Goal: Task Accomplishment & Management: Use online tool/utility

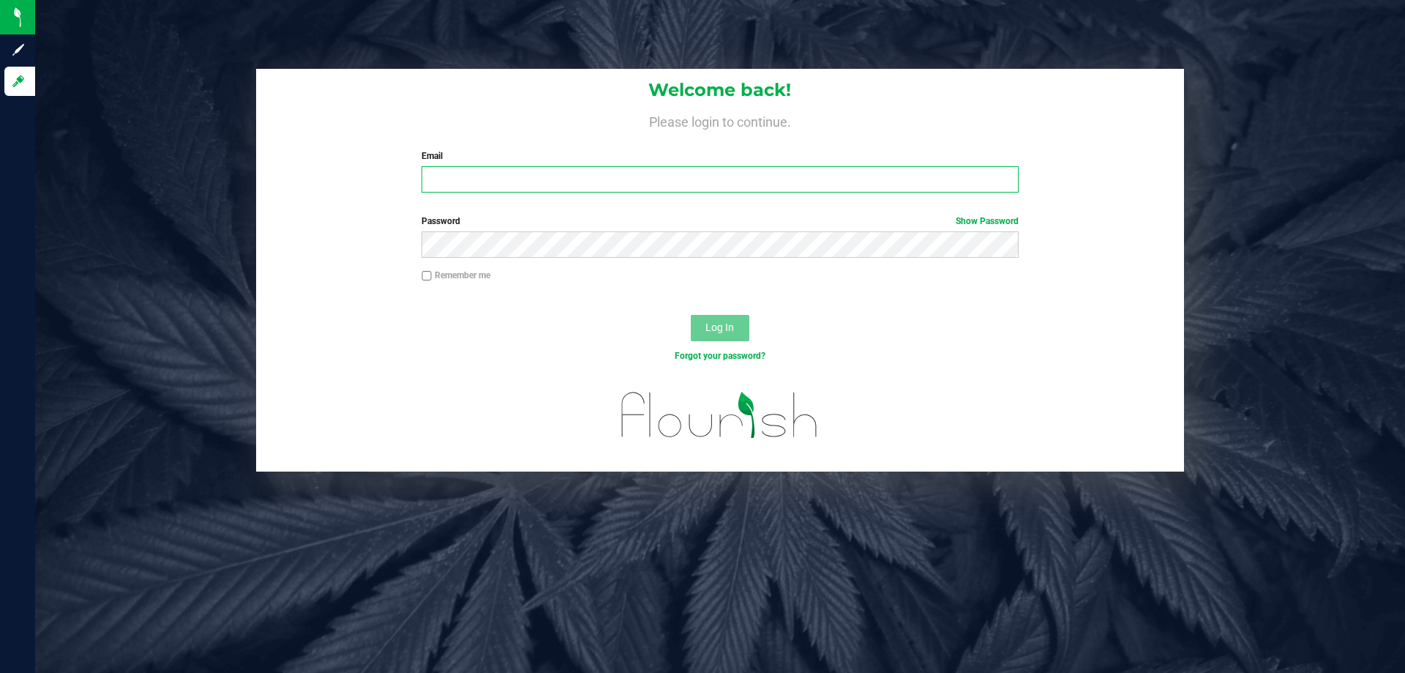
click at [503, 171] on input "Email" at bounding box center [720, 179] width 596 height 26
type input "[EMAIL_ADDRESS][DOMAIN_NAME]"
click at [691, 315] on button "Log In" at bounding box center [720, 328] width 59 height 26
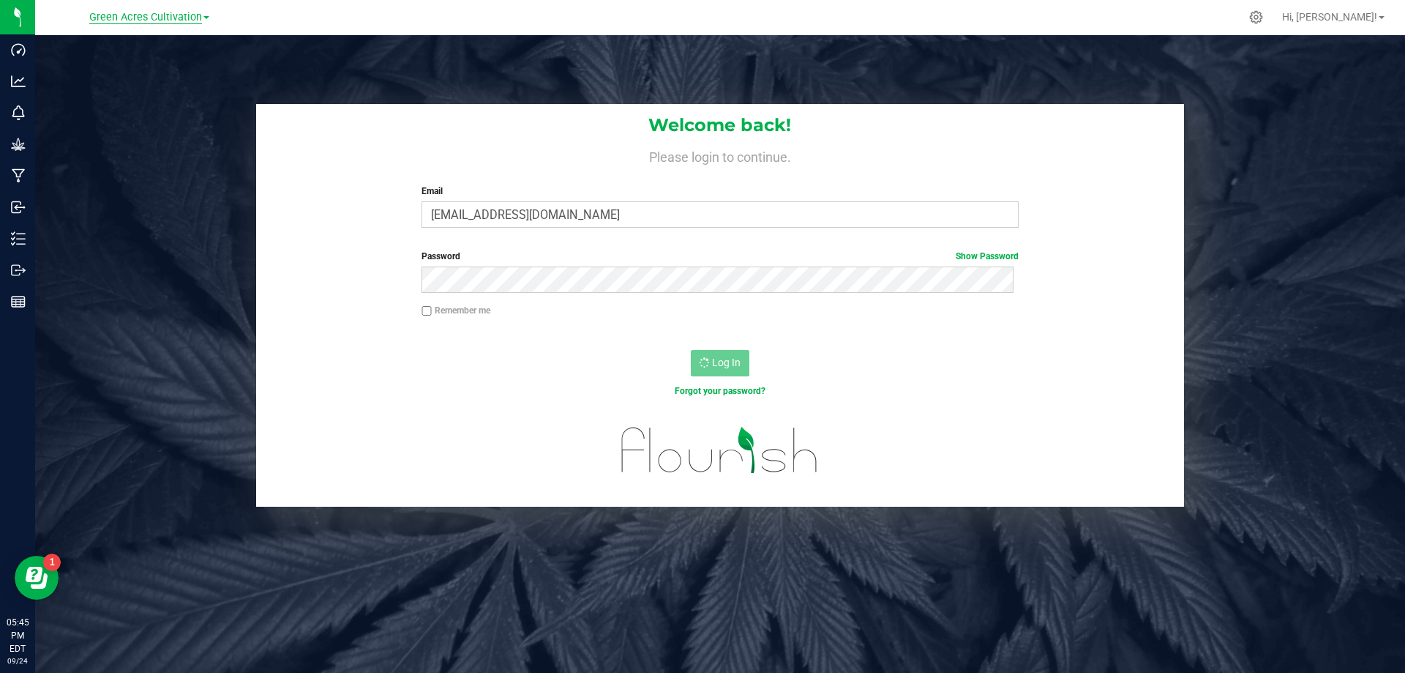
click at [200, 22] on span "Green Acres Cultivation" at bounding box center [145, 17] width 113 height 13
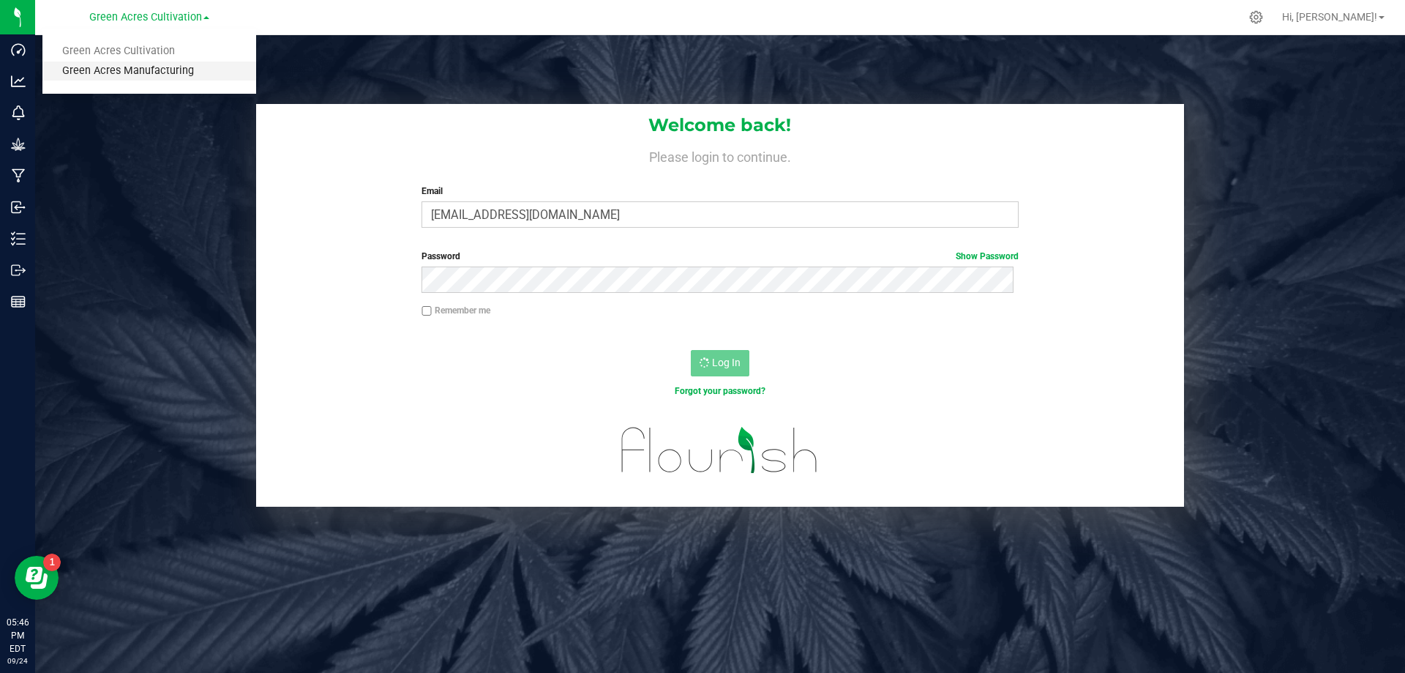
click at [176, 75] on link "Green Acres Manufacturing" at bounding box center [149, 71] width 214 height 20
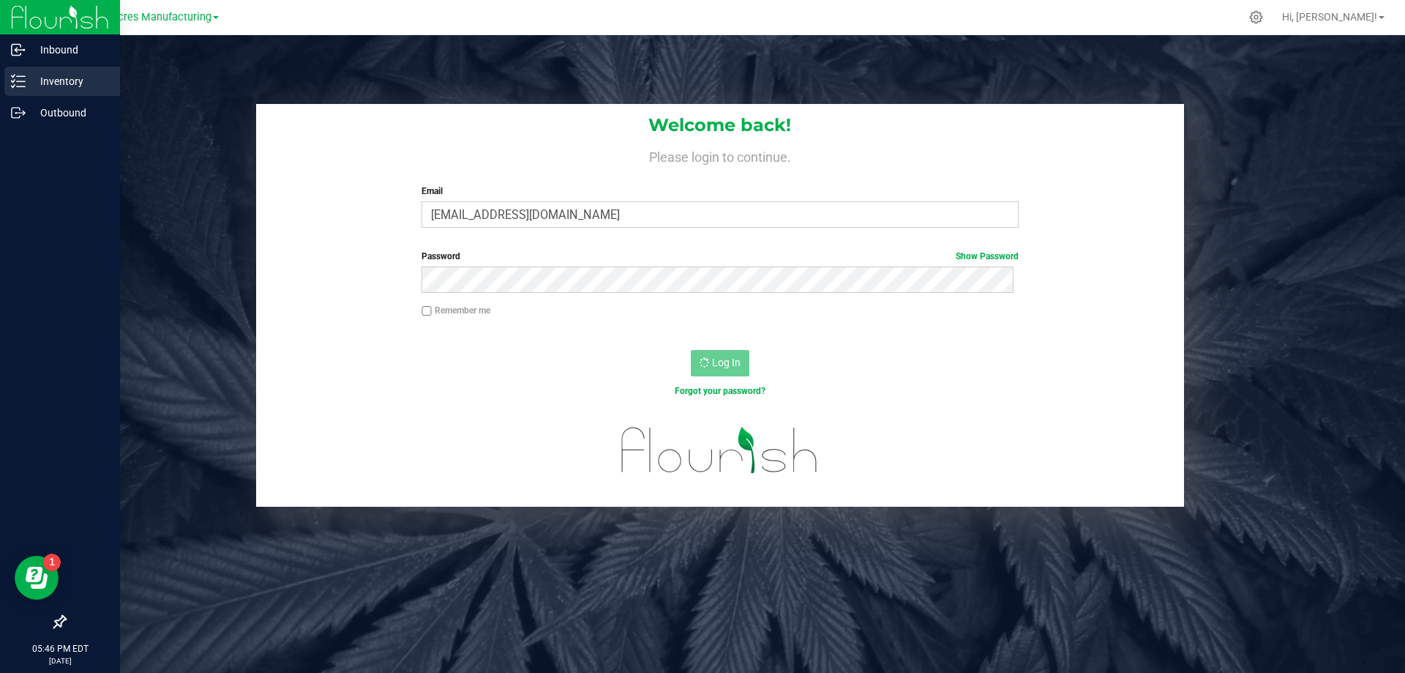
click at [38, 82] on p "Inventory" at bounding box center [70, 81] width 88 height 18
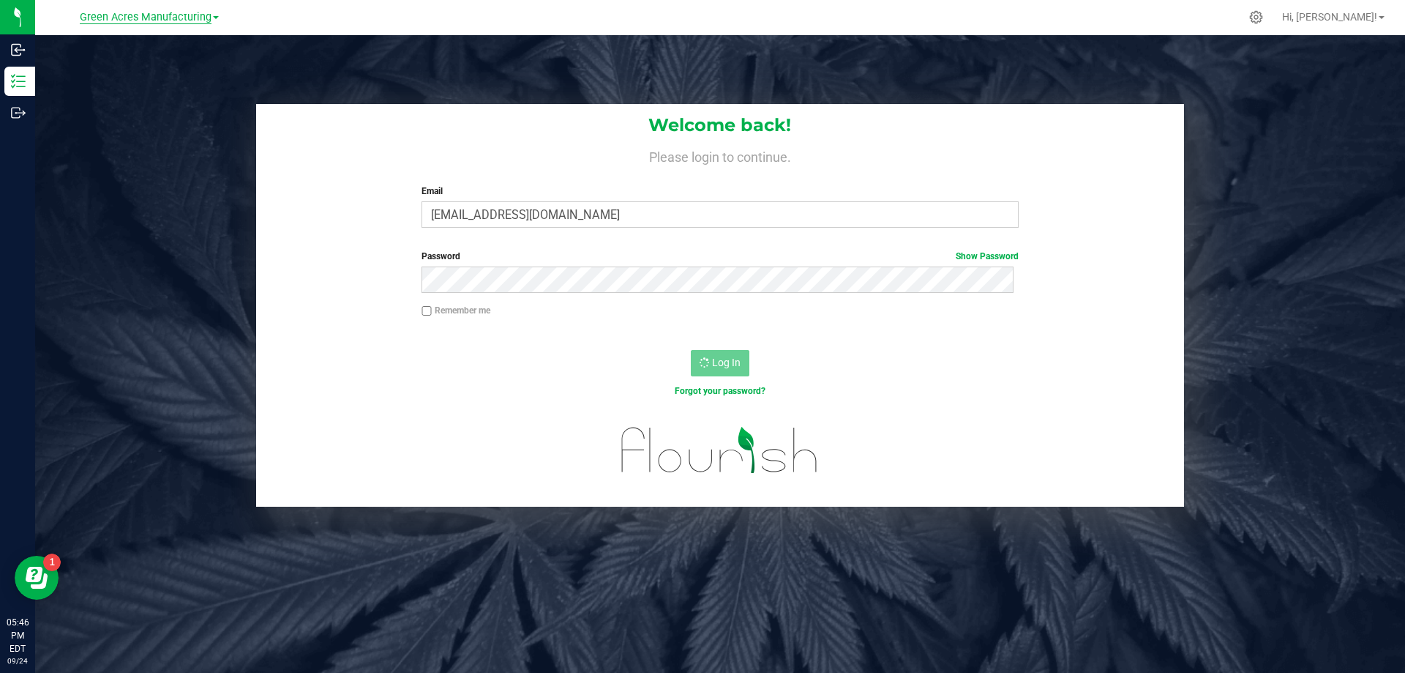
click at [210, 22] on span "Green Acres Manufacturing" at bounding box center [146, 17] width 132 height 13
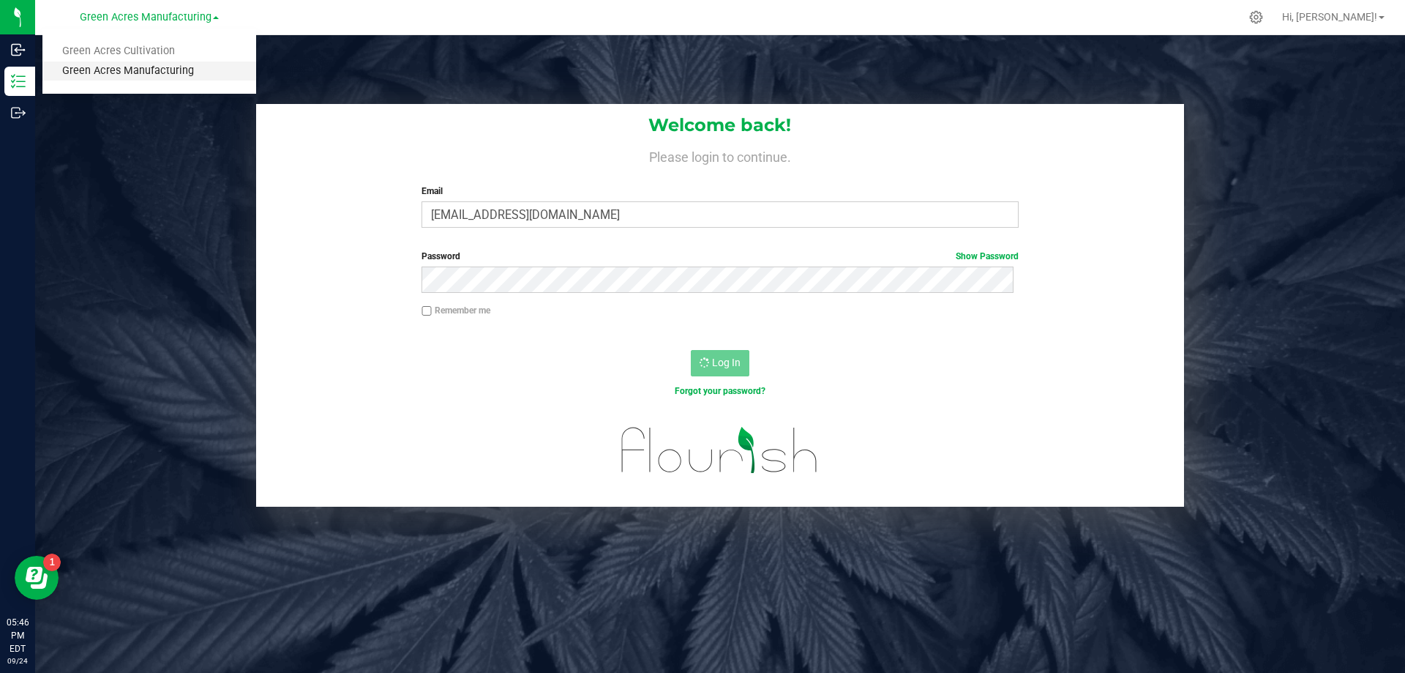
click at [161, 72] on link "Green Acres Manufacturing" at bounding box center [149, 71] width 214 height 20
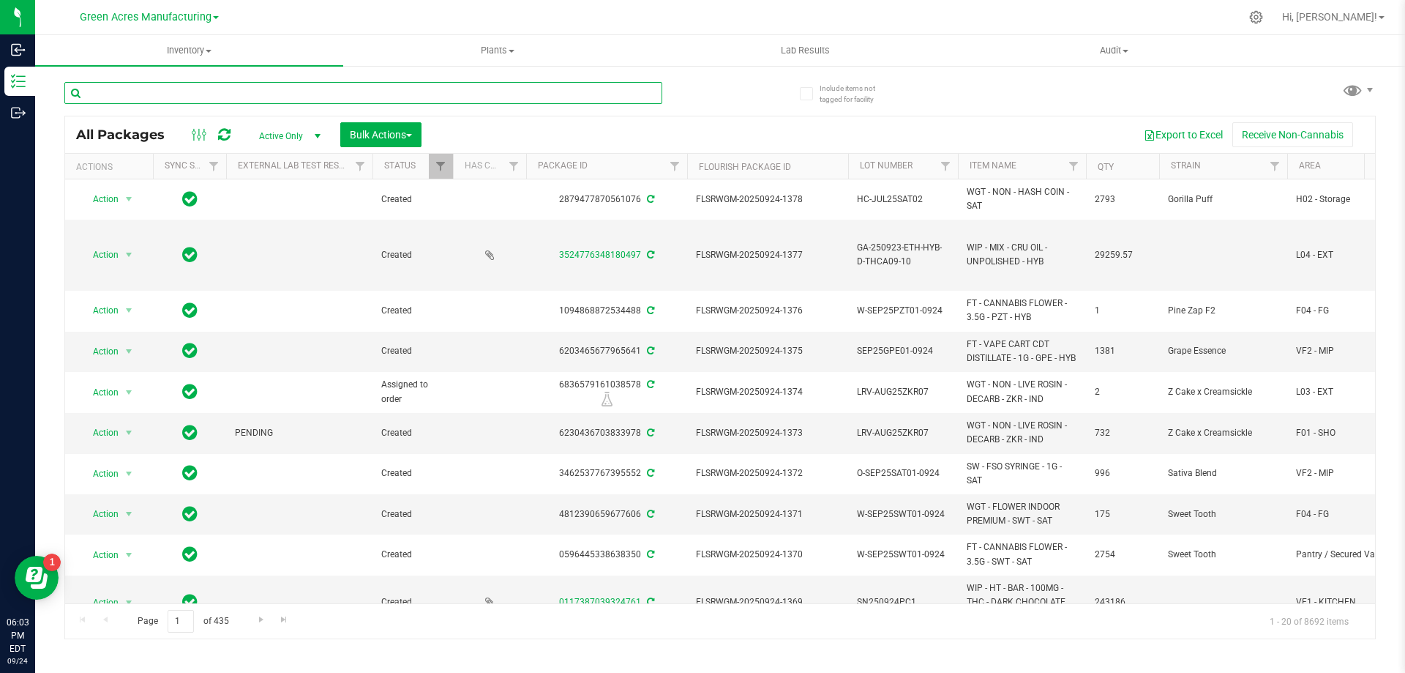
click at [248, 92] on input "text" at bounding box center [363, 93] width 598 height 22
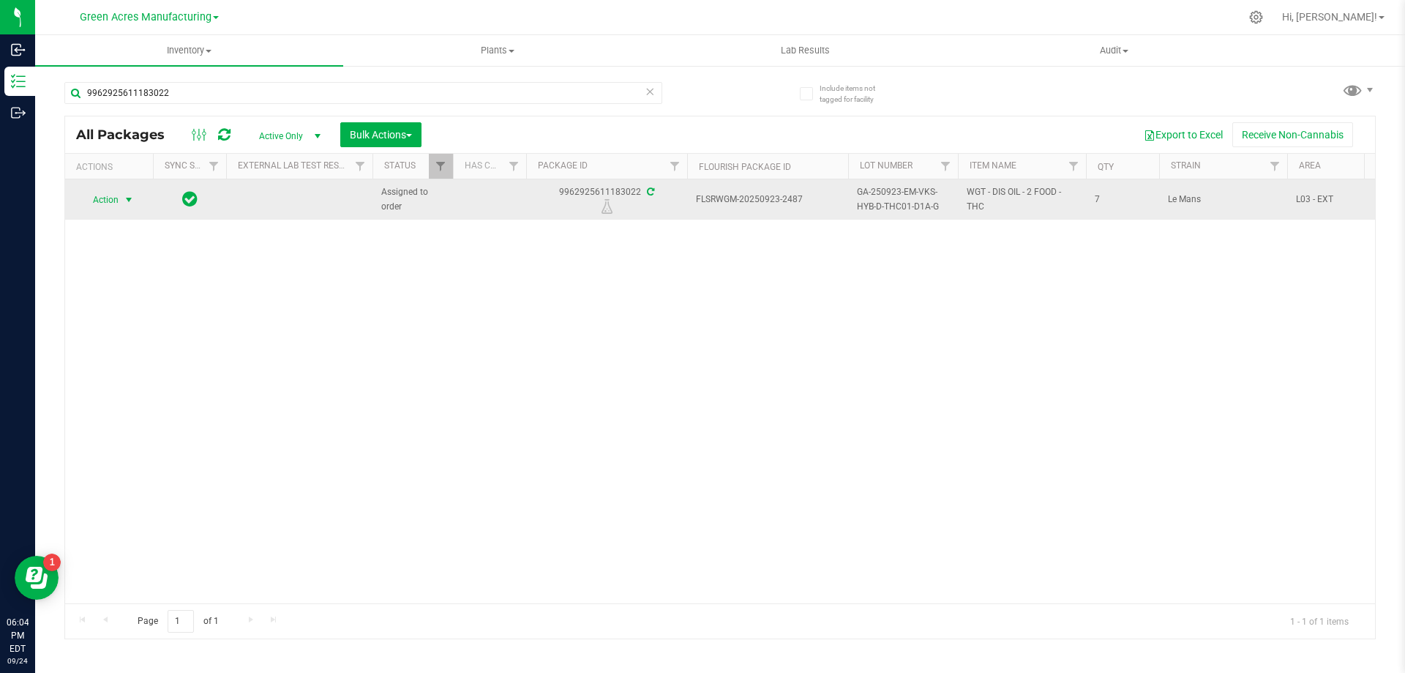
click at [127, 203] on span "select" at bounding box center [129, 200] width 12 height 12
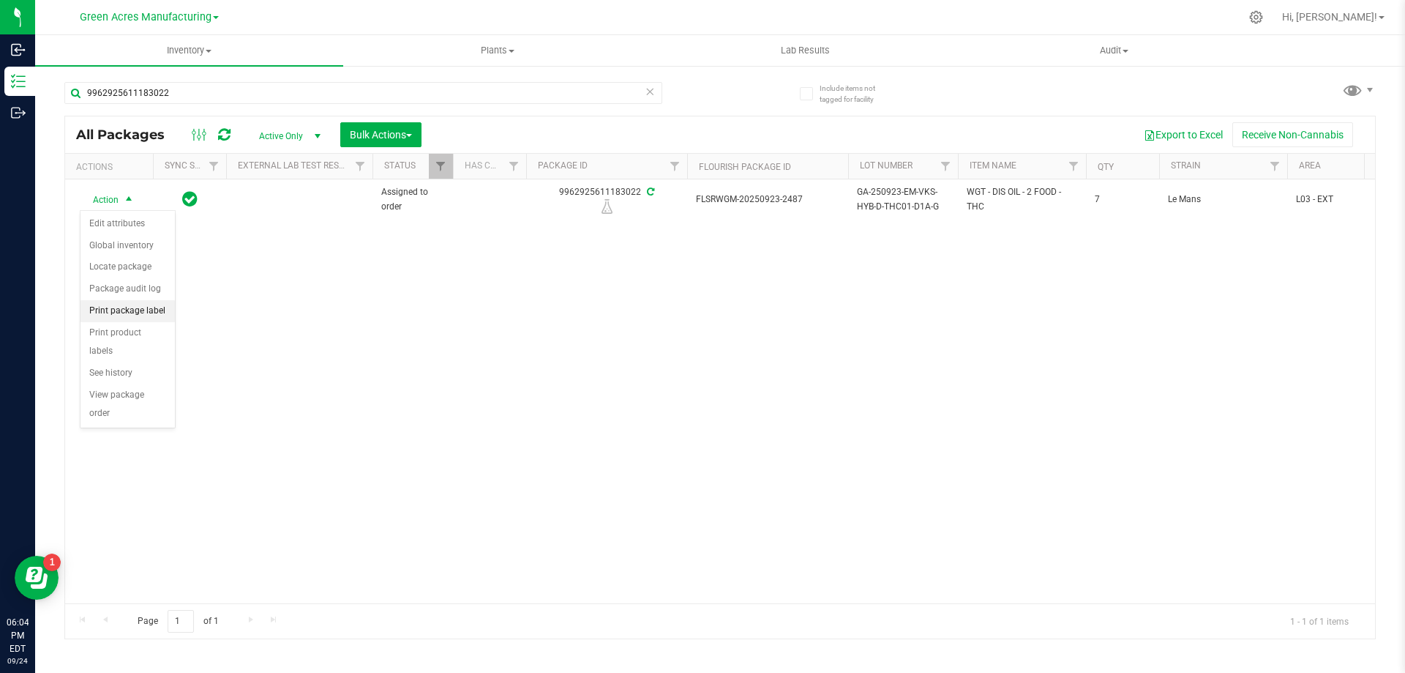
click at [138, 312] on li "Print package label" at bounding box center [128, 311] width 94 height 22
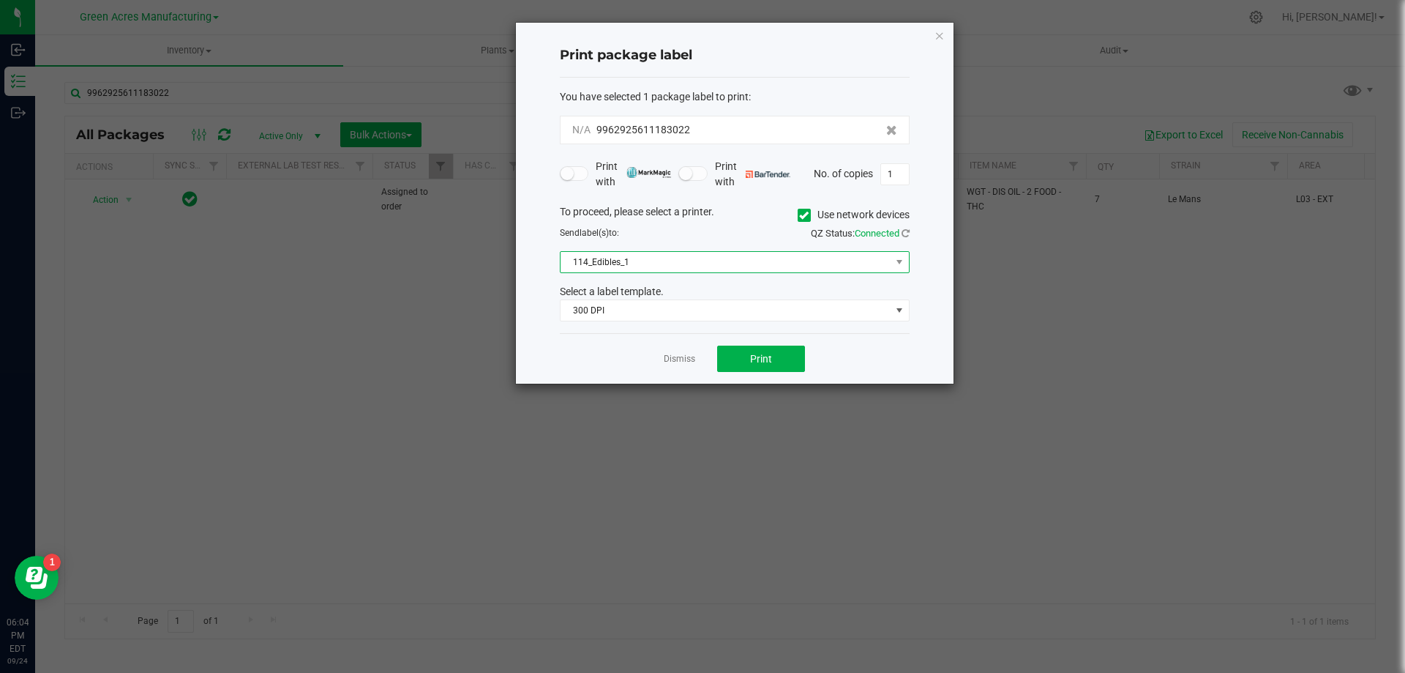
click at [879, 256] on span "114_Edibles_1" at bounding box center [726, 262] width 330 height 20
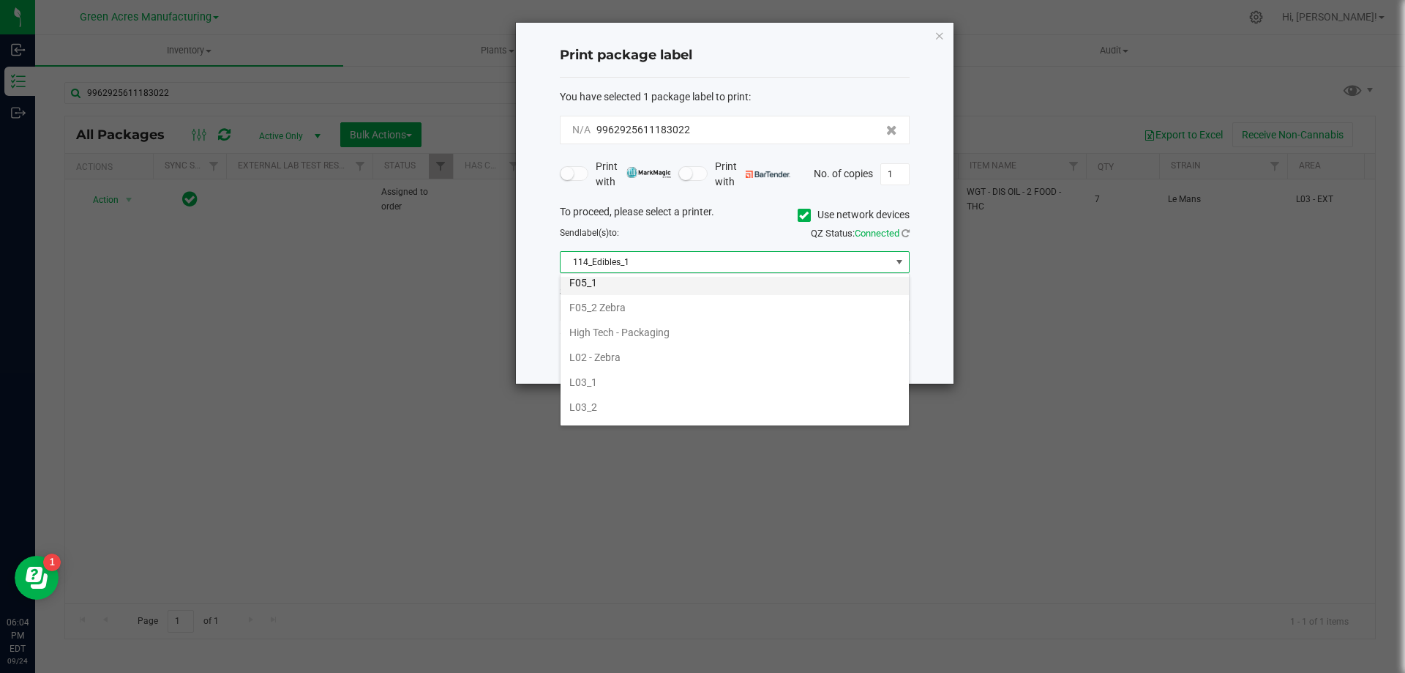
scroll to position [439, 0]
click at [600, 393] on li "L03_2" at bounding box center [735, 397] width 348 height 25
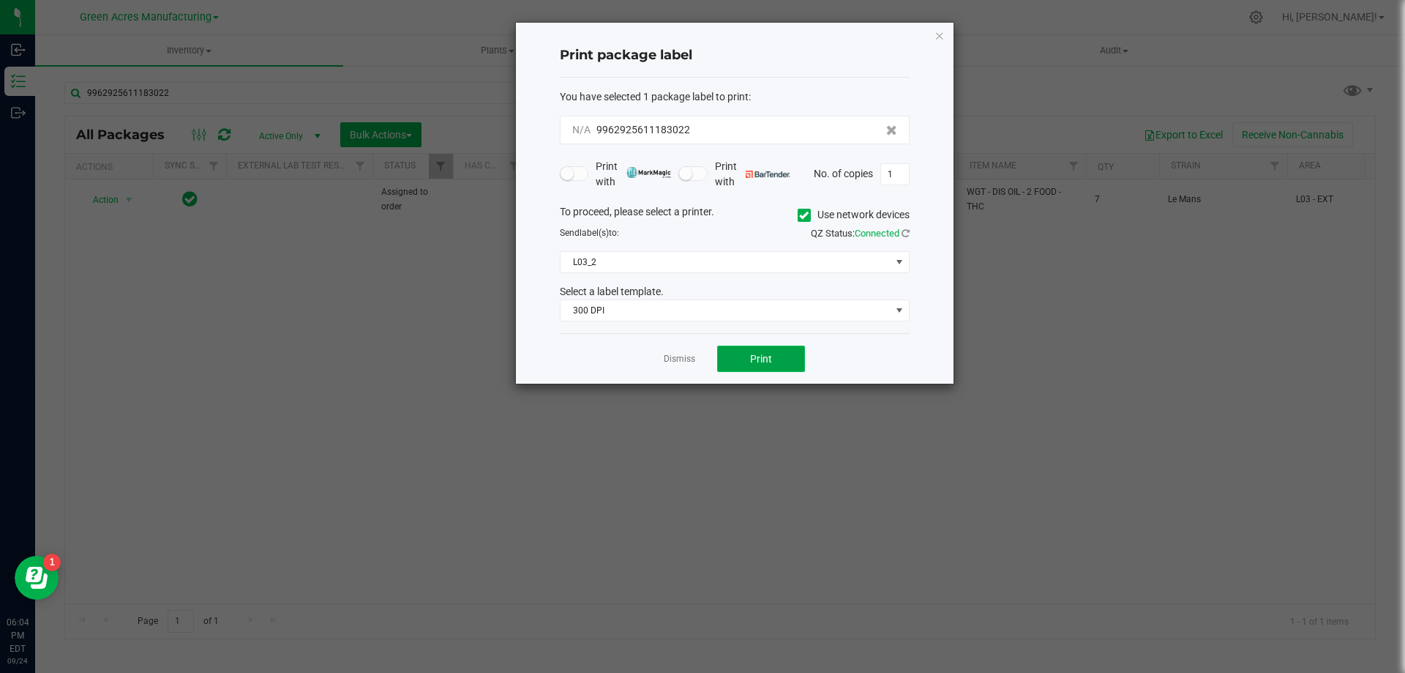
click at [774, 363] on button "Print" at bounding box center [761, 358] width 88 height 26
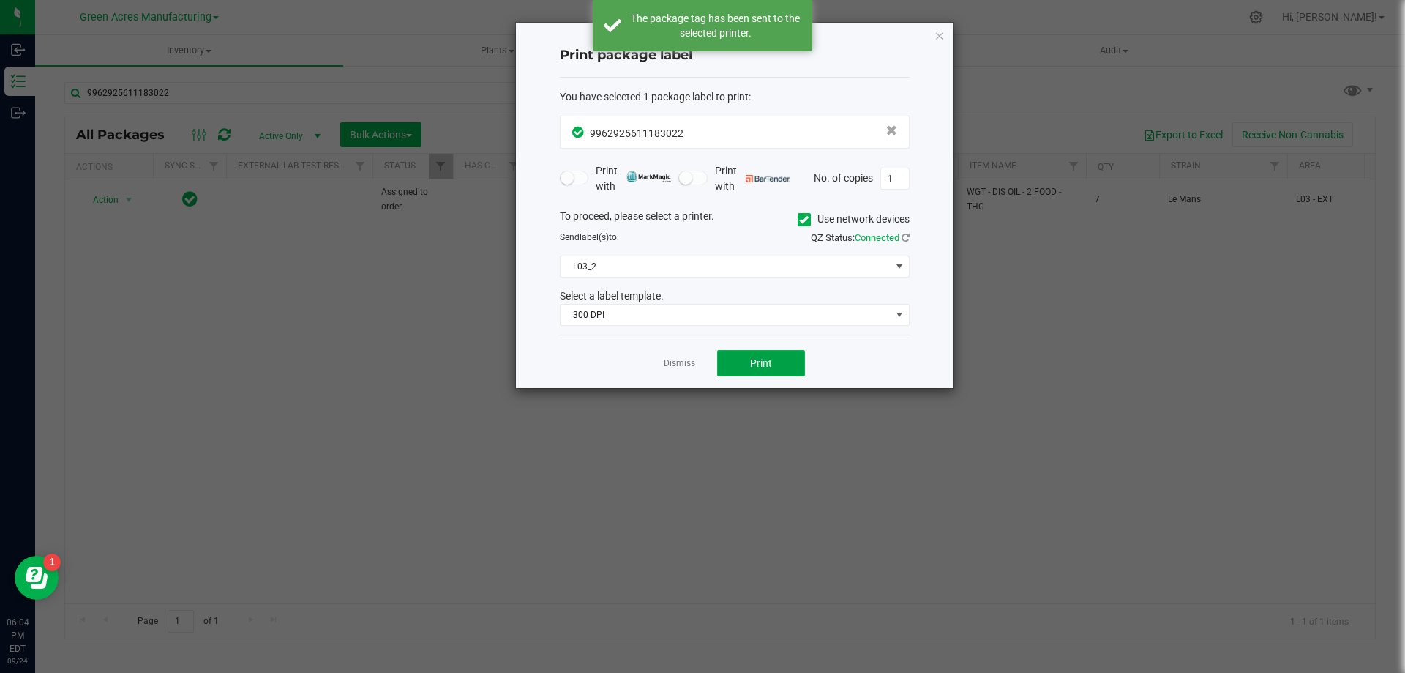
click at [761, 355] on button "Print" at bounding box center [761, 363] width 88 height 26
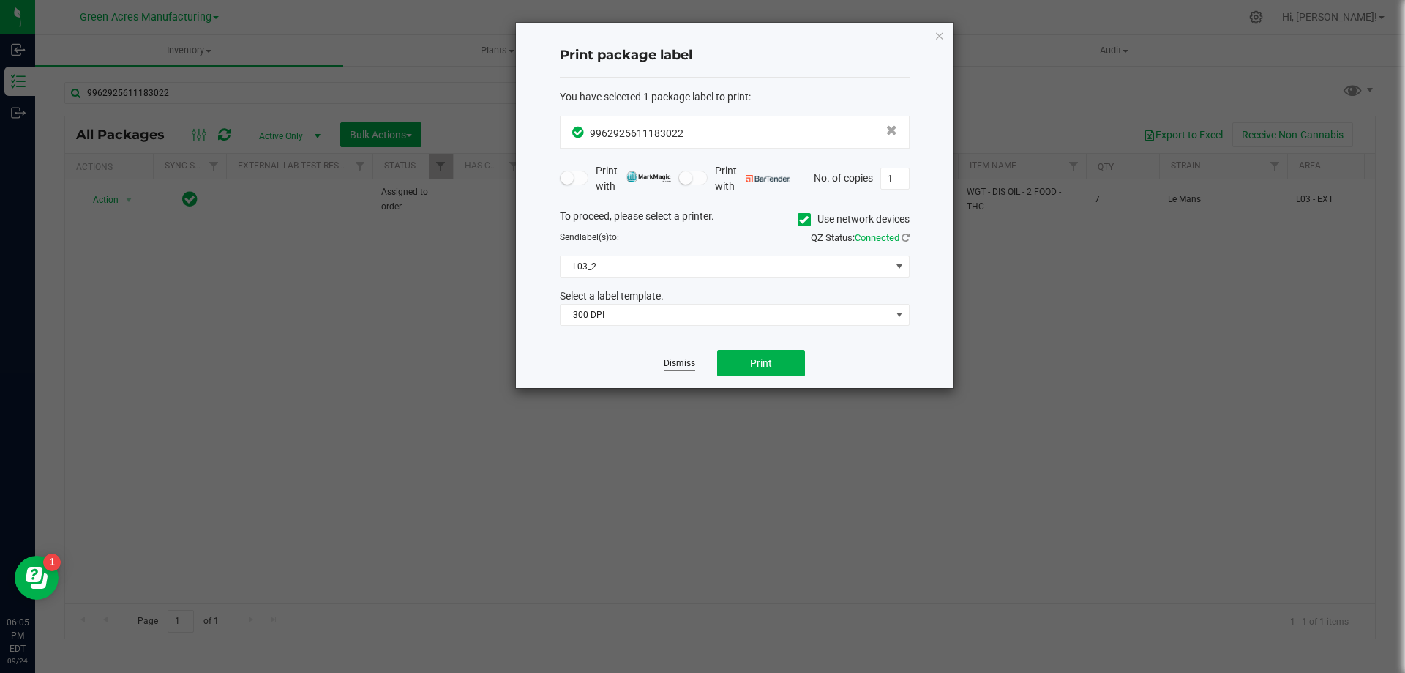
click at [681, 363] on link "Dismiss" at bounding box center [679, 363] width 31 height 12
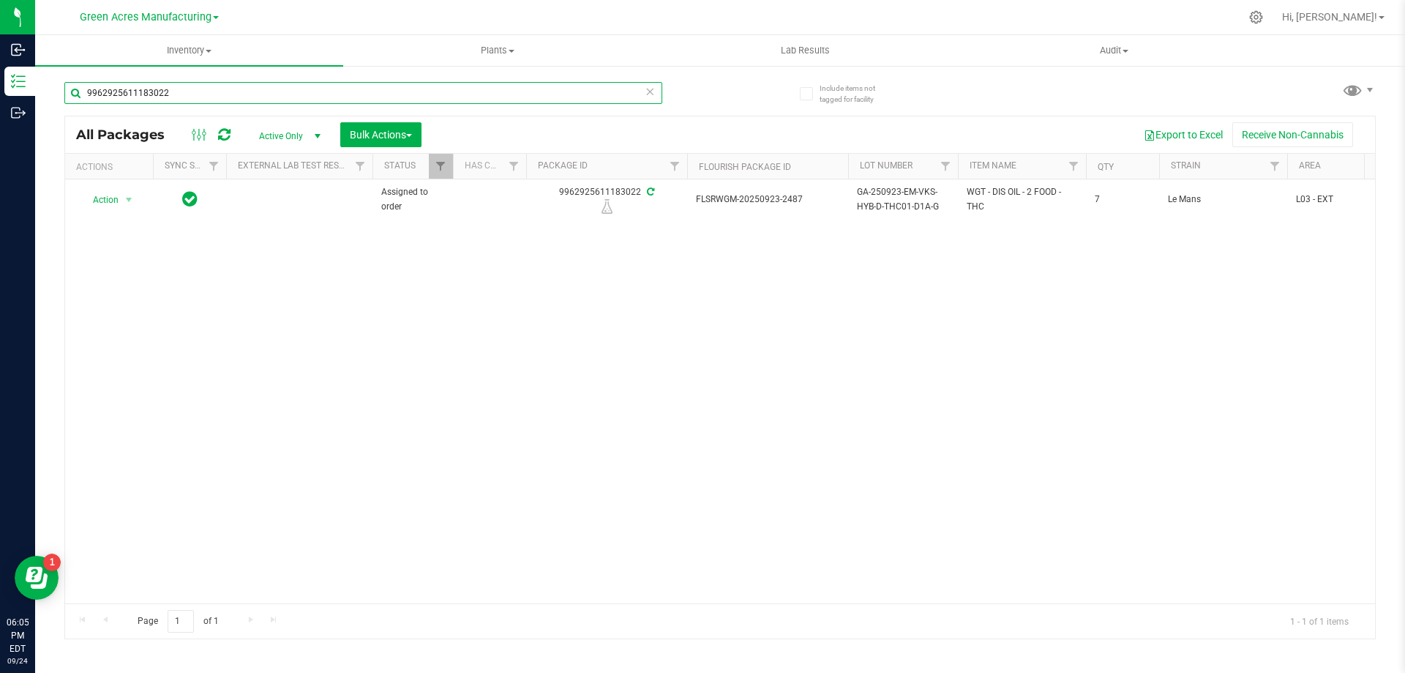
drag, startPoint x: 212, startPoint y: 91, endPoint x: 64, endPoint y: 94, distance: 147.1
click at [64, 94] on input "9962925611183022" at bounding box center [363, 93] width 598 height 22
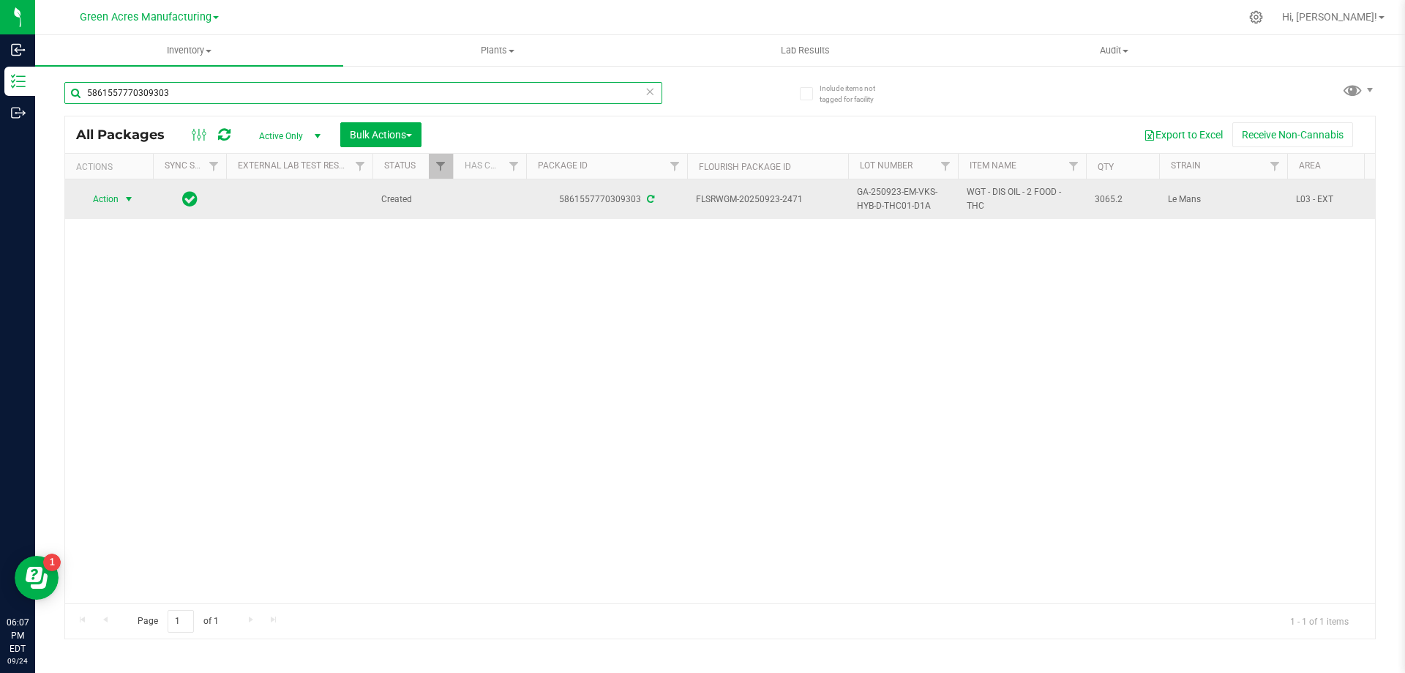
type input "5861557770309303"
click at [121, 198] on span "select" at bounding box center [129, 199] width 18 height 20
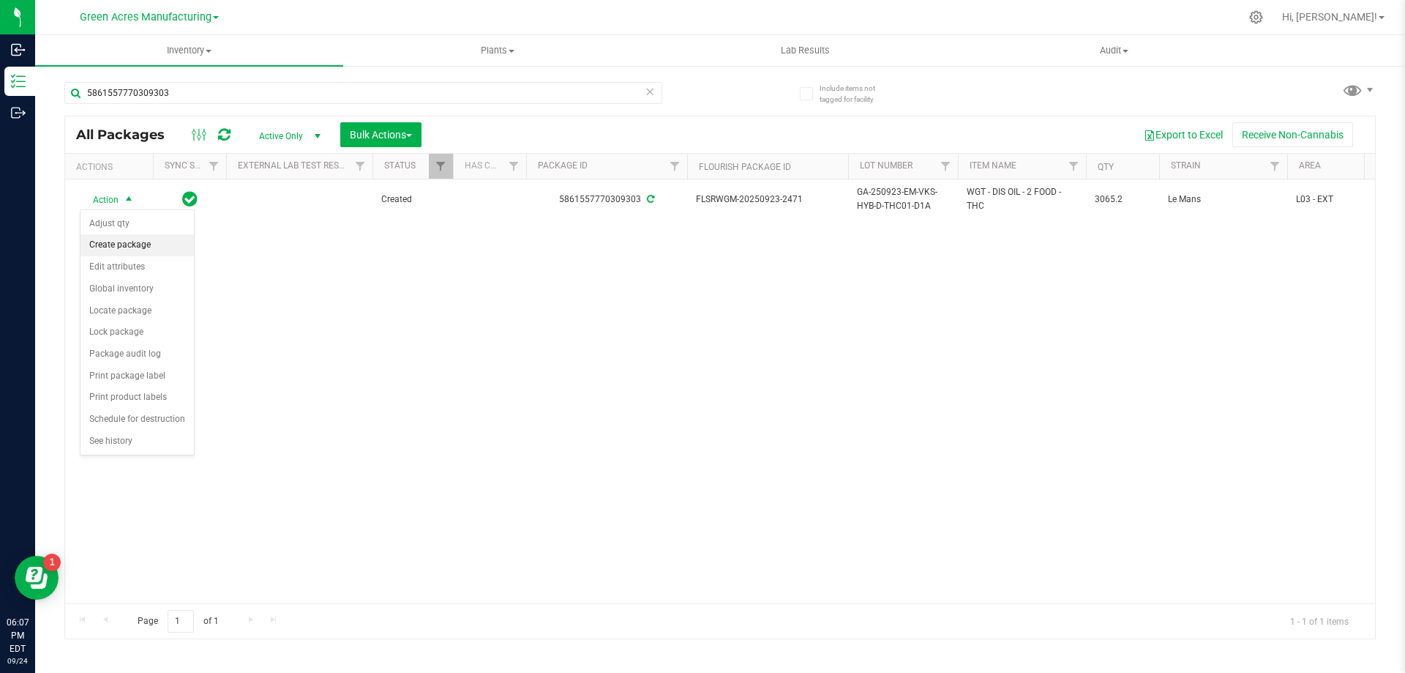
click at [141, 251] on li "Create package" at bounding box center [137, 245] width 113 height 22
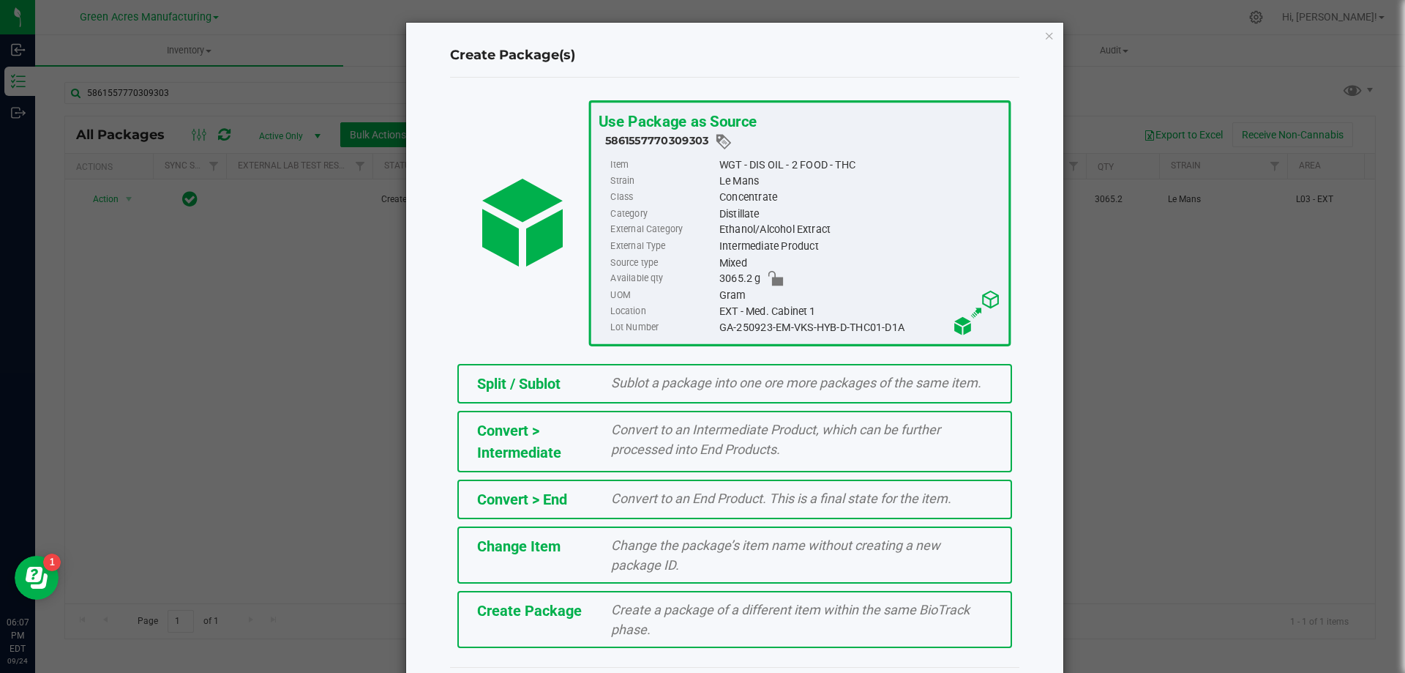
scroll to position [41, 0]
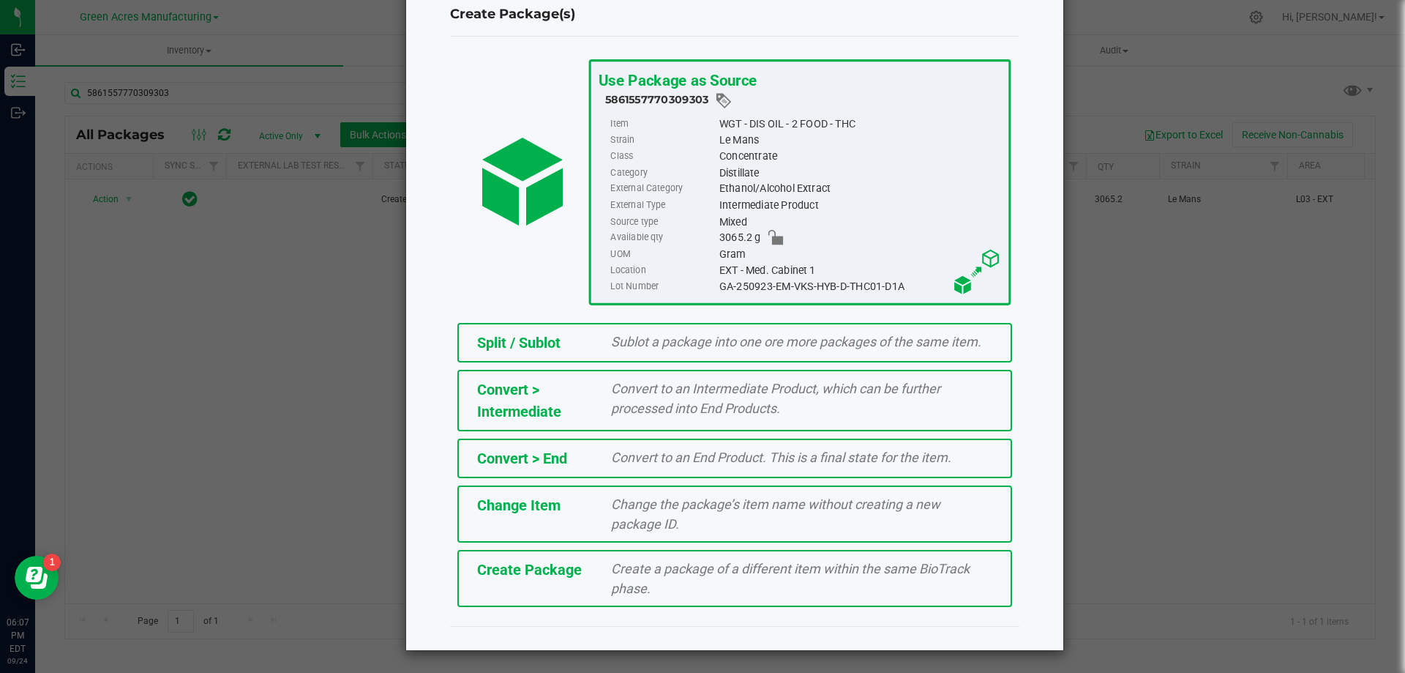
click at [590, 591] on div "Create Package Create a package of a different item within the same BioTrack ph…" at bounding box center [734, 578] width 555 height 57
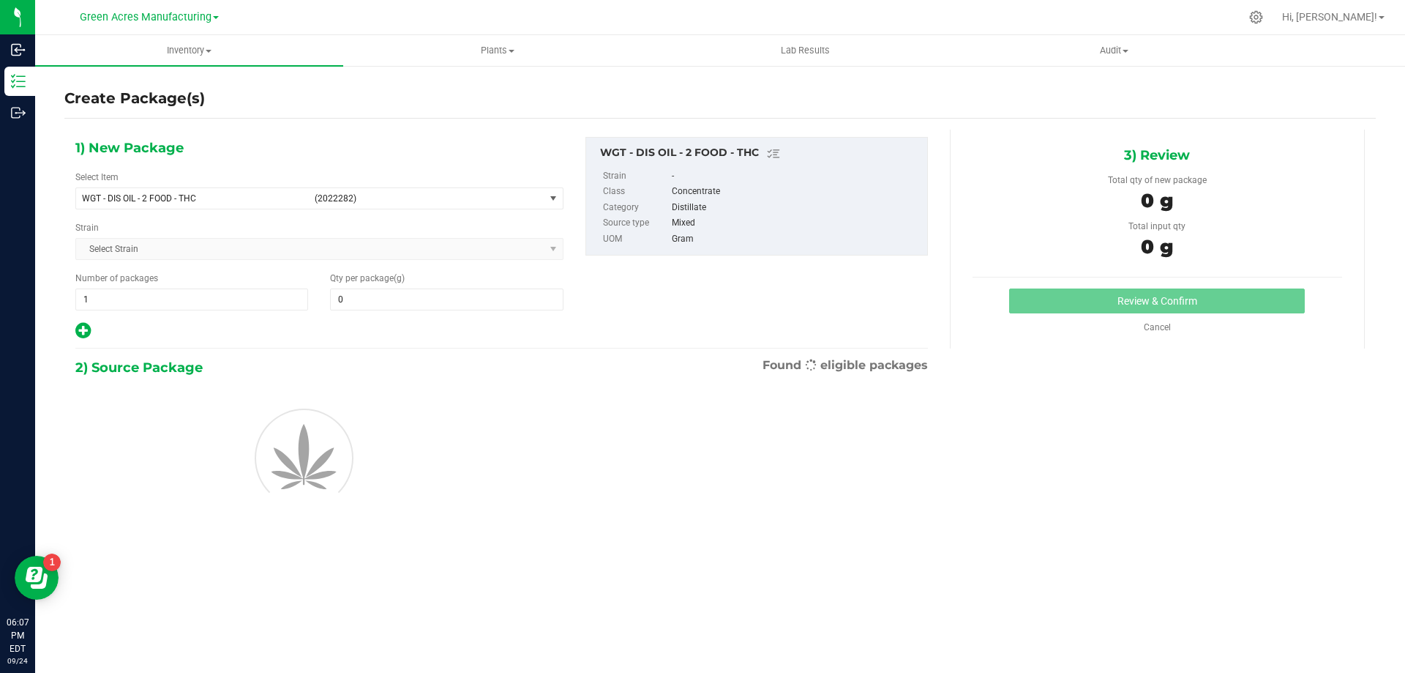
type input "0.0000"
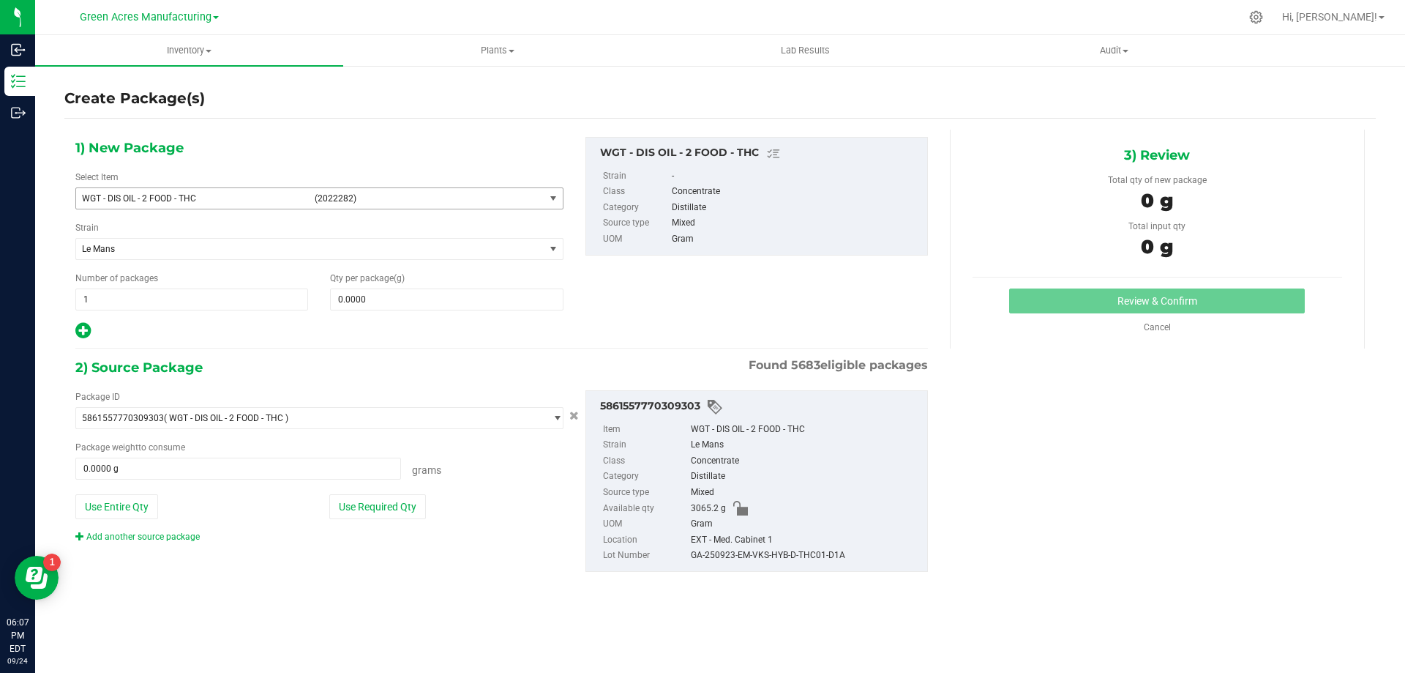
click at [544, 203] on span "select" at bounding box center [553, 198] width 18 height 20
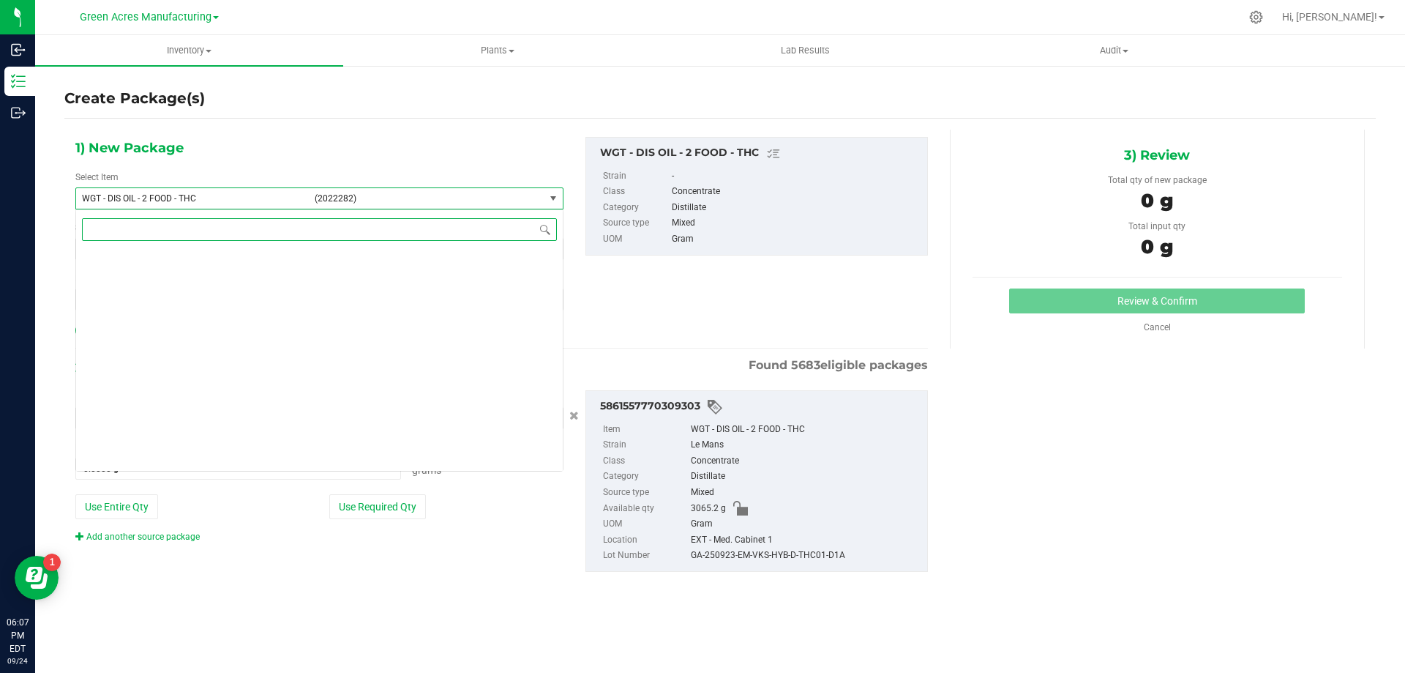
scroll to position [276841, 0]
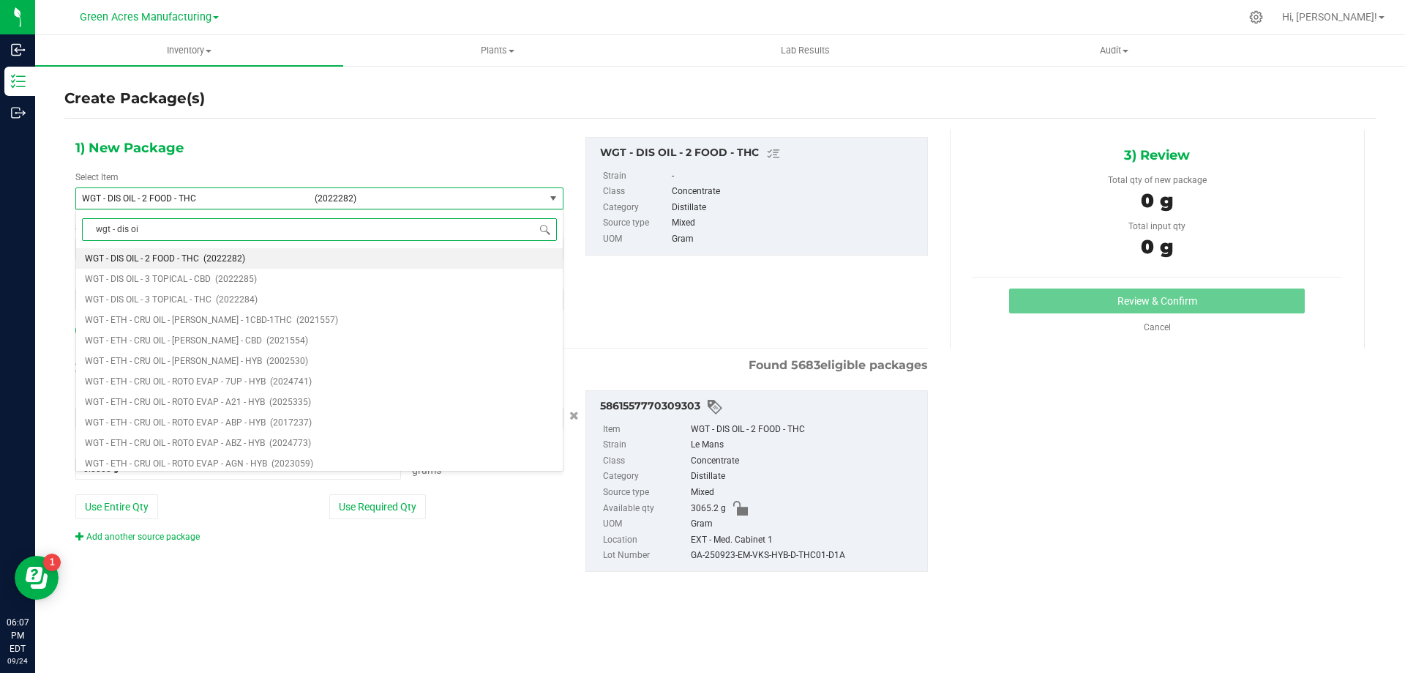
type input "wgt - dis oil"
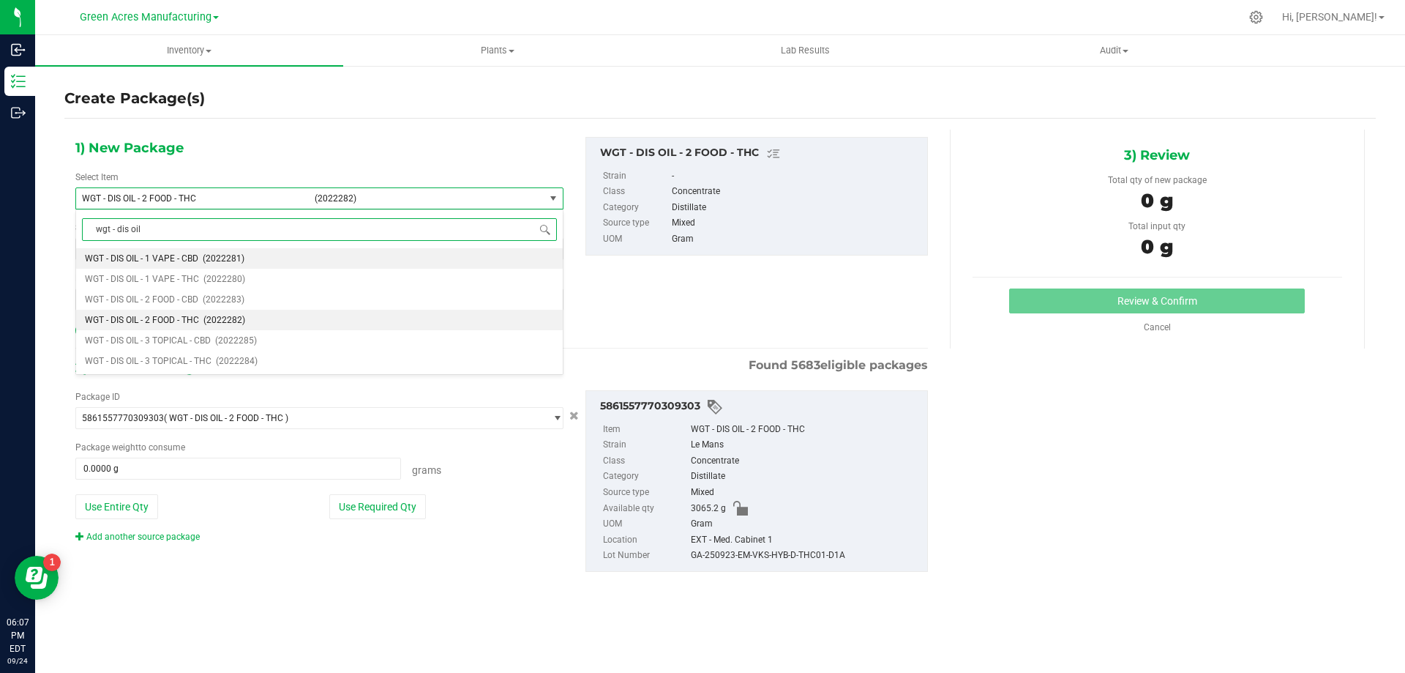
scroll to position [0, 0]
click at [215, 280] on span "(2022280)" at bounding box center [224, 279] width 42 height 10
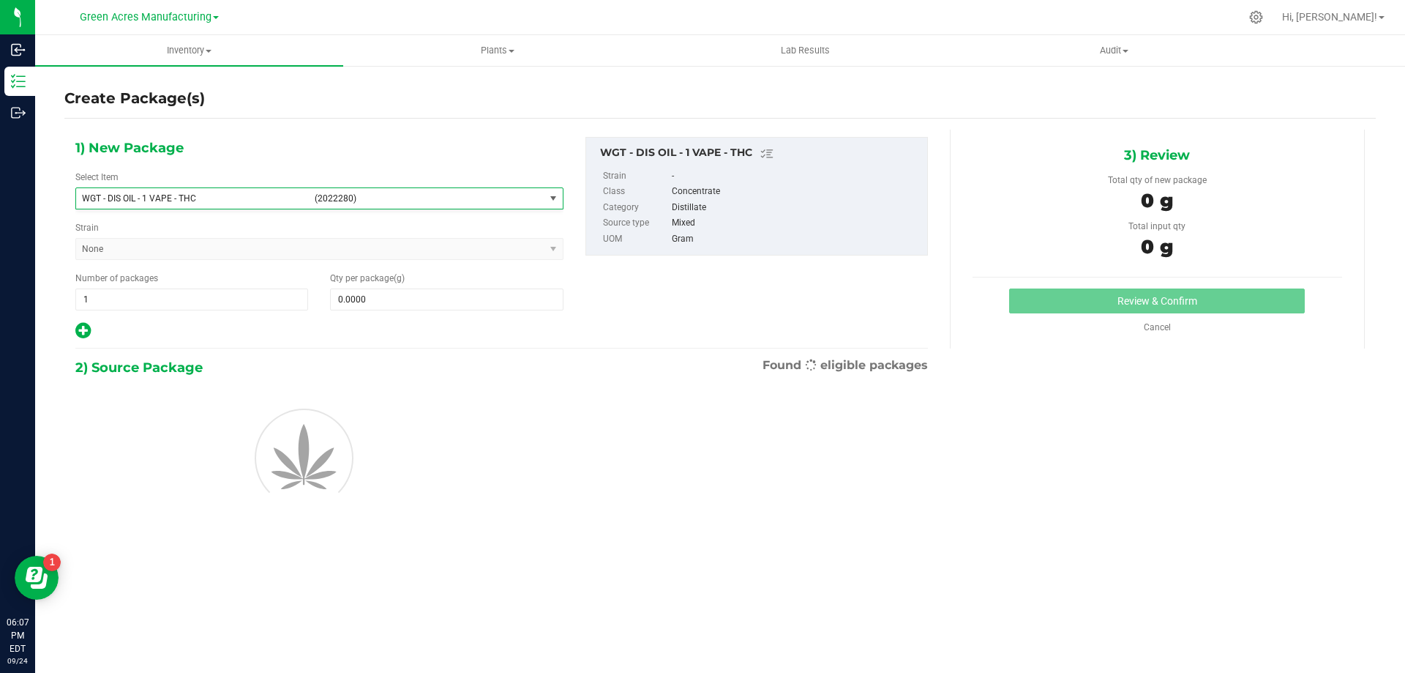
type input "0.0000"
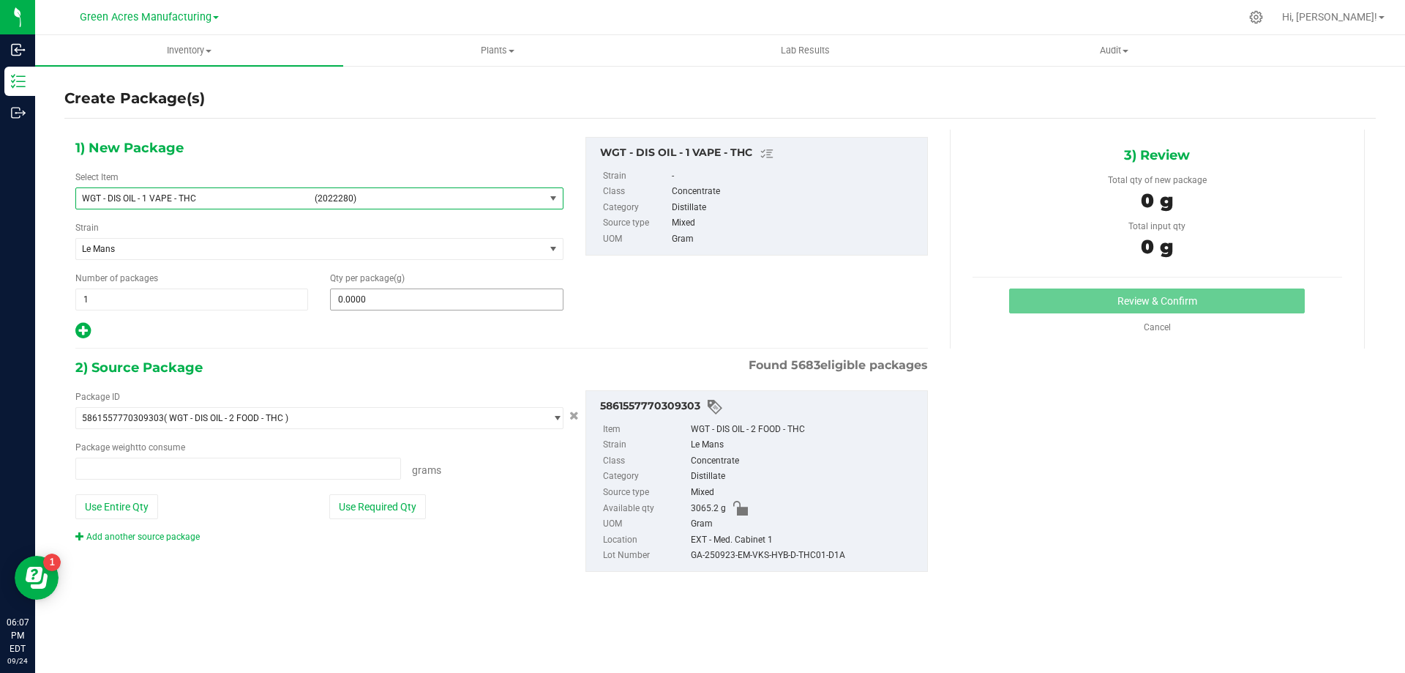
type input "0.0000 g"
click at [430, 296] on span at bounding box center [446, 299] width 233 height 22
type input "0.0000"
type input "0"
click at [141, 504] on button "Use Entire Qty" at bounding box center [116, 506] width 83 height 25
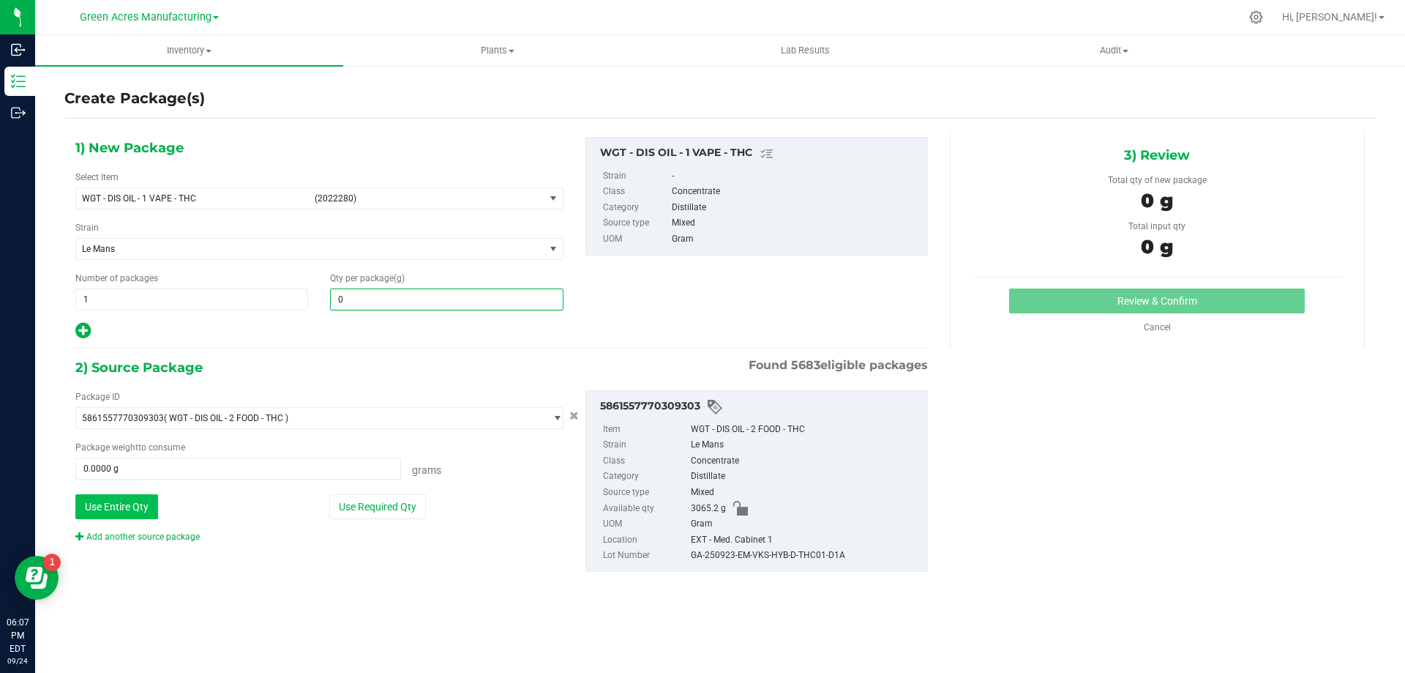
type input "3065.2000 g"
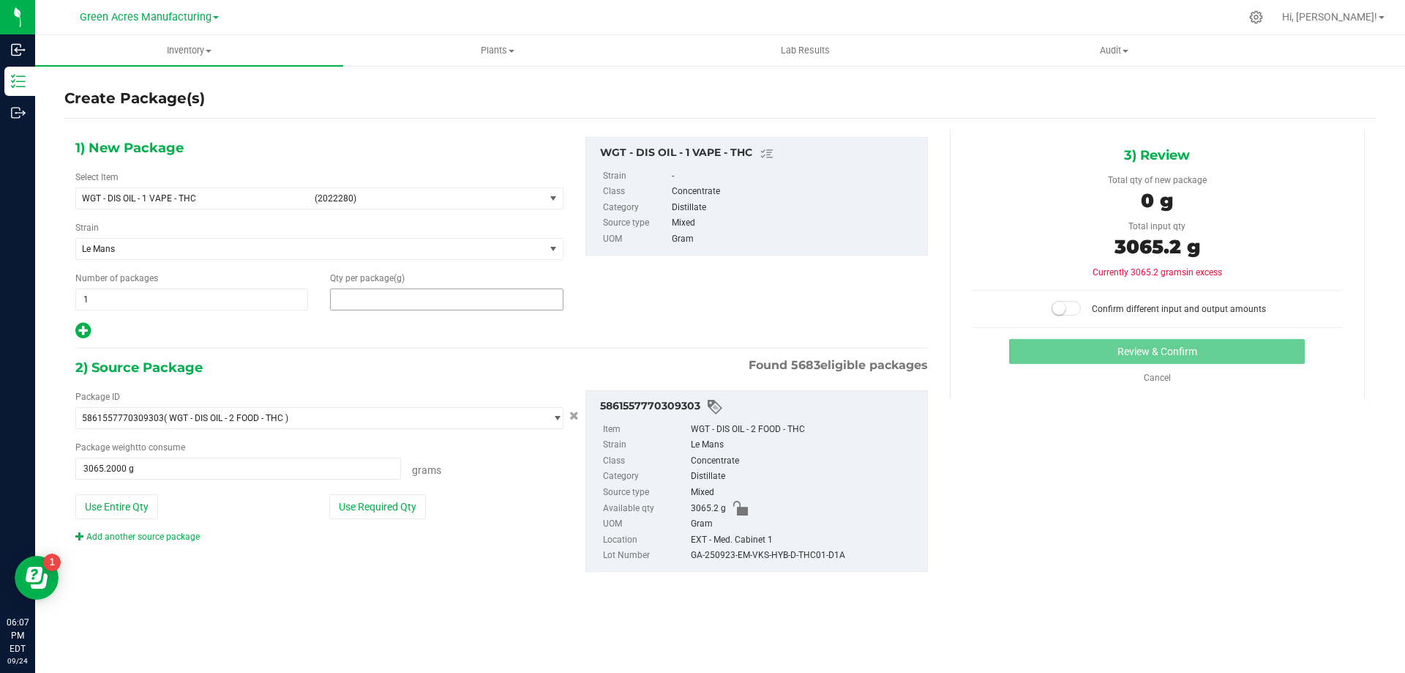
click at [414, 295] on span at bounding box center [446, 299] width 233 height 22
type input "3065.2"
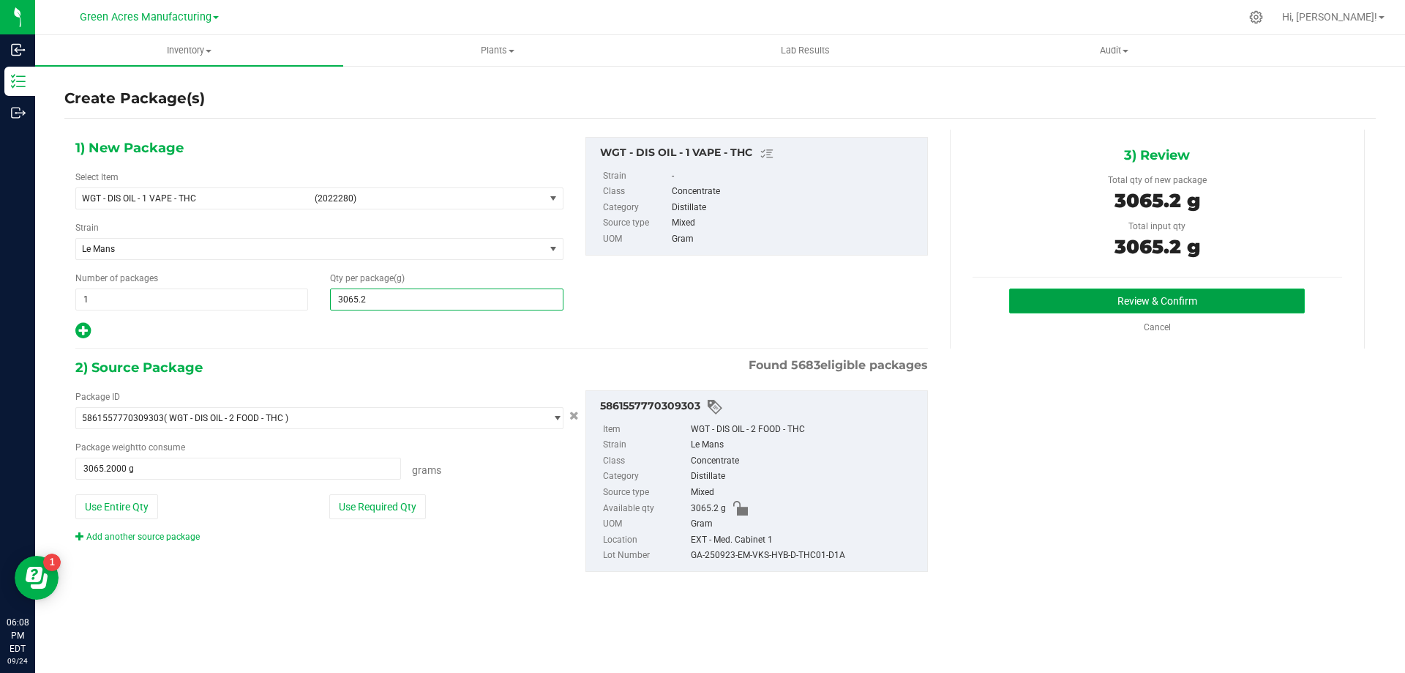
type input "3,065.2000"
click at [1103, 302] on button "Review & Confirm" at bounding box center [1157, 300] width 296 height 25
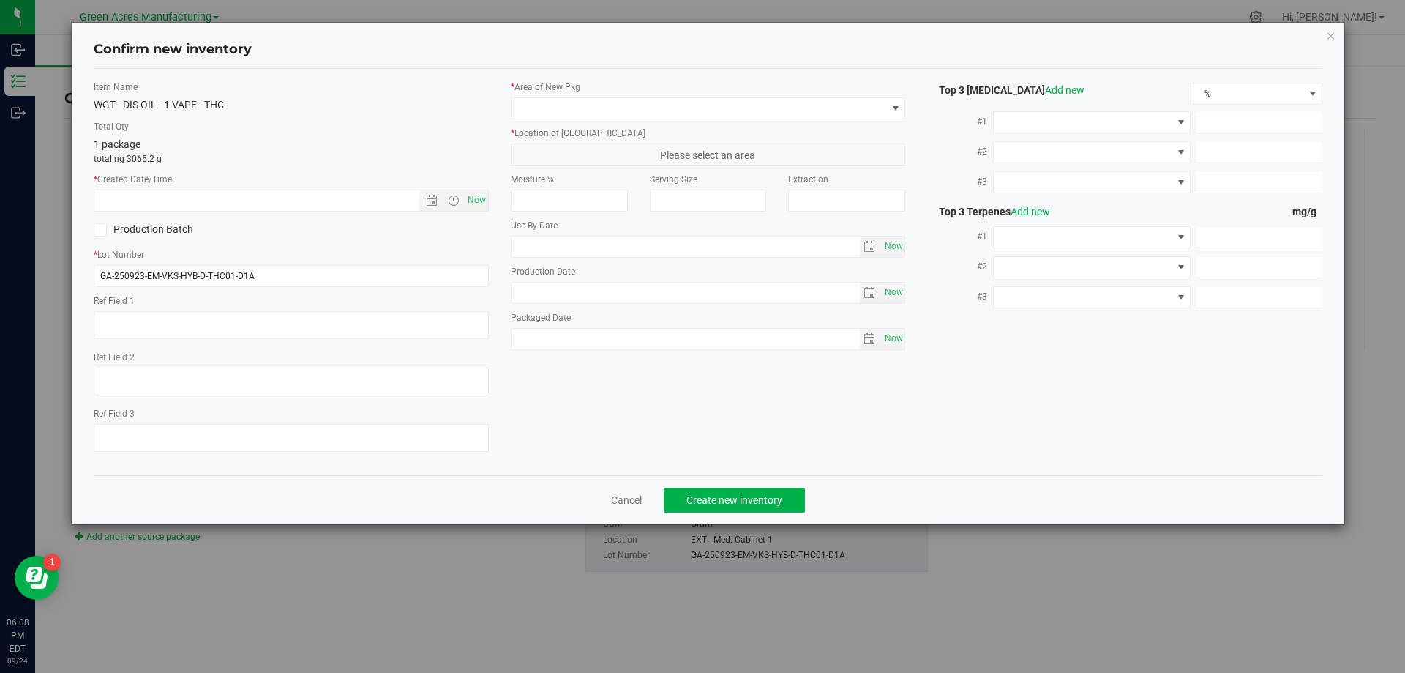
type textarea "D1A"
click at [479, 201] on span "Now" at bounding box center [476, 200] width 25 height 21
type input "[DATE] 6:08 PM"
click at [905, 103] on span at bounding box center [708, 108] width 395 height 22
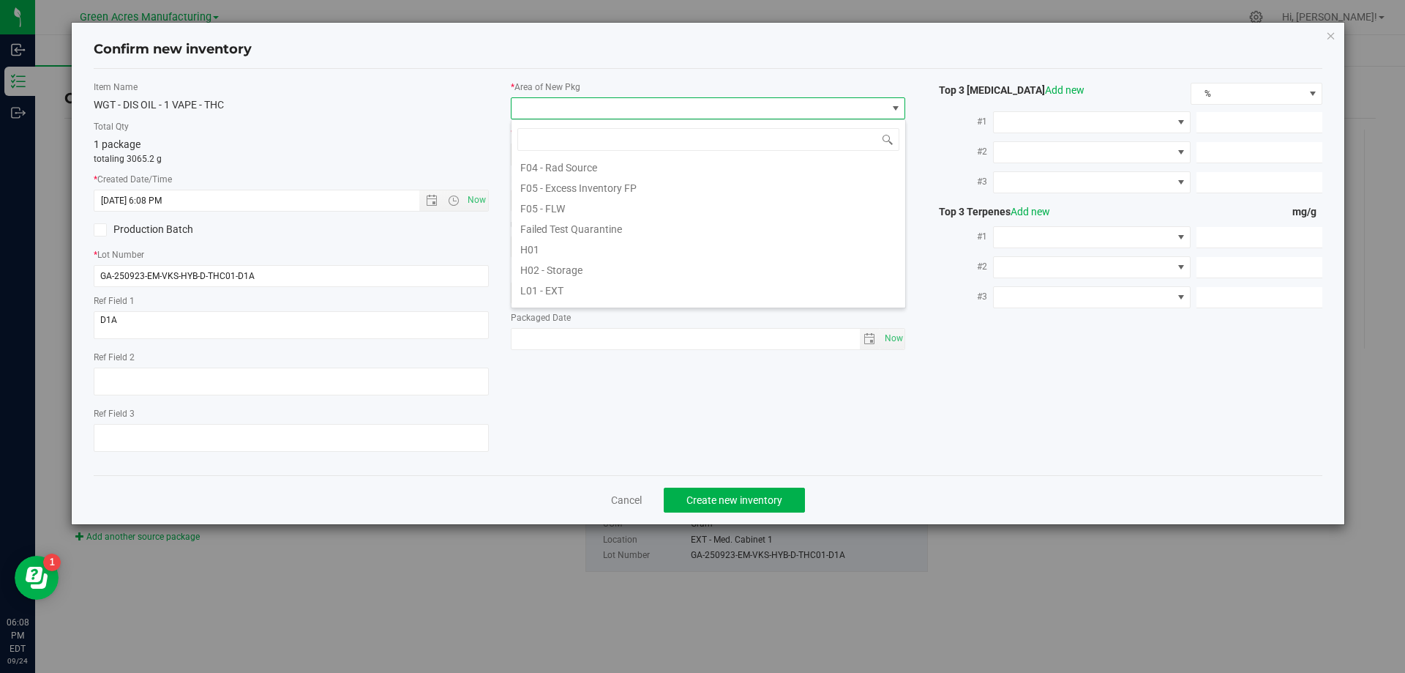
scroll to position [220, 0]
click at [594, 274] on li "L03 - EXT" at bounding box center [709, 276] width 394 height 20
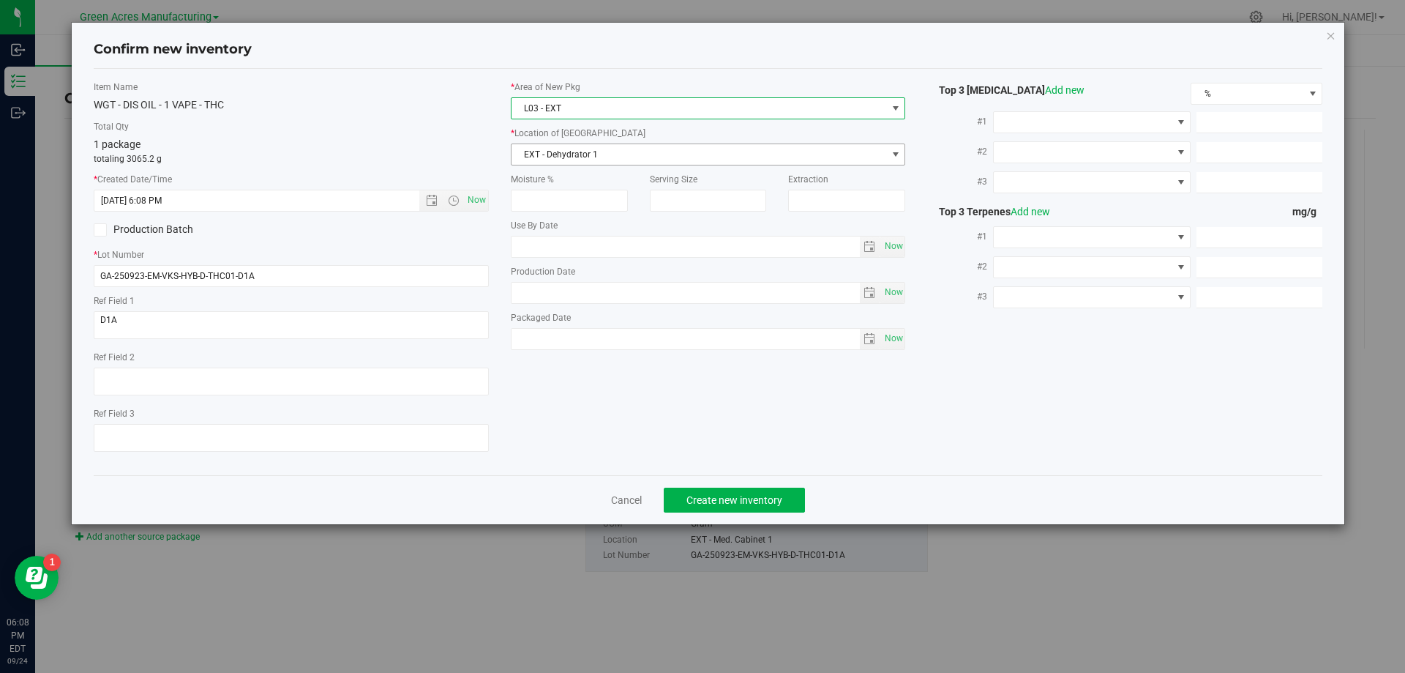
click at [622, 159] on span "EXT - Dehydrator 1" at bounding box center [699, 154] width 375 height 20
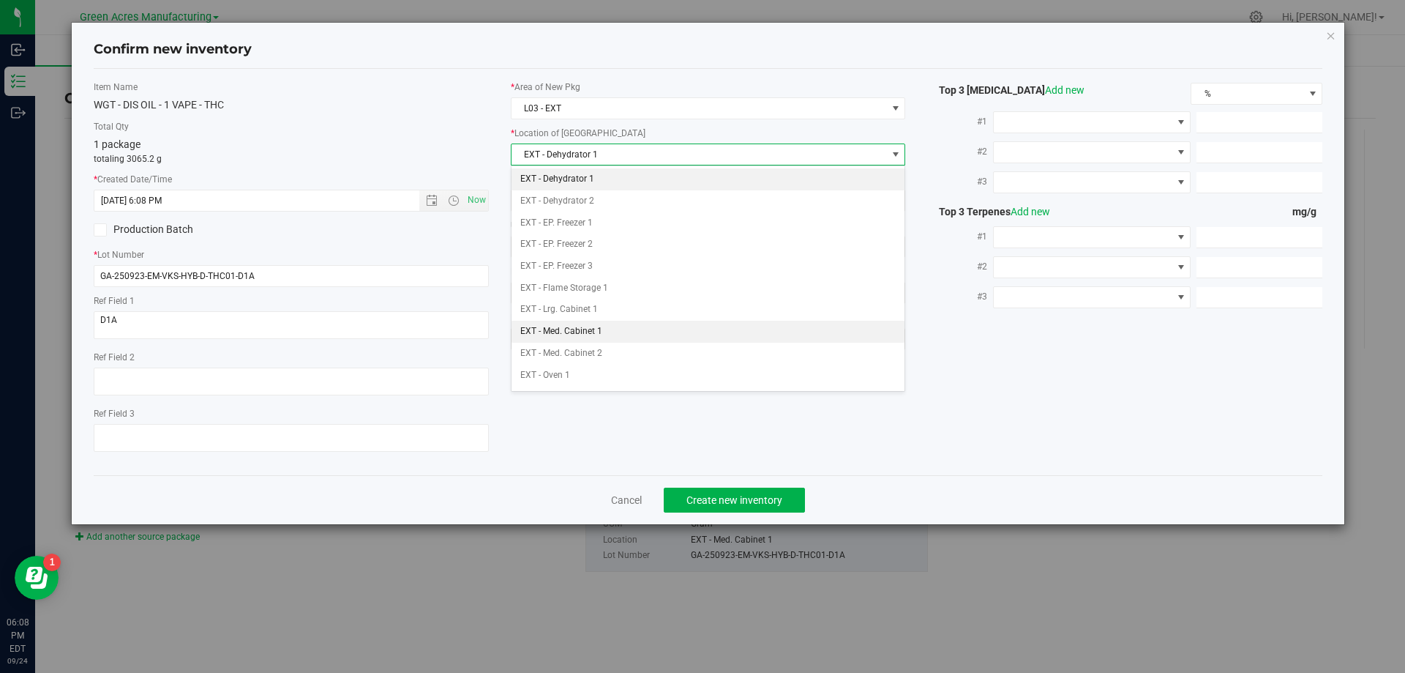
click at [592, 337] on li "EXT - Med. Cabinet 1" at bounding box center [709, 332] width 394 height 22
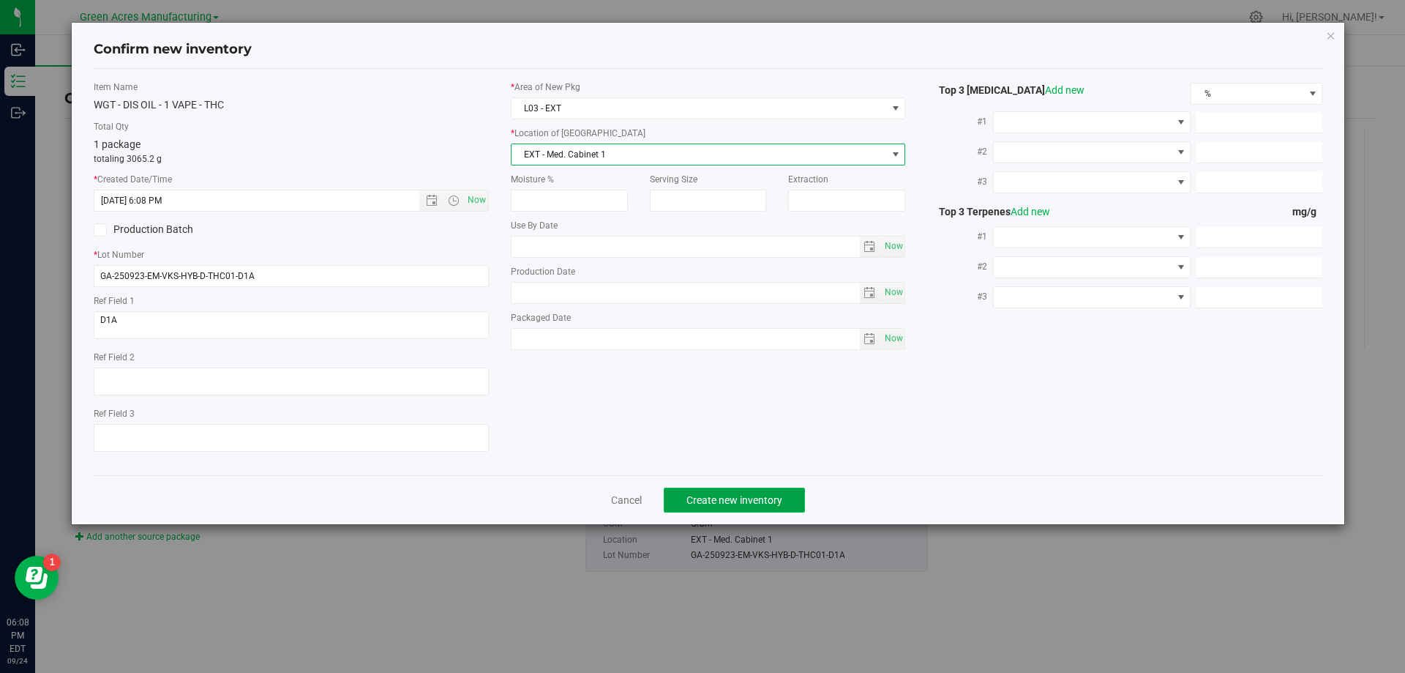
click at [736, 498] on span "Create new inventory" at bounding box center [734, 500] width 96 height 12
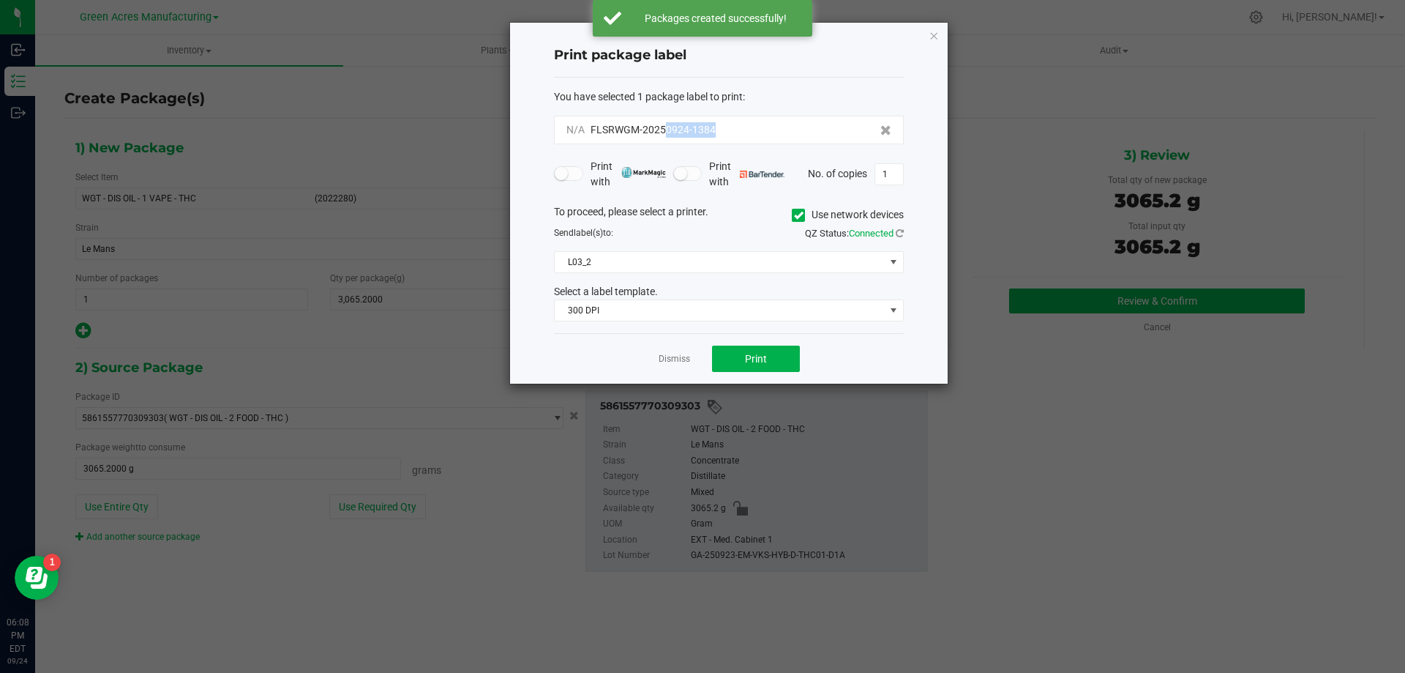
drag, startPoint x: 729, startPoint y: 129, endPoint x: 665, endPoint y: 138, distance: 64.4
click at [665, 138] on div "N/A FLSRWGM-20250924-1384" at bounding box center [729, 130] width 350 height 29
copy span "0924-1384"
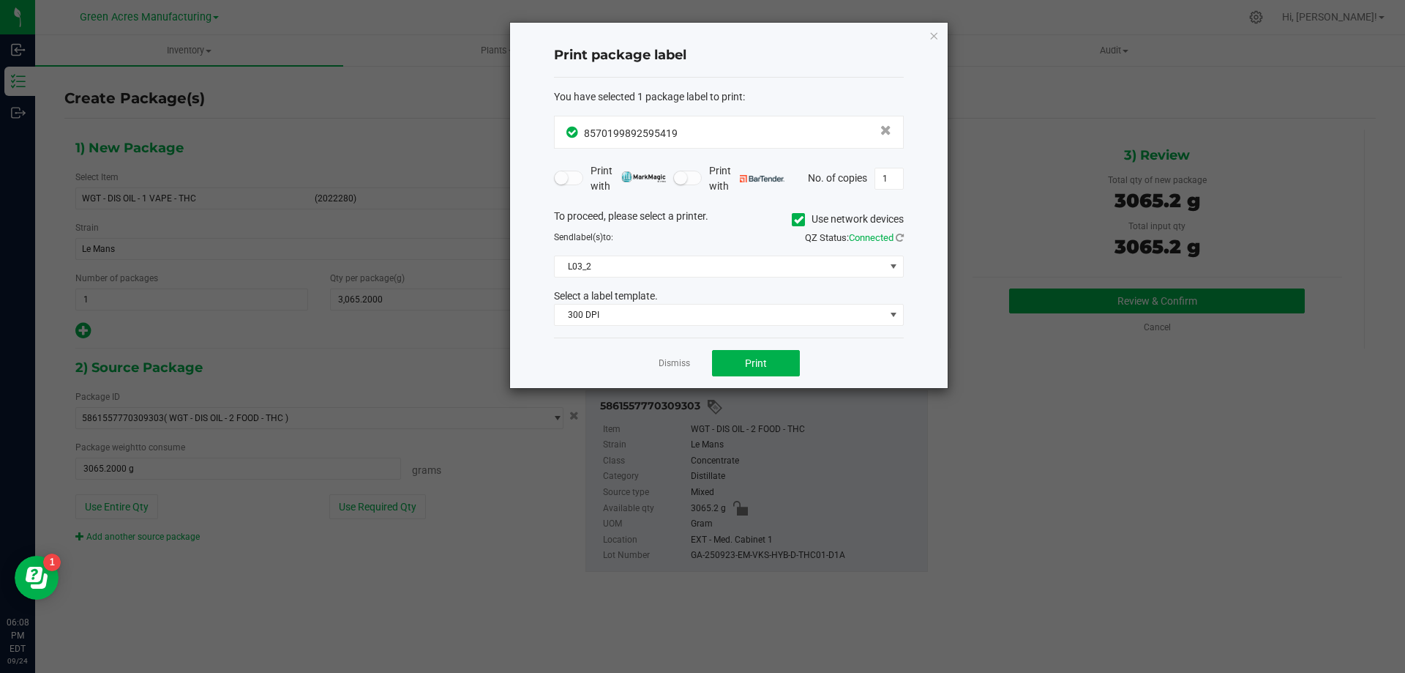
click at [771, 378] on div "Dismiss Print" at bounding box center [729, 362] width 350 height 50
click at [768, 370] on button "Print" at bounding box center [756, 363] width 88 height 26
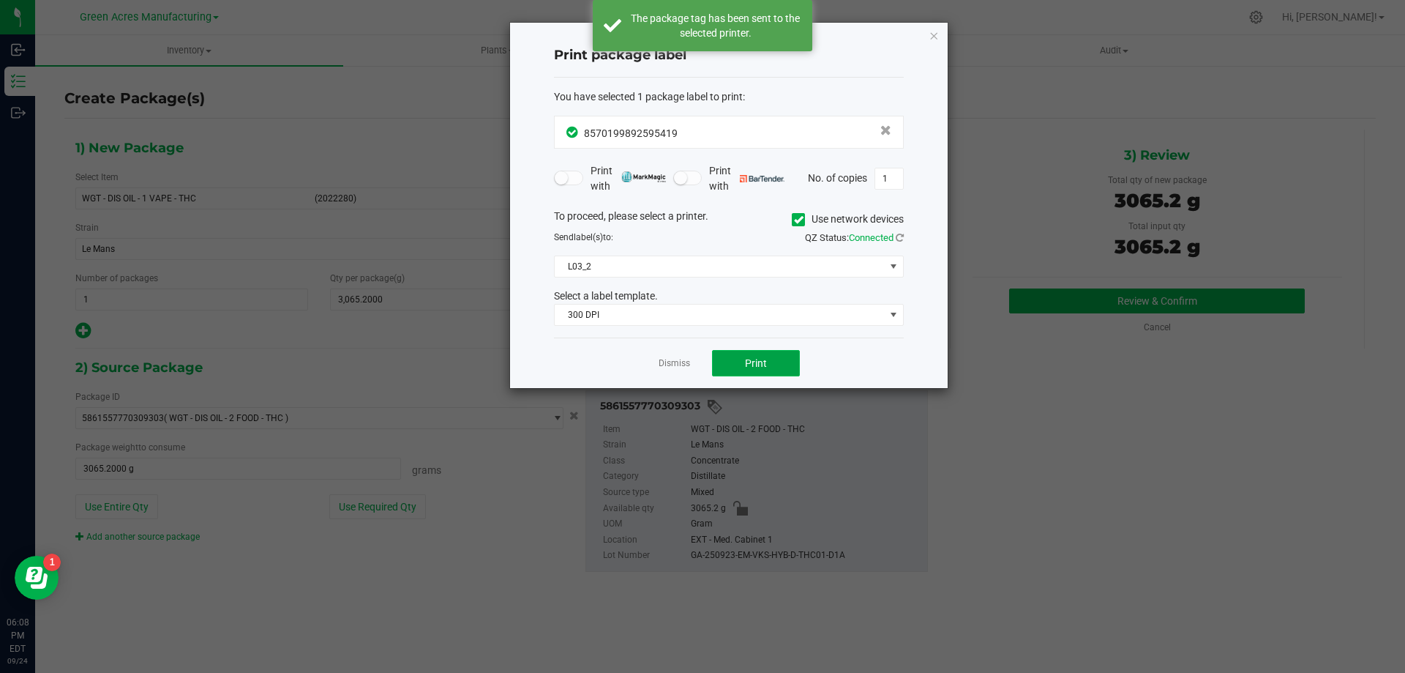
click at [765, 372] on button "Print" at bounding box center [756, 363] width 88 height 26
click at [760, 365] on span "Print" at bounding box center [756, 363] width 22 height 12
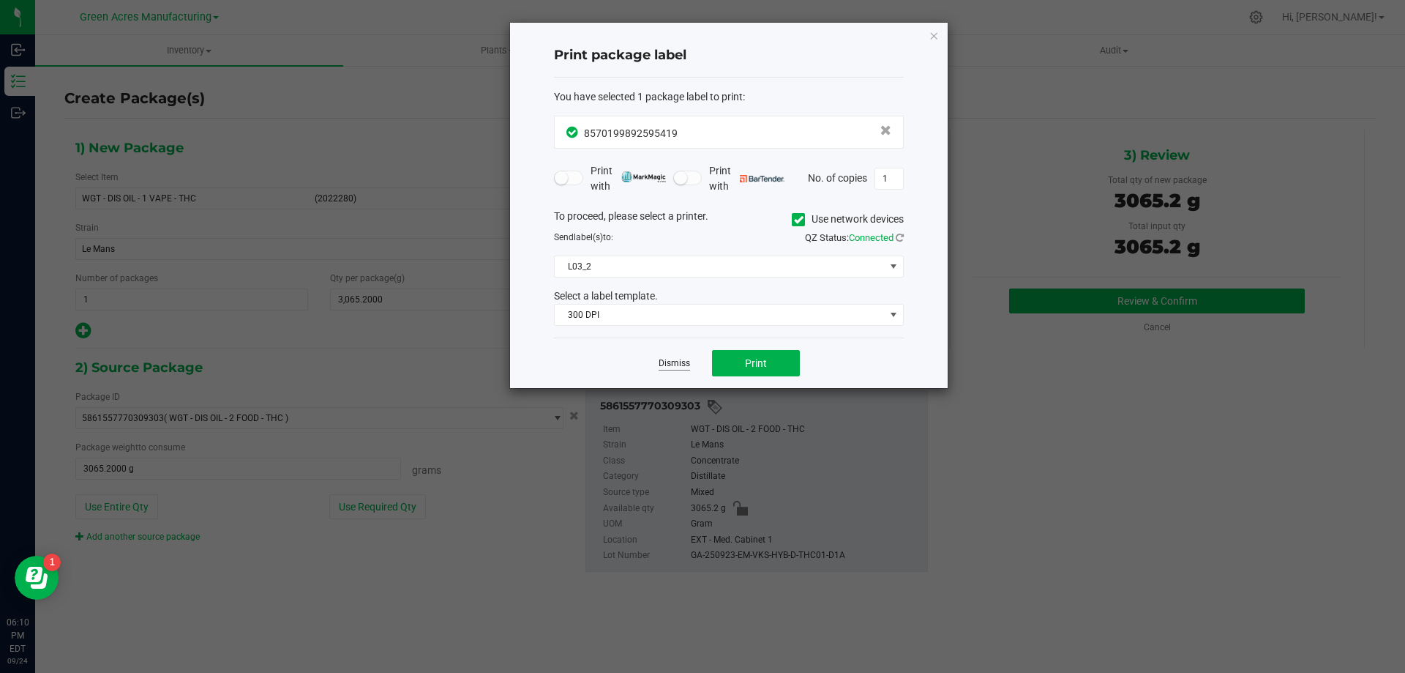
click at [679, 362] on link "Dismiss" at bounding box center [674, 363] width 31 height 12
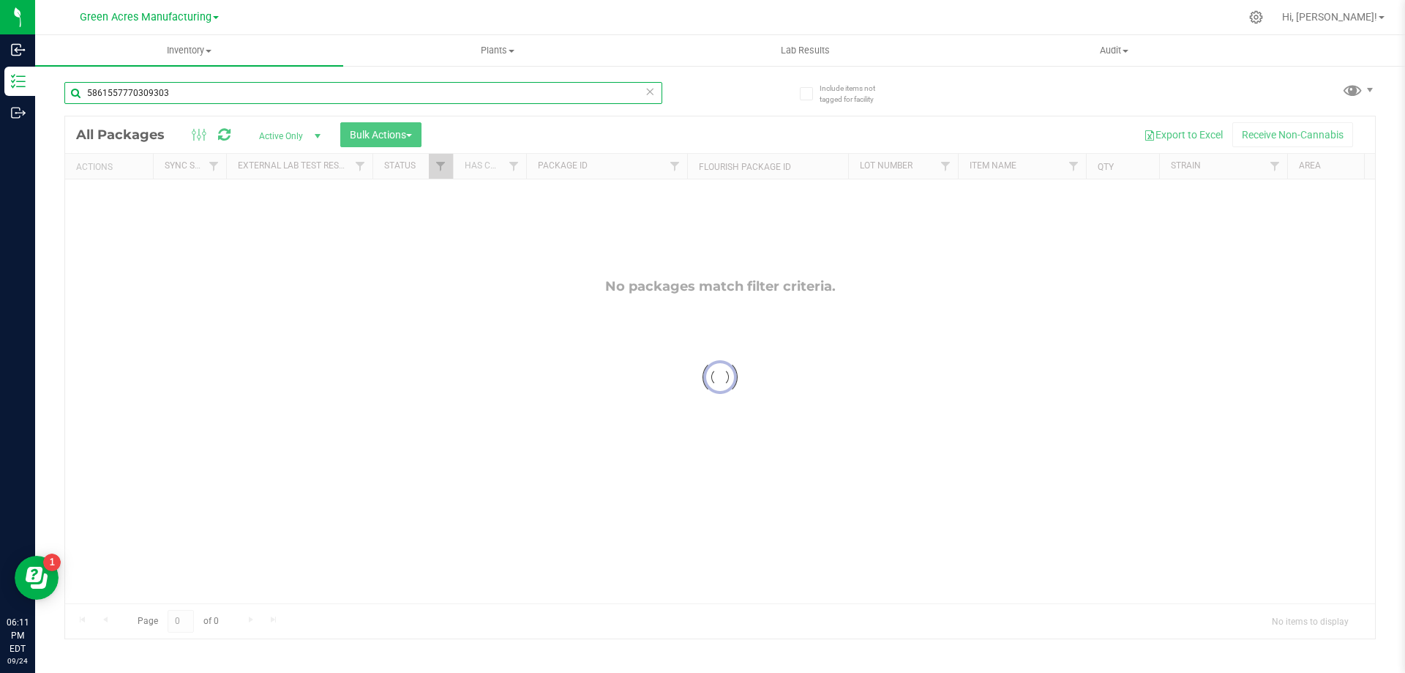
drag, startPoint x: 242, startPoint y: 94, endPoint x: 77, endPoint y: 91, distance: 165.4
click at [75, 87] on input "5861557770309303" at bounding box center [363, 93] width 598 height 22
type input "0031907761579042"
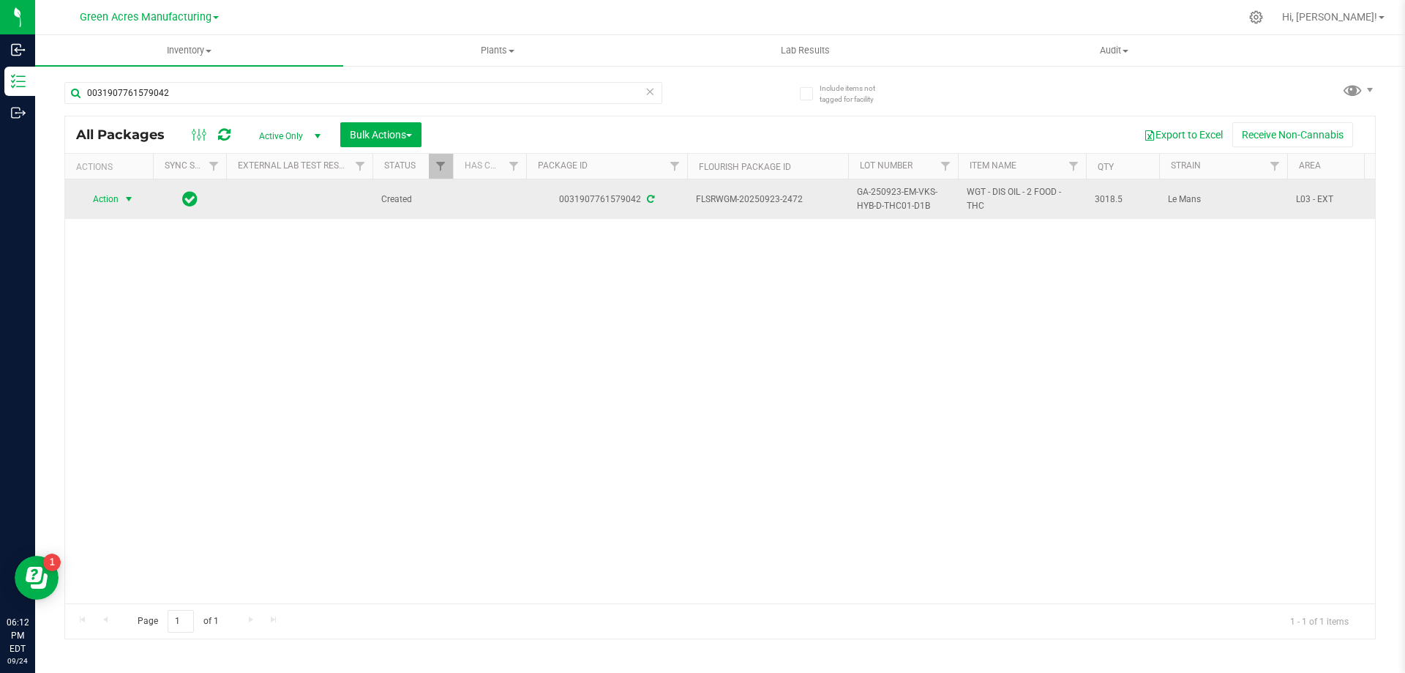
click at [128, 199] on span "select" at bounding box center [129, 199] width 12 height 12
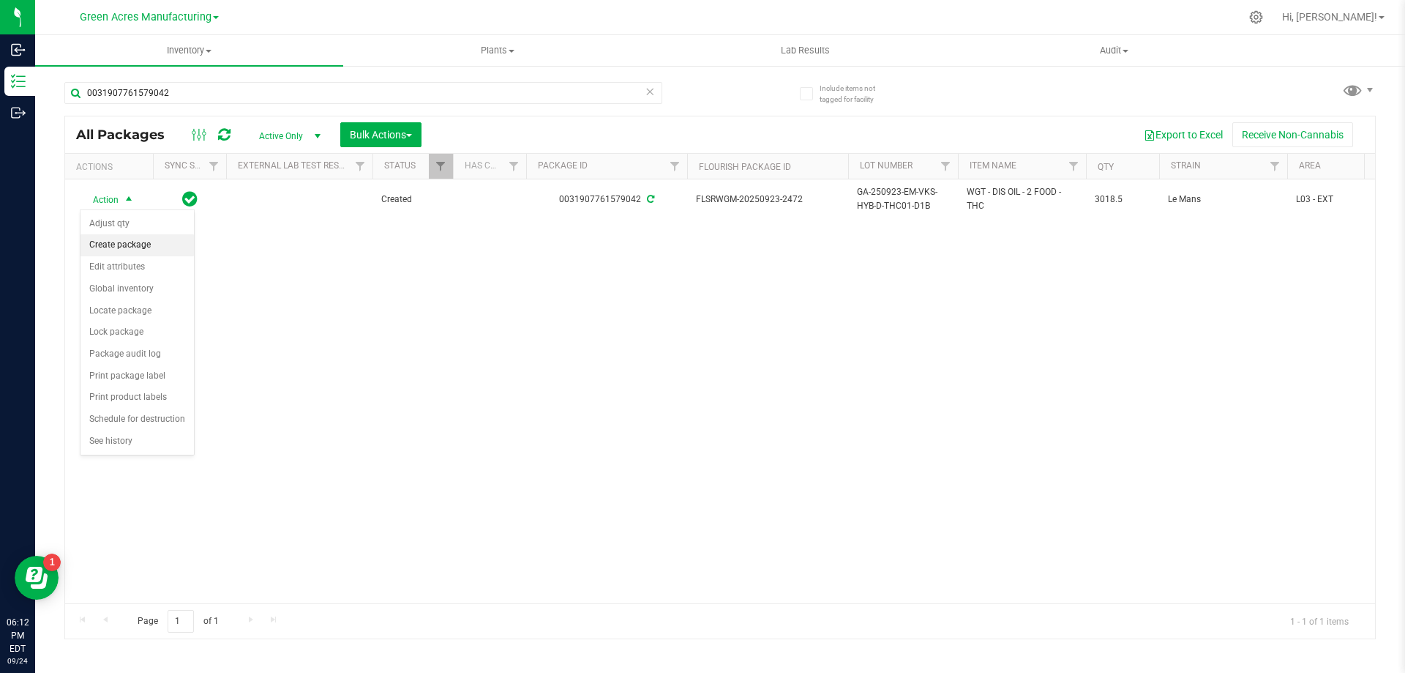
click at [128, 244] on li "Create package" at bounding box center [137, 245] width 113 height 22
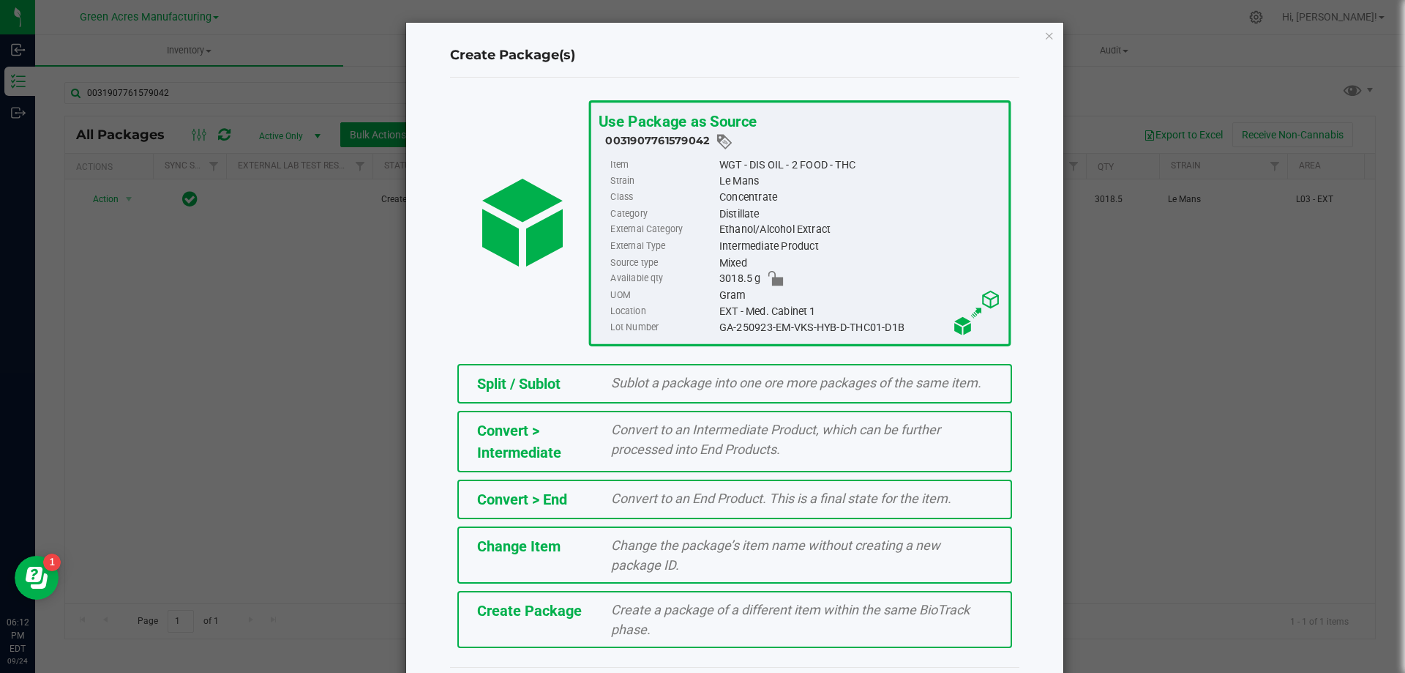
scroll to position [41, 0]
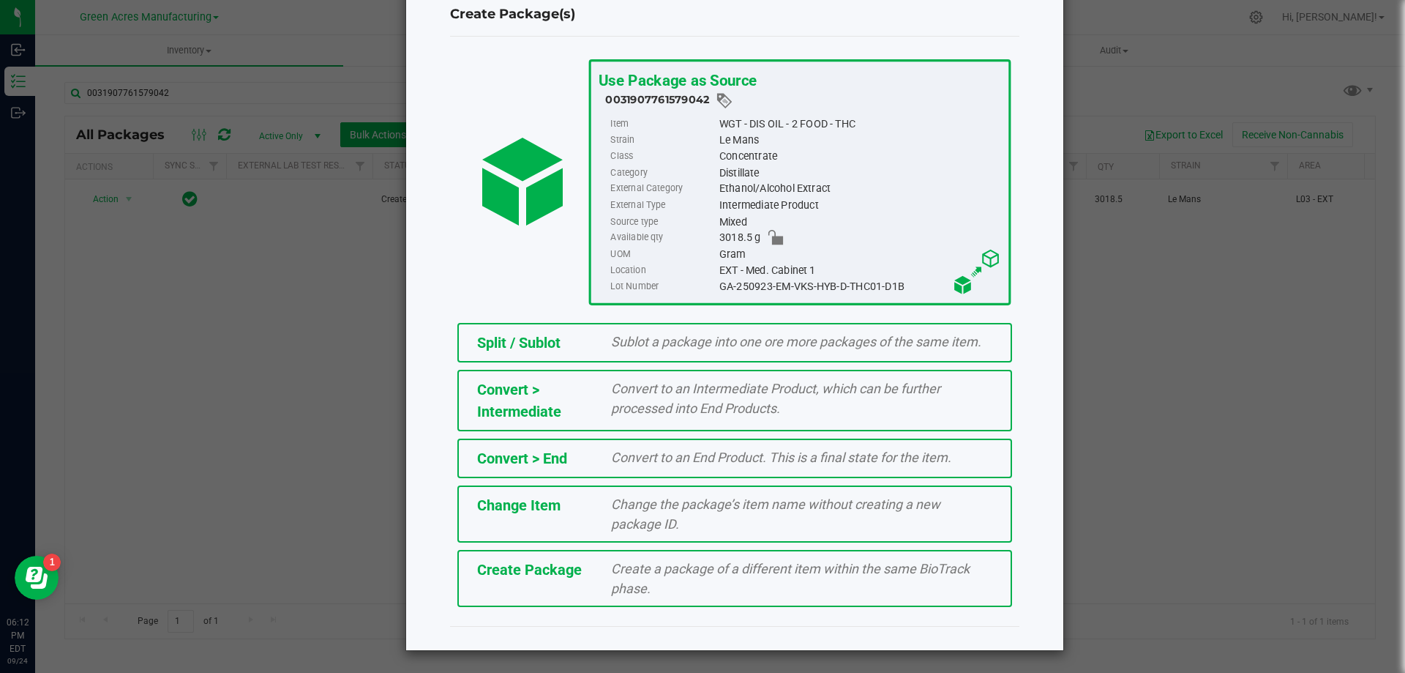
click at [588, 577] on div "Create Package" at bounding box center [533, 569] width 135 height 22
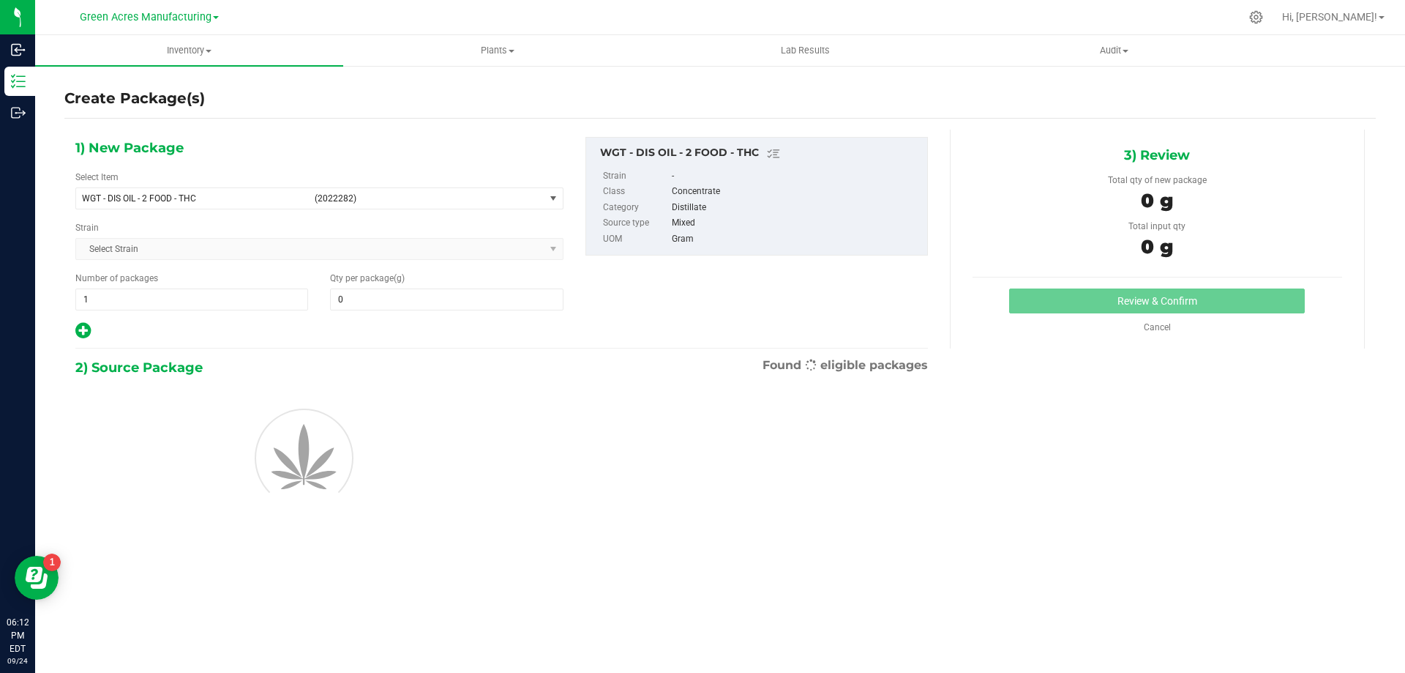
type input "0.0000"
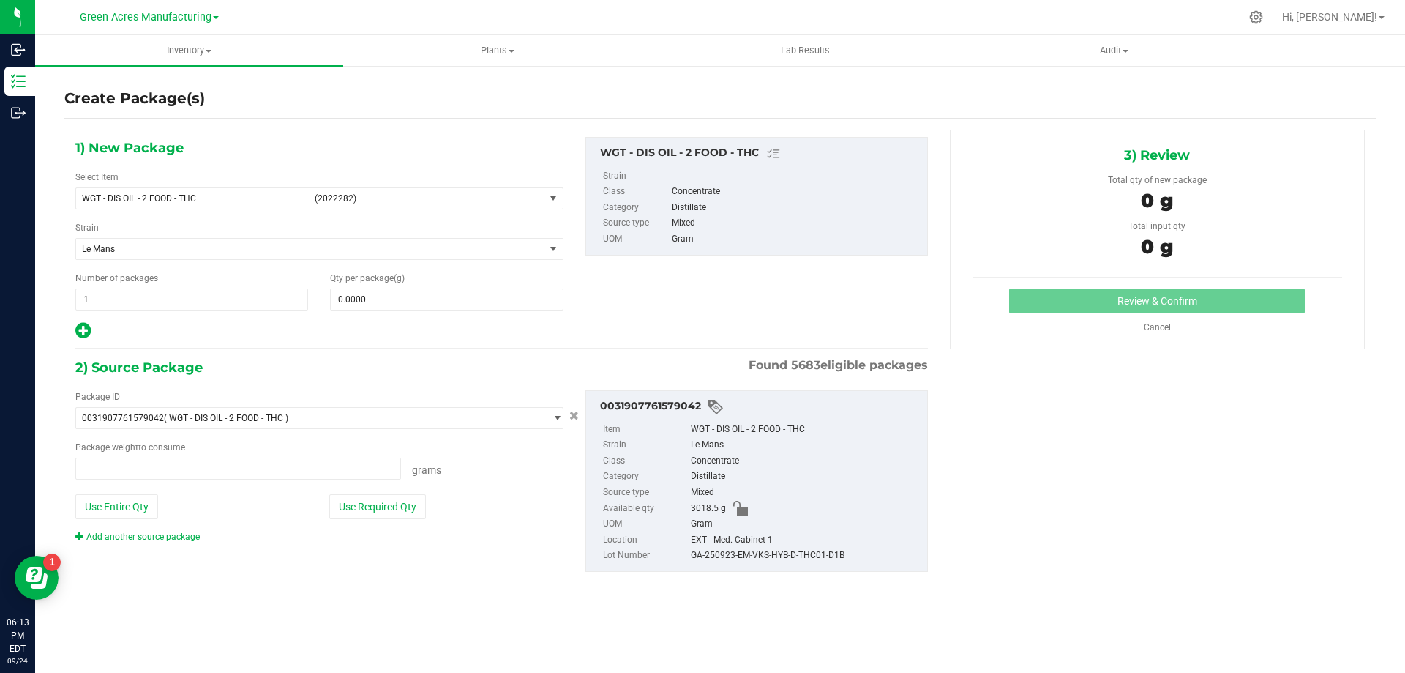
type input "0.0000 g"
click at [561, 190] on span "select" at bounding box center [553, 198] width 18 height 20
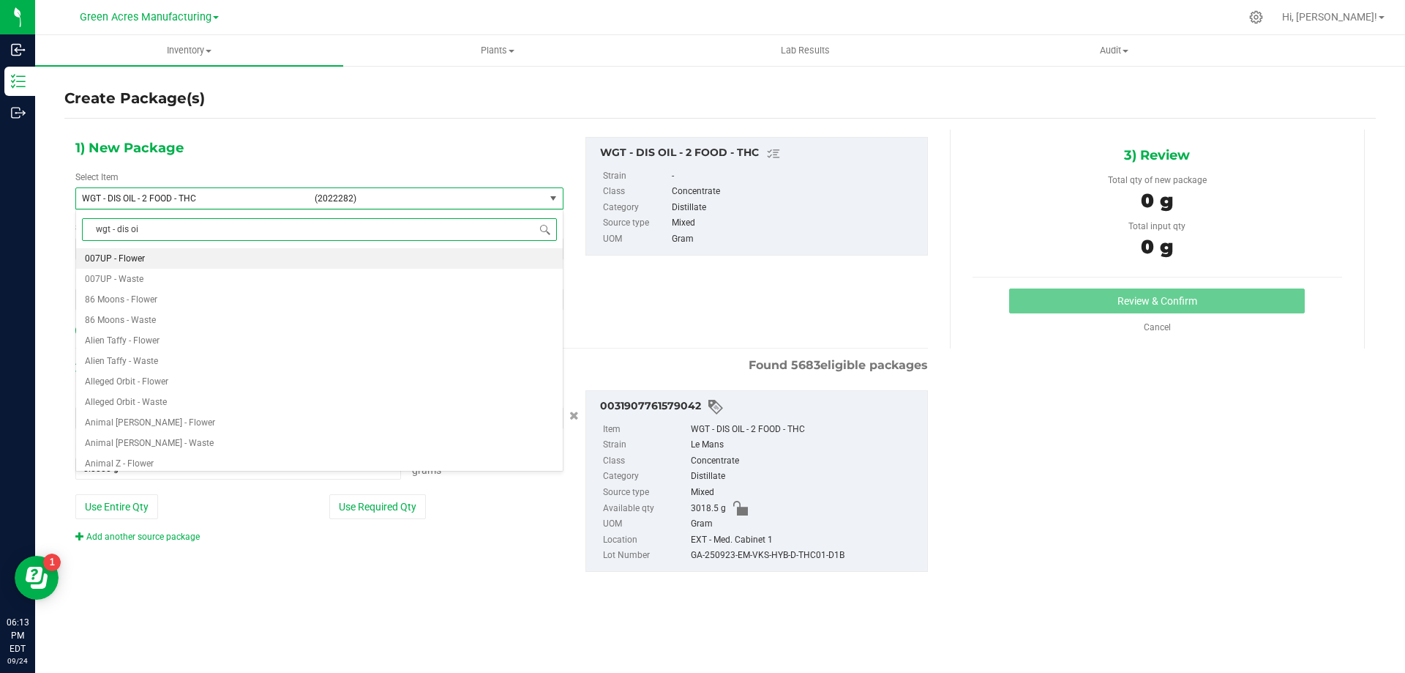
type input "wgt - dis oil"
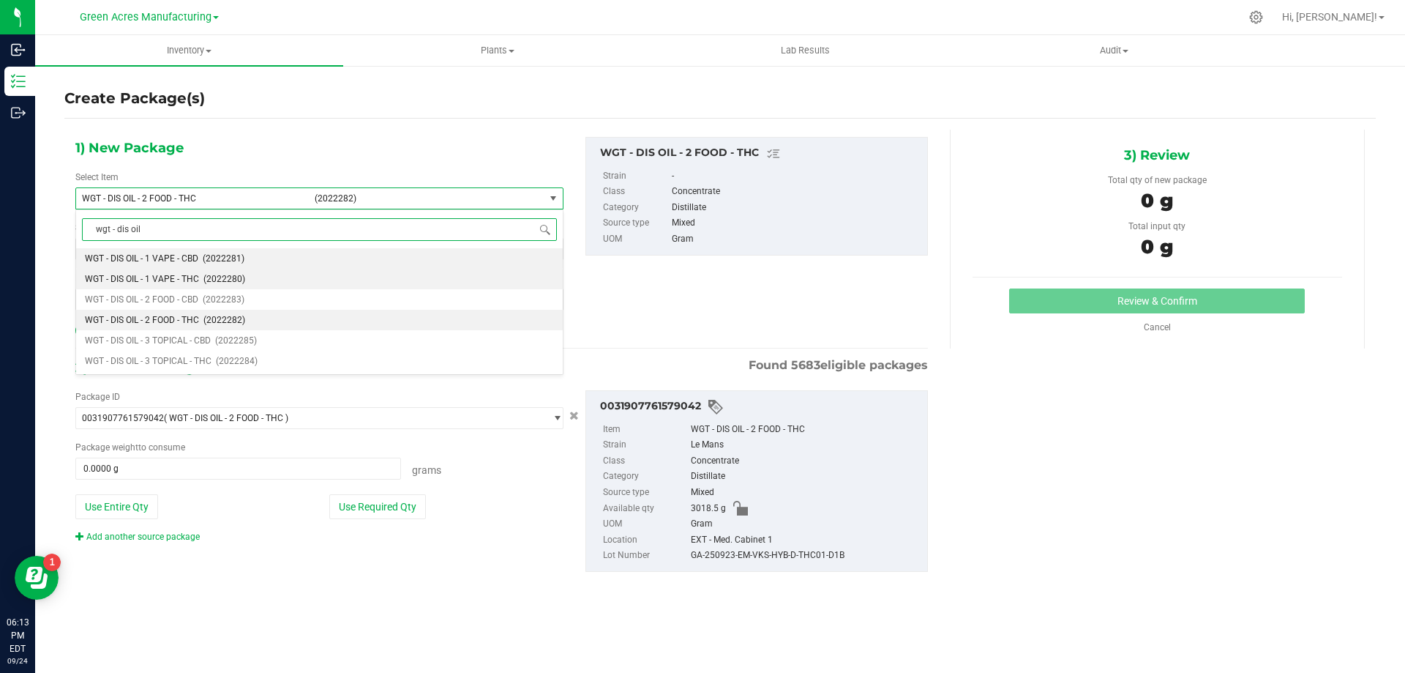
click at [185, 280] on span "WGT - DIS OIL - 1 VAPE - THC" at bounding box center [142, 279] width 114 height 10
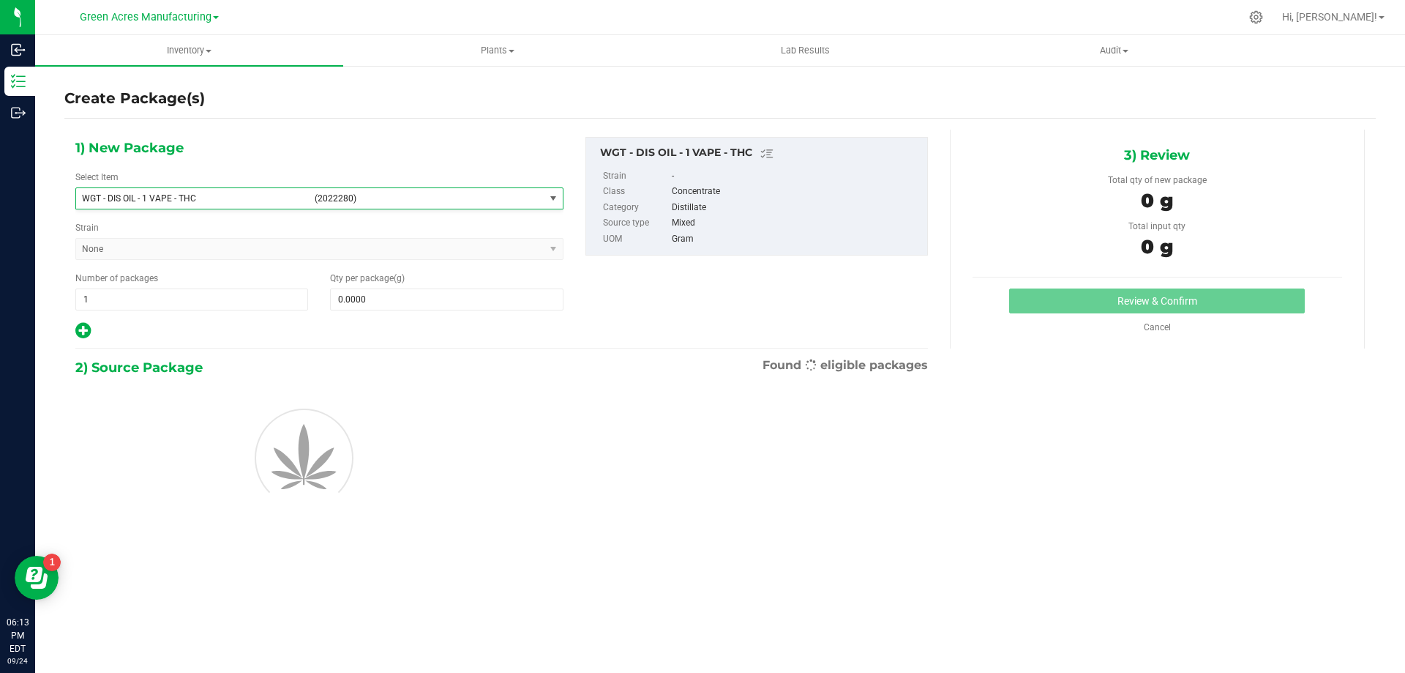
type input "0.0000"
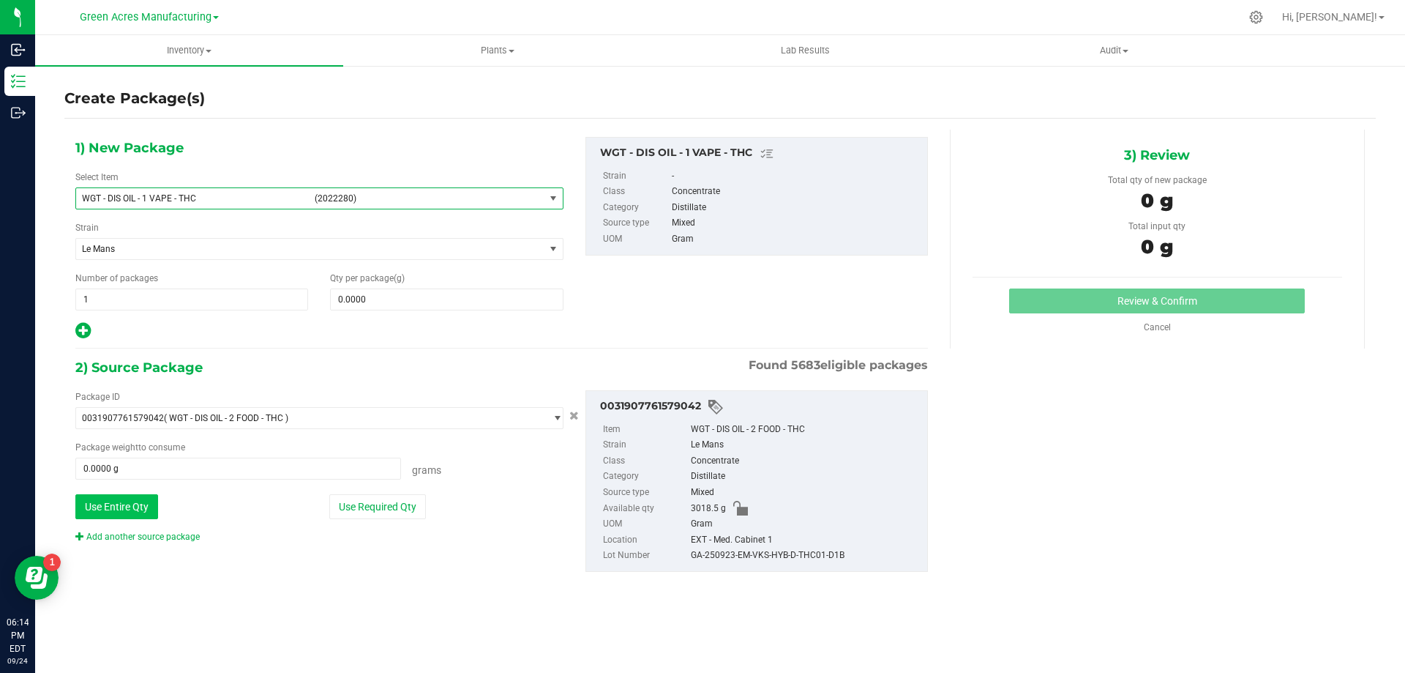
click at [136, 511] on button "Use Entire Qty" at bounding box center [116, 506] width 83 height 25
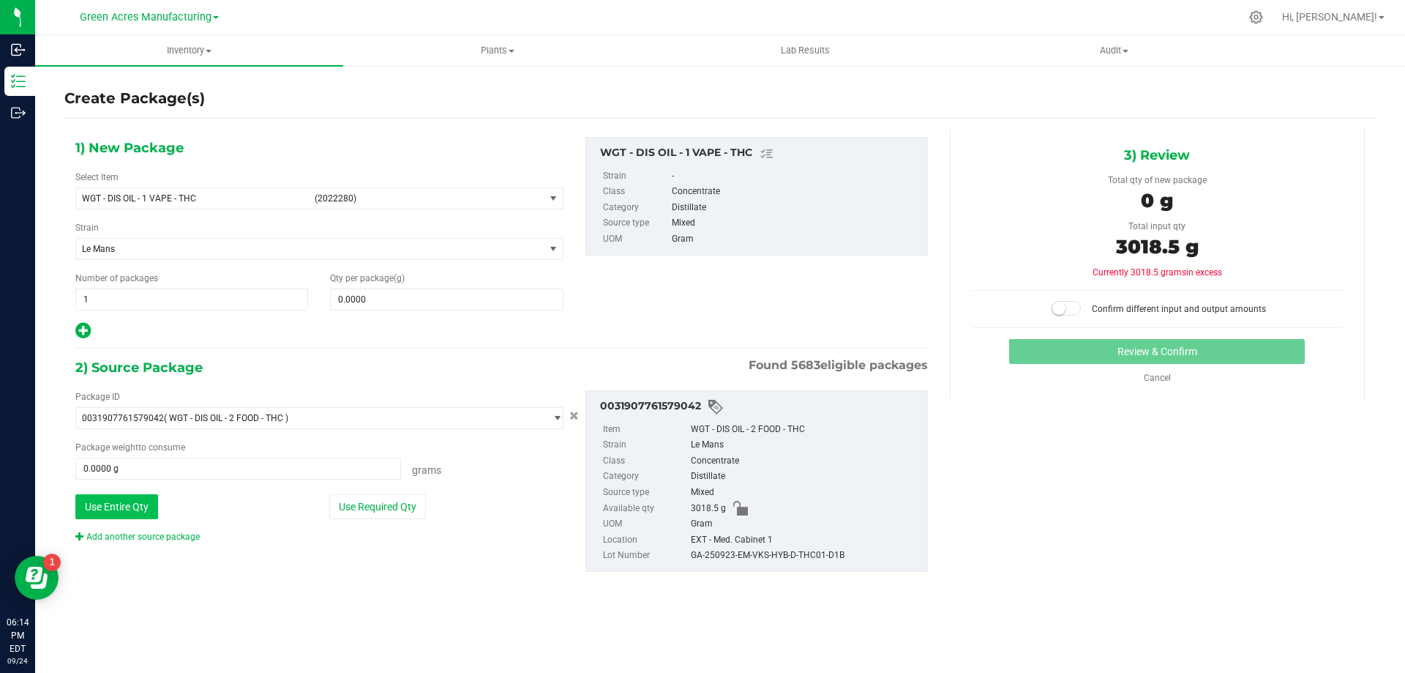
type input "3018.5000 g"
drag, startPoint x: 389, startPoint y: 299, endPoint x: 391, endPoint y: 307, distance: 8.3
click at [389, 300] on span at bounding box center [446, 299] width 233 height 22
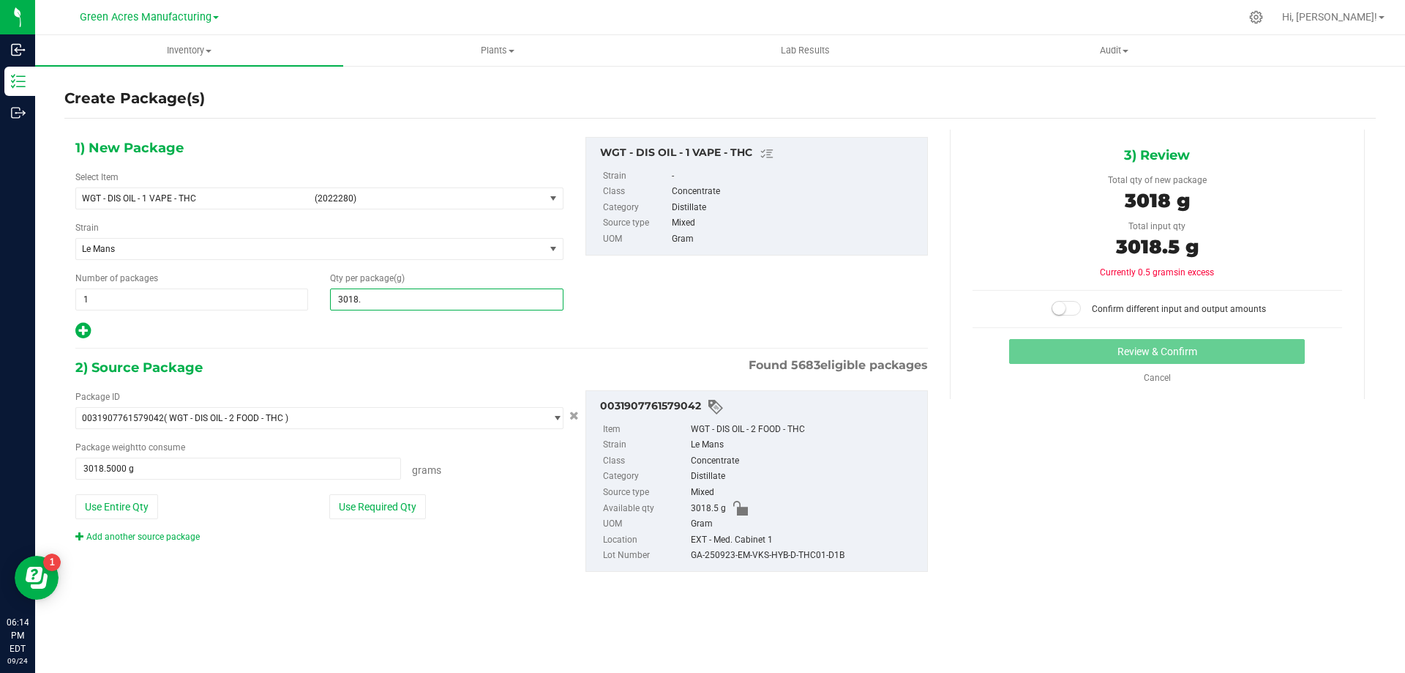
type input "3018.5"
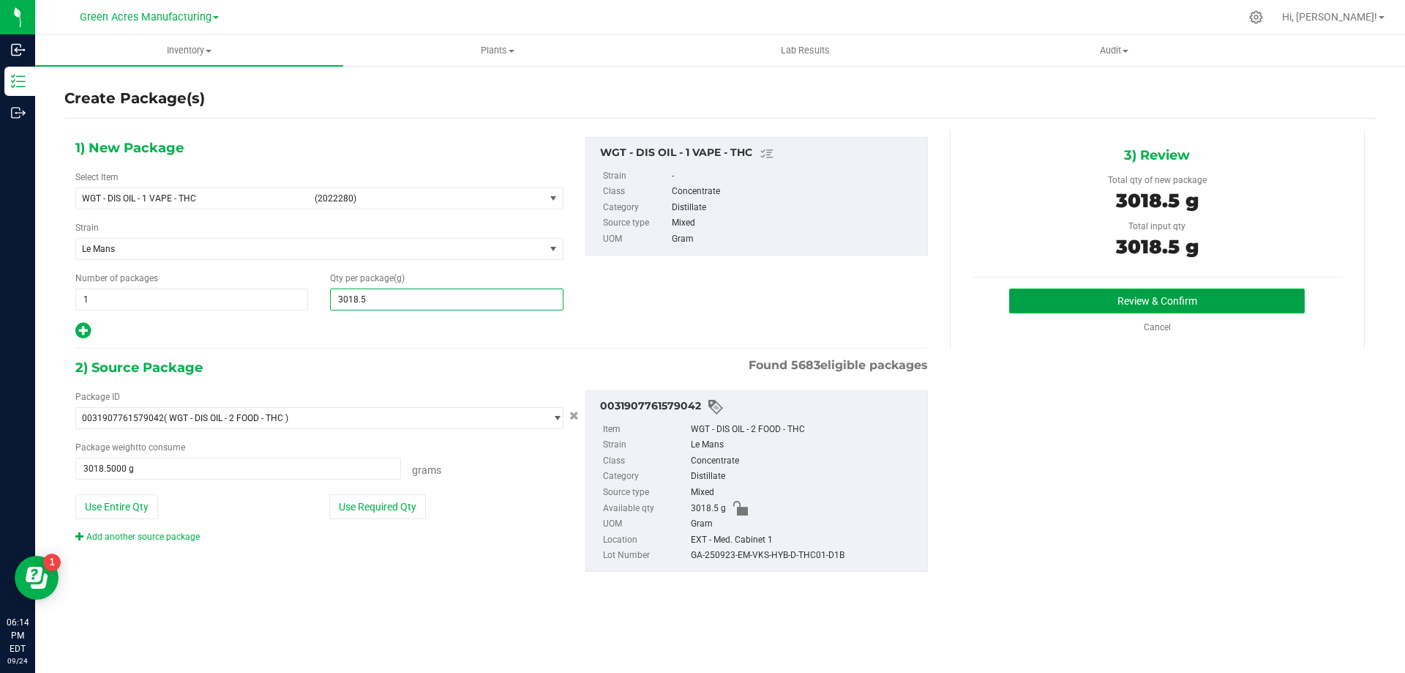
type input "3,018.5000"
click at [1133, 297] on button "Review & Confirm" at bounding box center [1157, 300] width 296 height 25
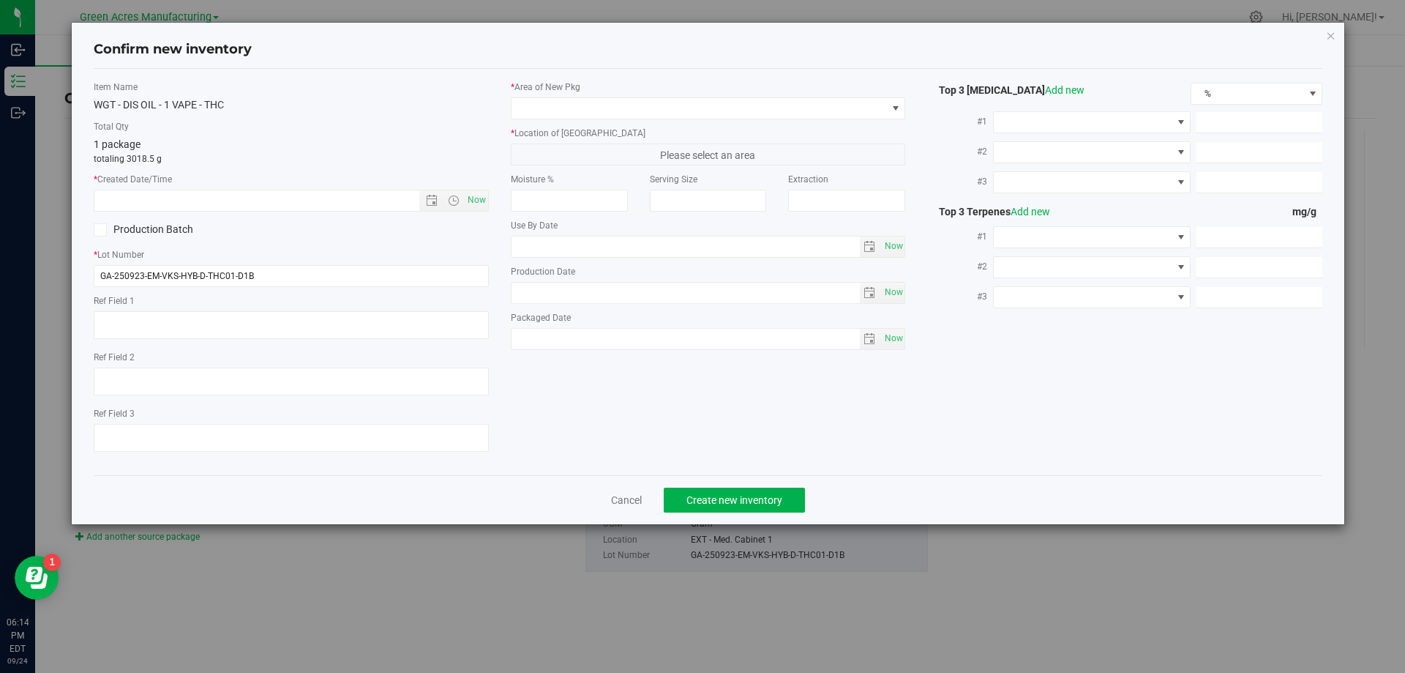
type textarea "D1B"
click at [481, 202] on span "Now" at bounding box center [476, 200] width 25 height 21
type input "[DATE] 6:14 PM"
click at [704, 113] on span at bounding box center [699, 108] width 375 height 20
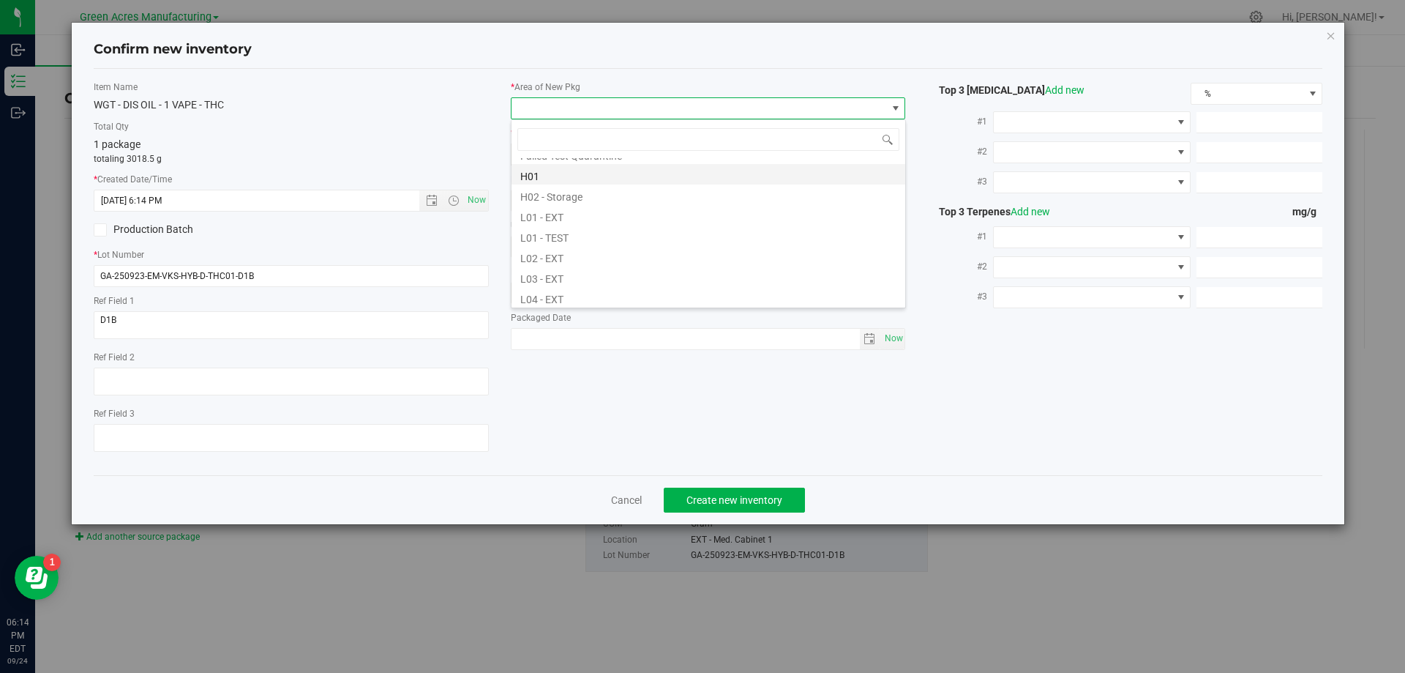
scroll to position [293, 0]
click at [556, 206] on li "L03 - EXT" at bounding box center [709, 203] width 394 height 20
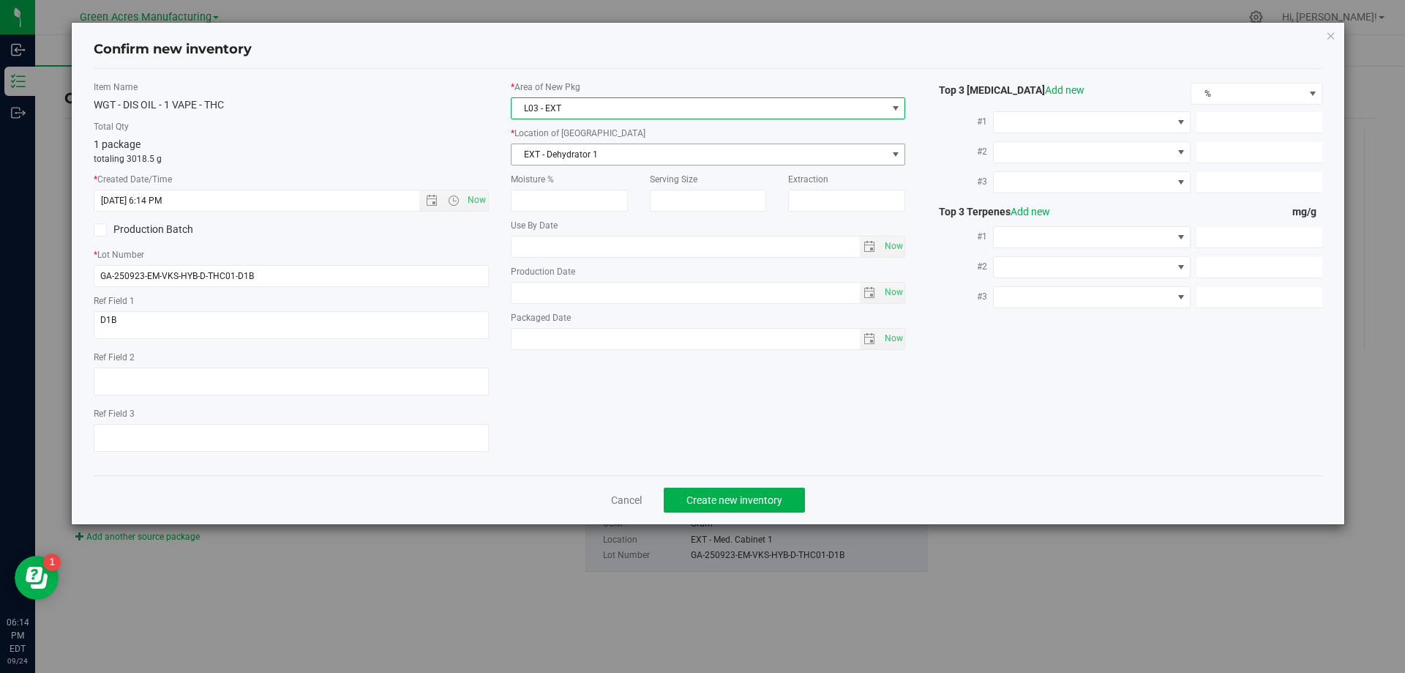
click at [629, 146] on span "EXT - Dehydrator 1" at bounding box center [699, 154] width 375 height 20
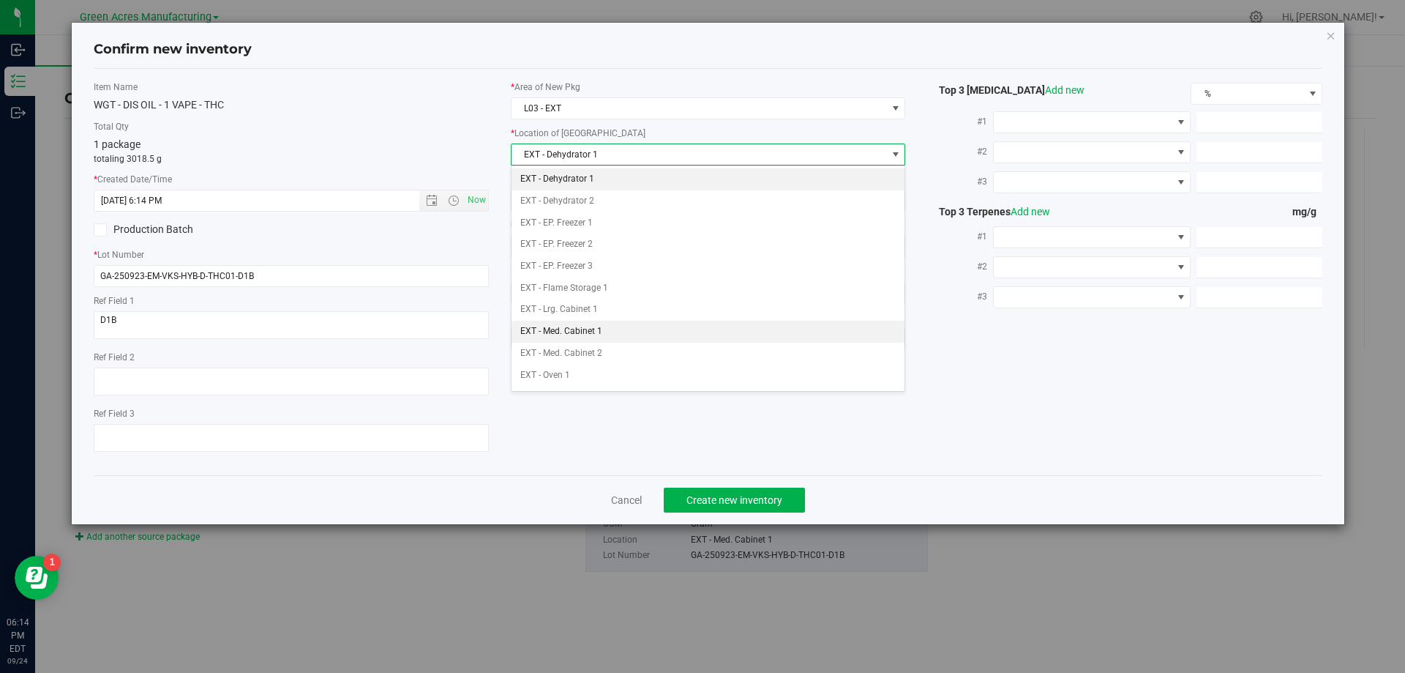
click at [610, 333] on li "EXT - Med. Cabinet 1" at bounding box center [709, 332] width 394 height 22
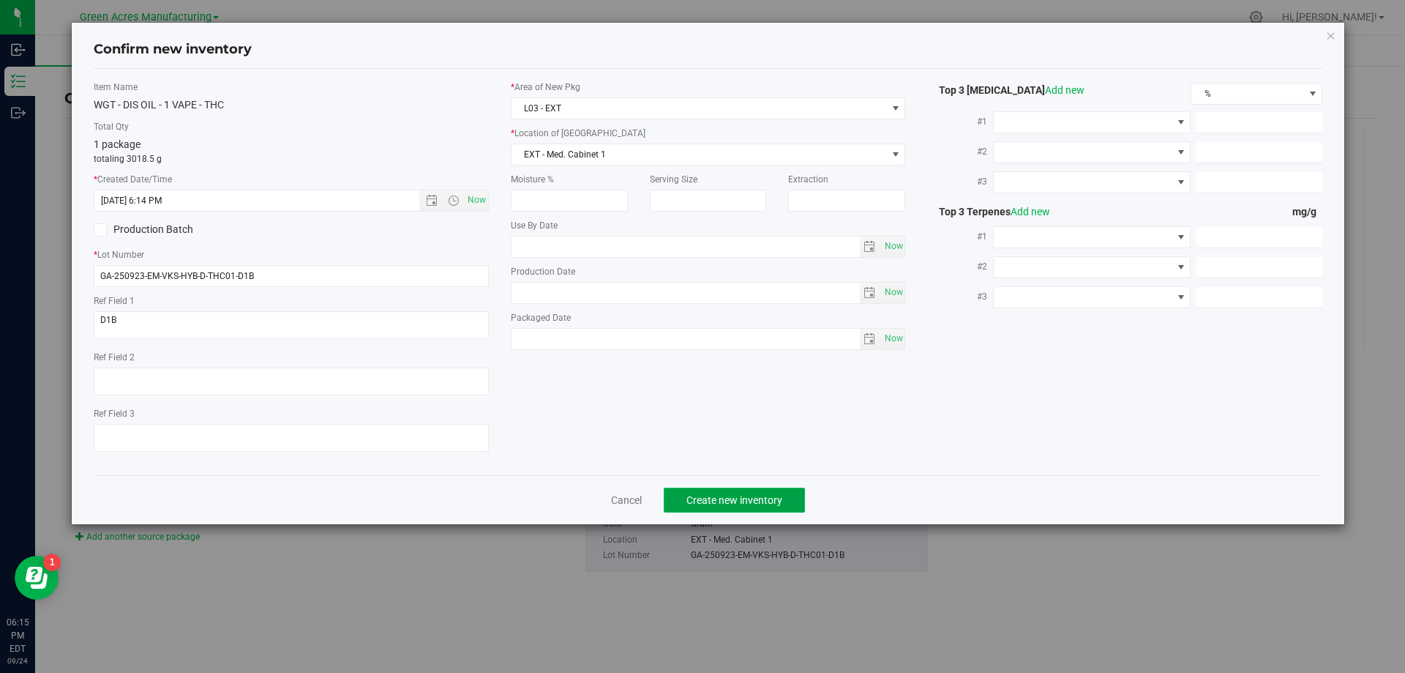
click at [717, 494] on span "Create new inventory" at bounding box center [734, 500] width 96 height 12
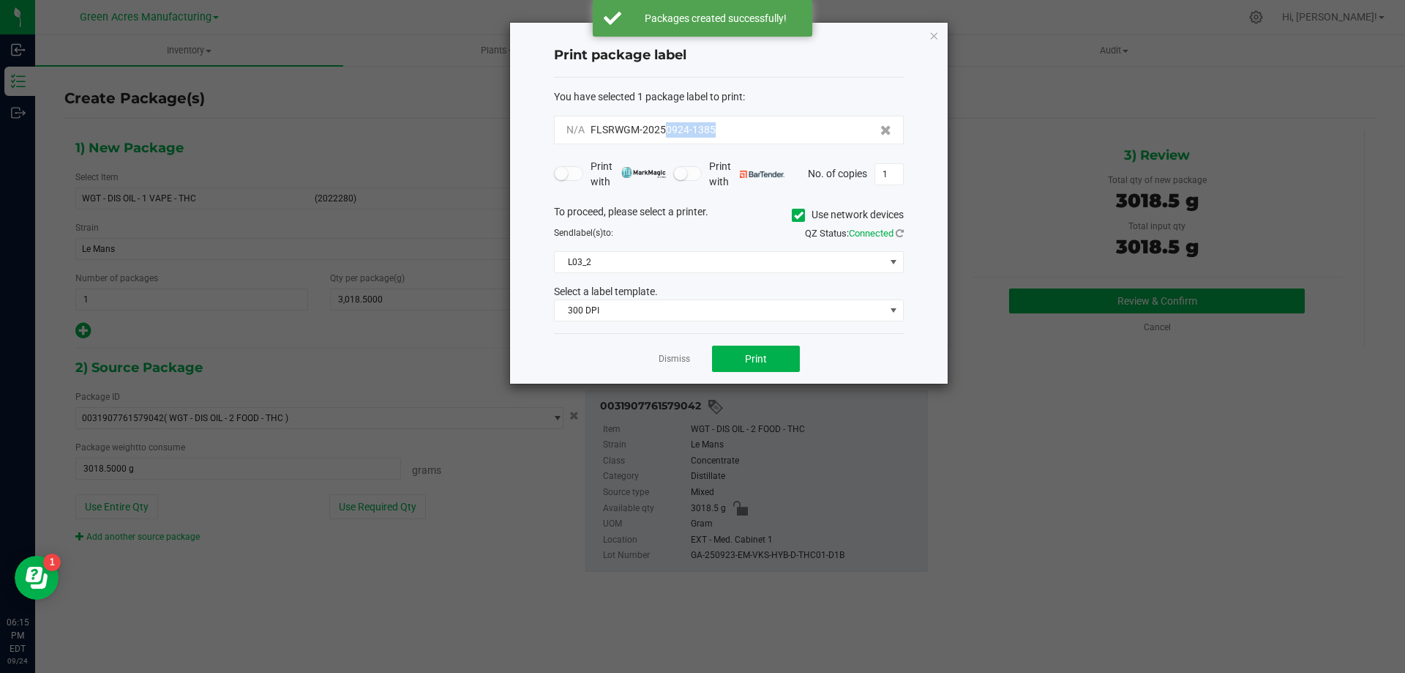
drag, startPoint x: 699, startPoint y: 135, endPoint x: 667, endPoint y: 140, distance: 31.9
click at [667, 140] on div "N/A FLSRWGM-20250924-1385" at bounding box center [729, 130] width 350 height 29
copy span "0924-1385"
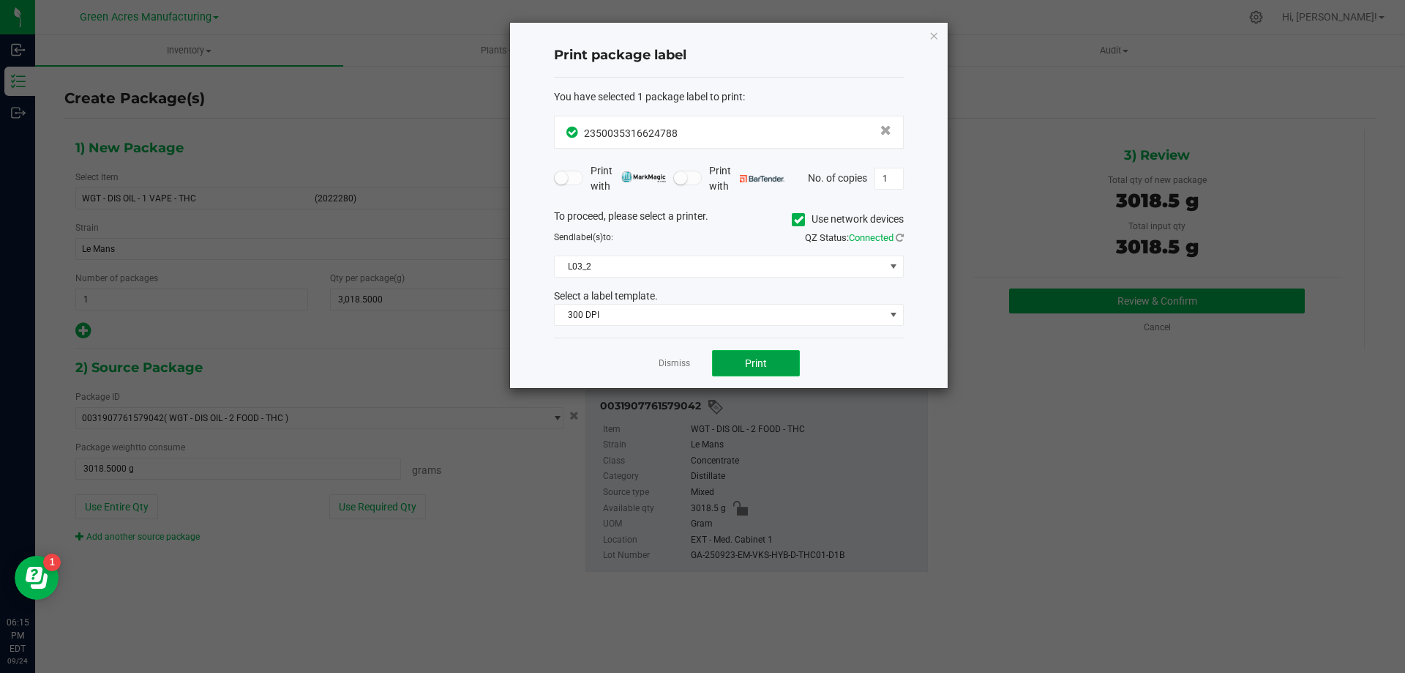
click at [771, 362] on button "Print" at bounding box center [756, 363] width 88 height 26
click at [764, 365] on span "Print" at bounding box center [756, 363] width 22 height 12
click at [667, 361] on link "Dismiss" at bounding box center [674, 363] width 31 height 12
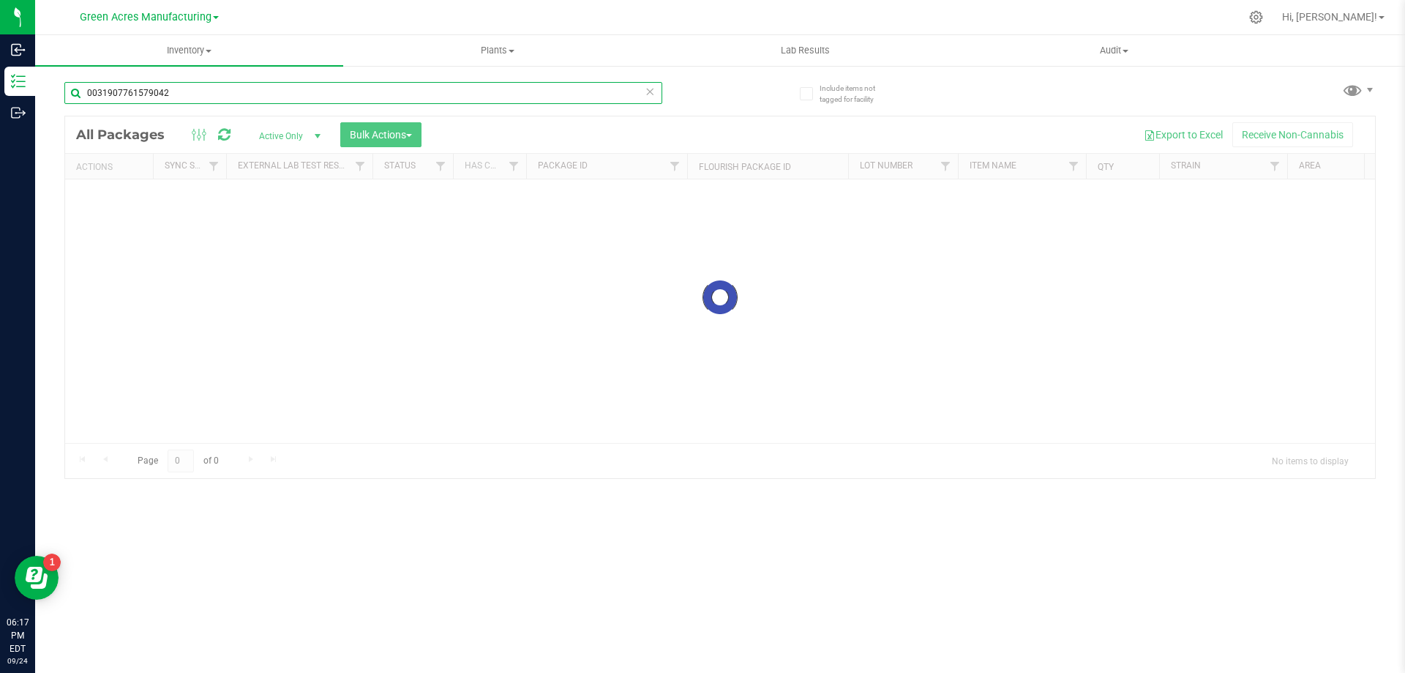
drag, startPoint x: 211, startPoint y: 89, endPoint x: 72, endPoint y: 93, distance: 138.4
click at [72, 93] on input "0031907761579042" at bounding box center [363, 93] width 598 height 22
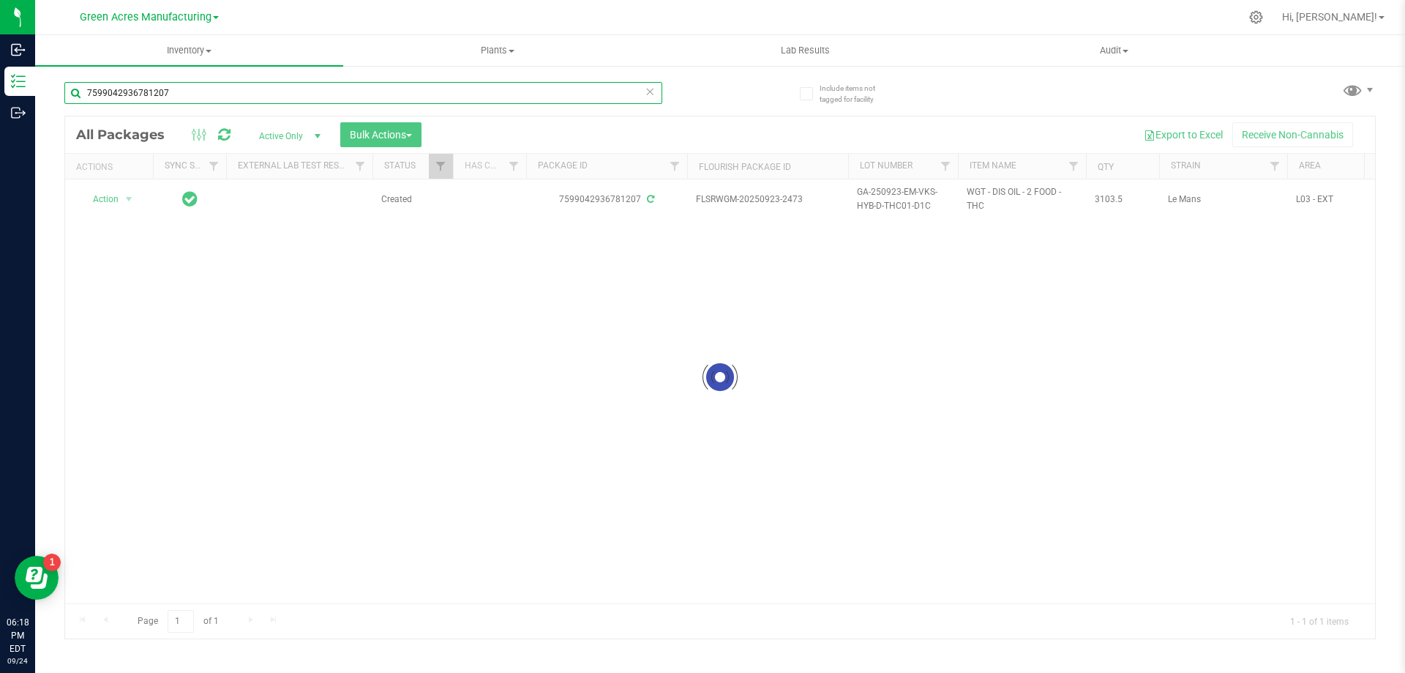
type input "7599042936781207"
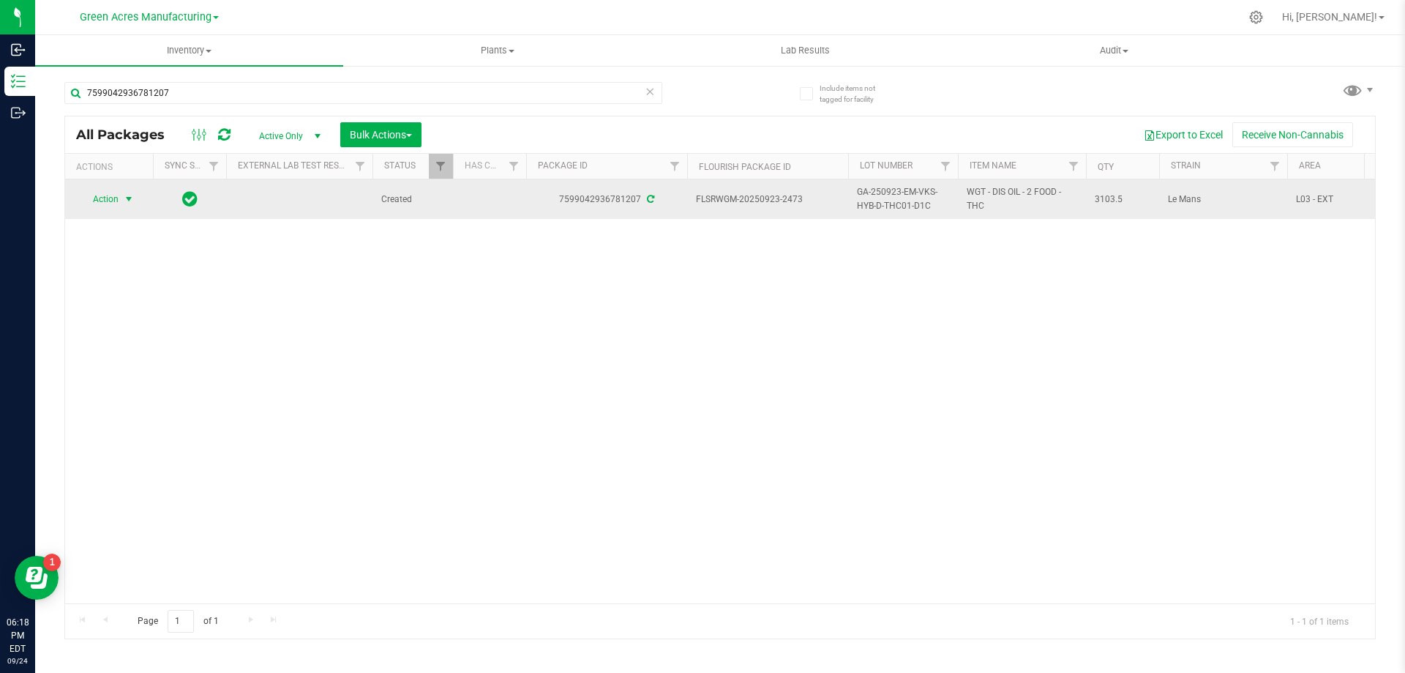
click at [130, 206] on span "select" at bounding box center [129, 199] width 18 height 20
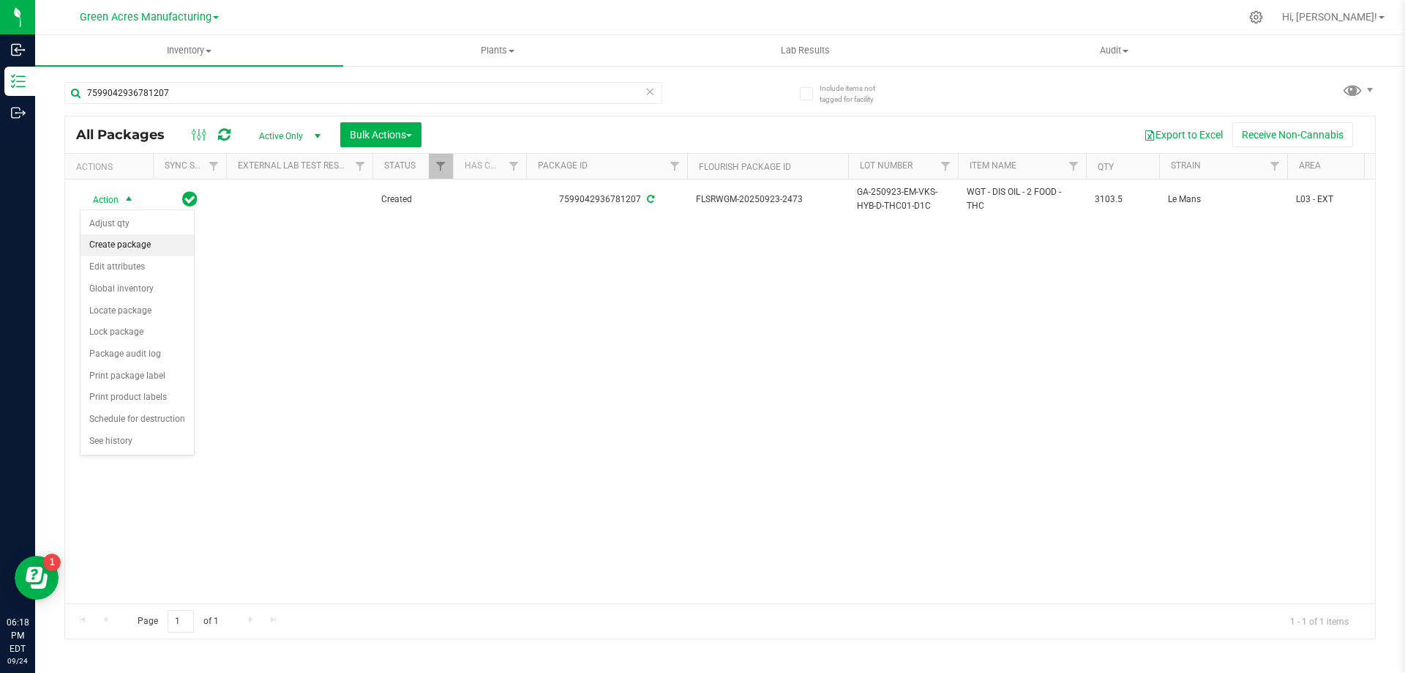
click at [127, 254] on li "Create package" at bounding box center [137, 245] width 113 height 22
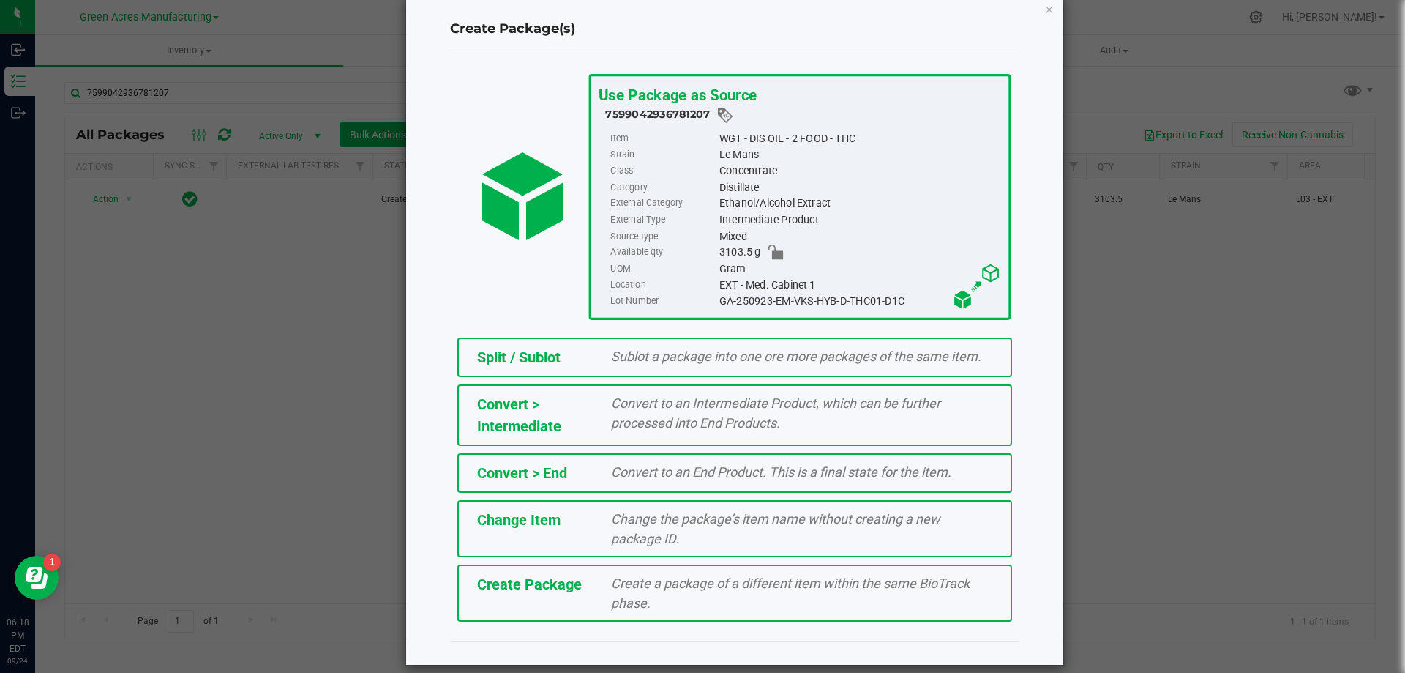
scroll to position [41, 0]
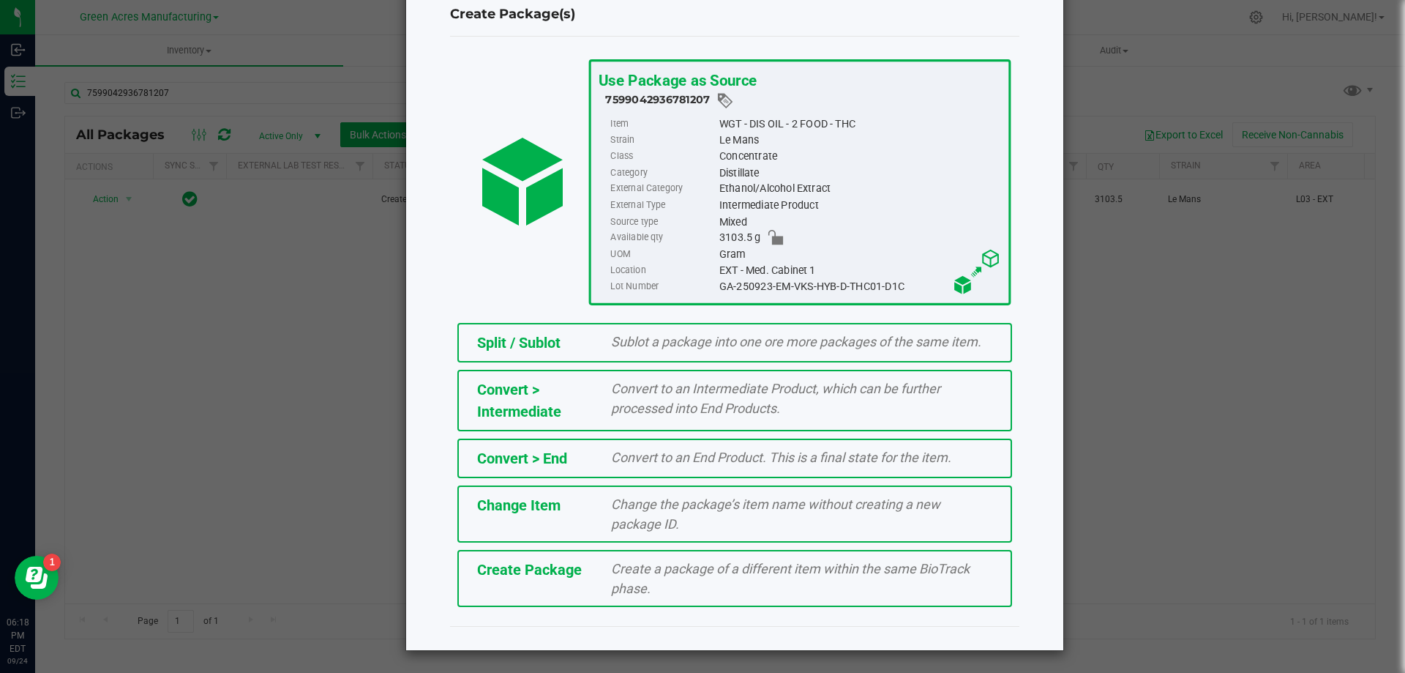
click at [576, 578] on div "Create Package" at bounding box center [533, 569] width 135 height 22
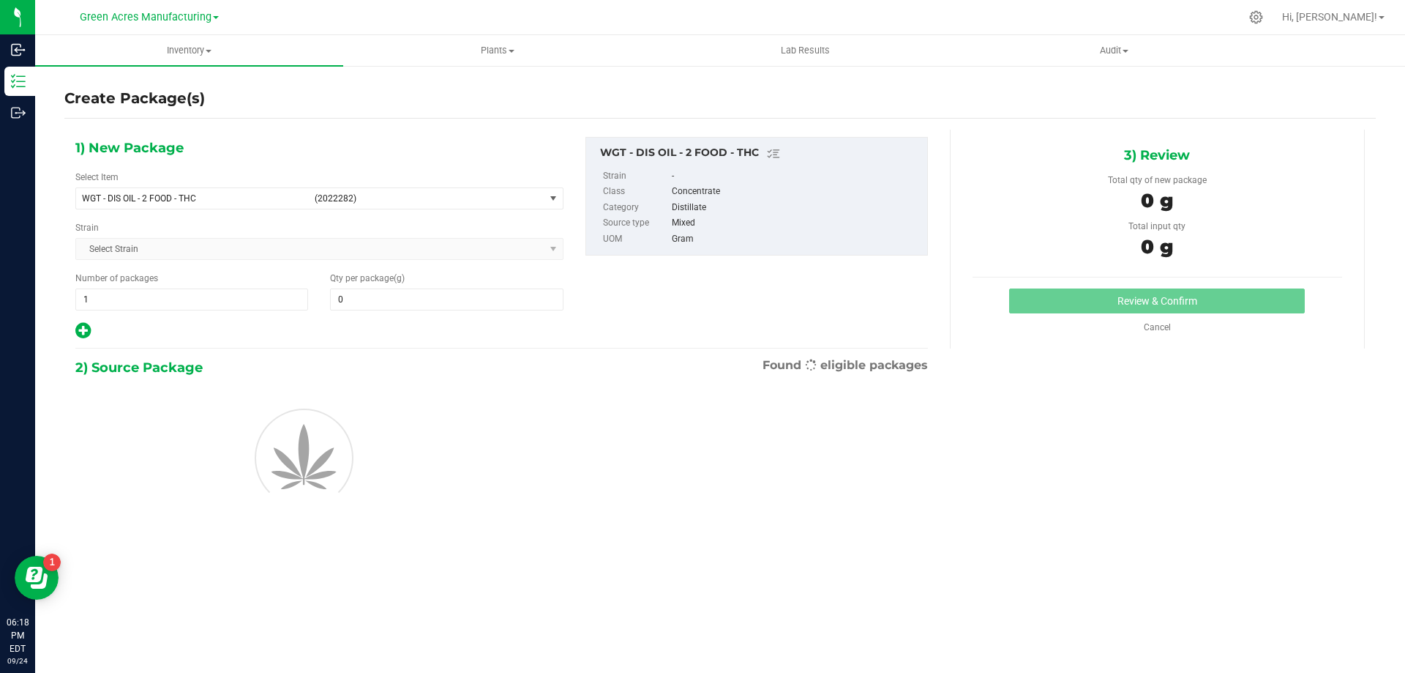
type input "0.0000"
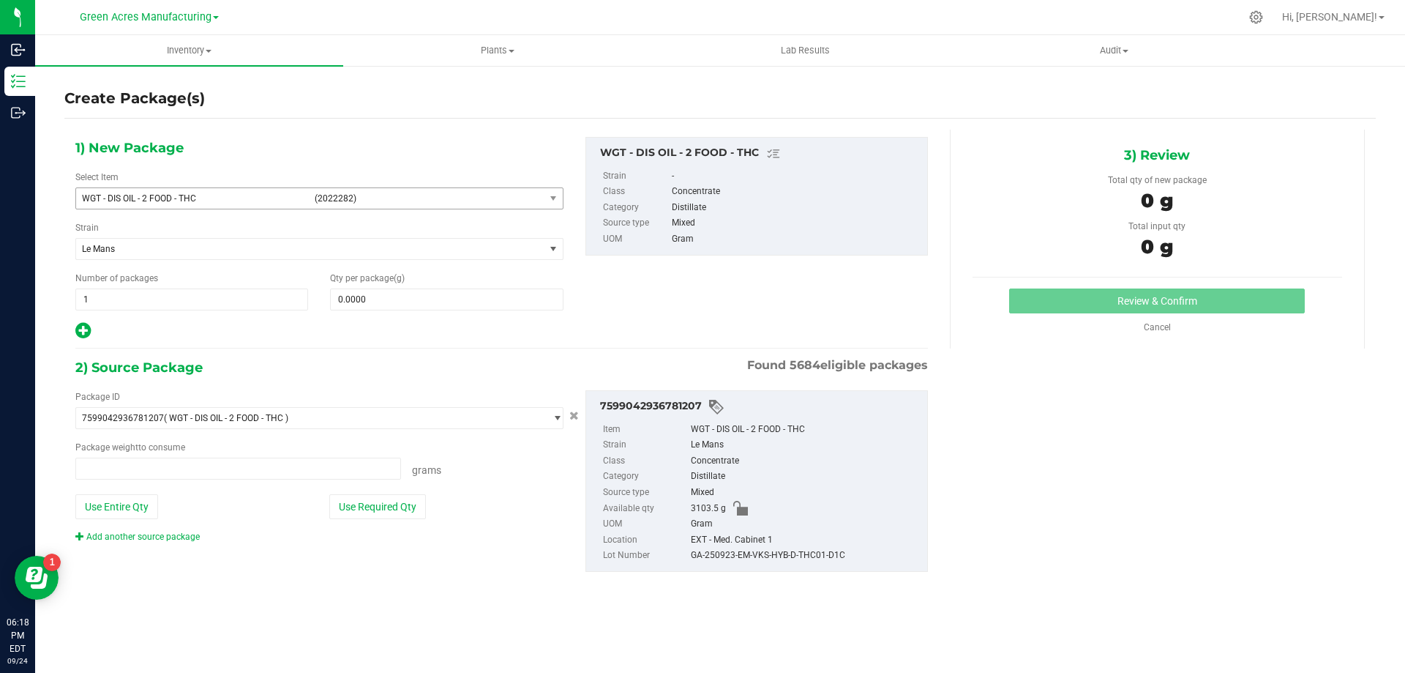
type input "0.0000 g"
click at [528, 201] on span "(2022282)" at bounding box center [427, 198] width 224 height 10
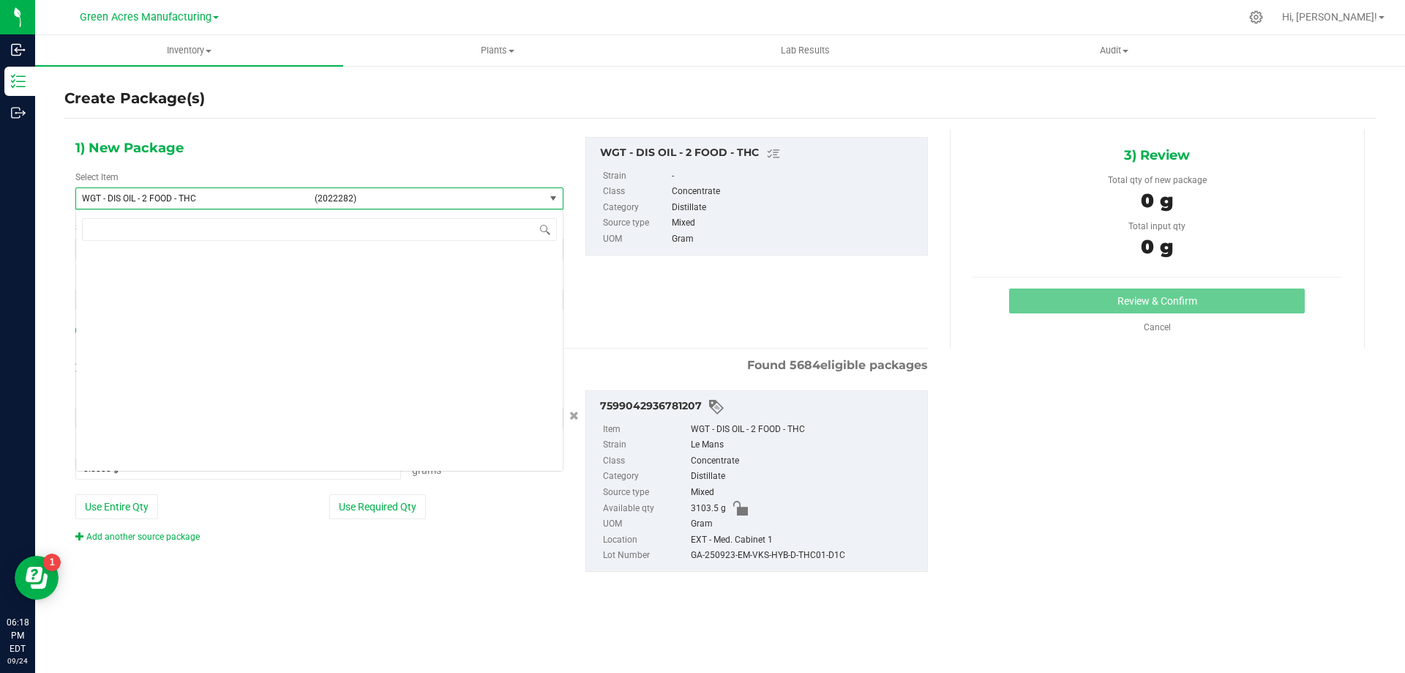
scroll to position [276841, 0]
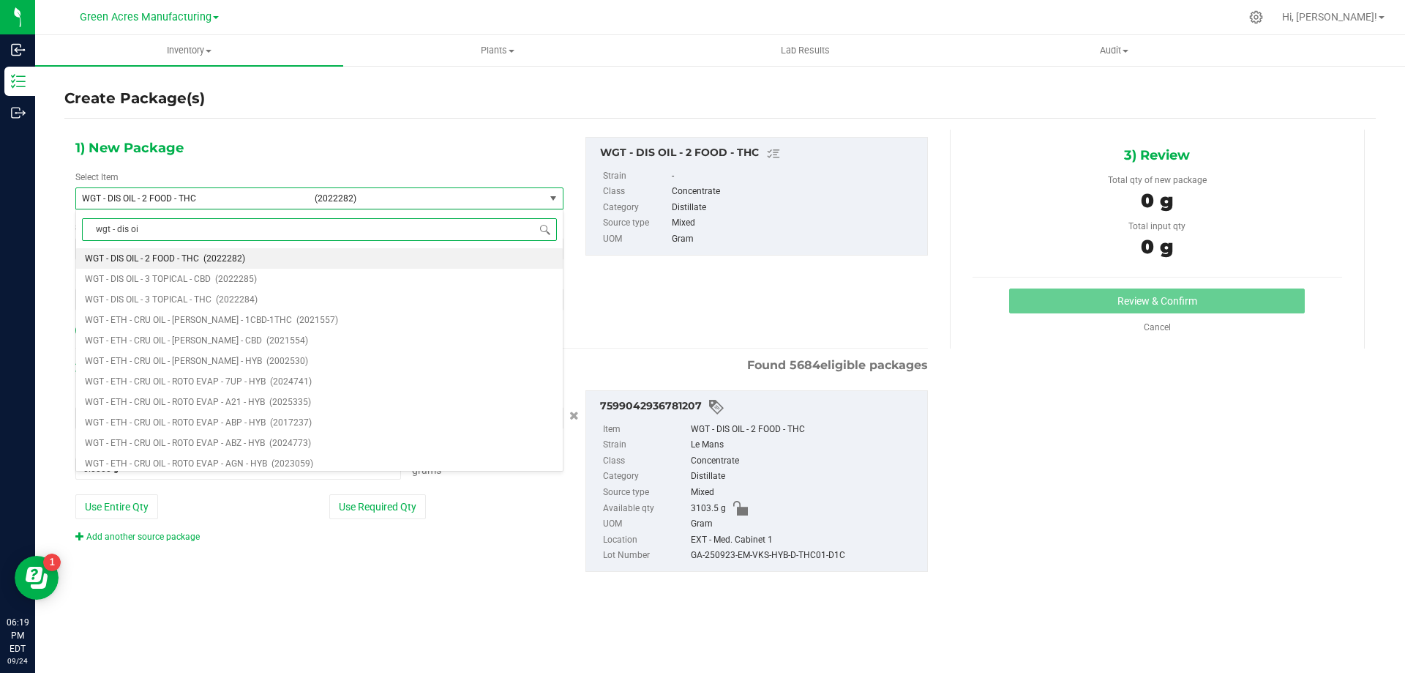
type input "wgt - dis oil"
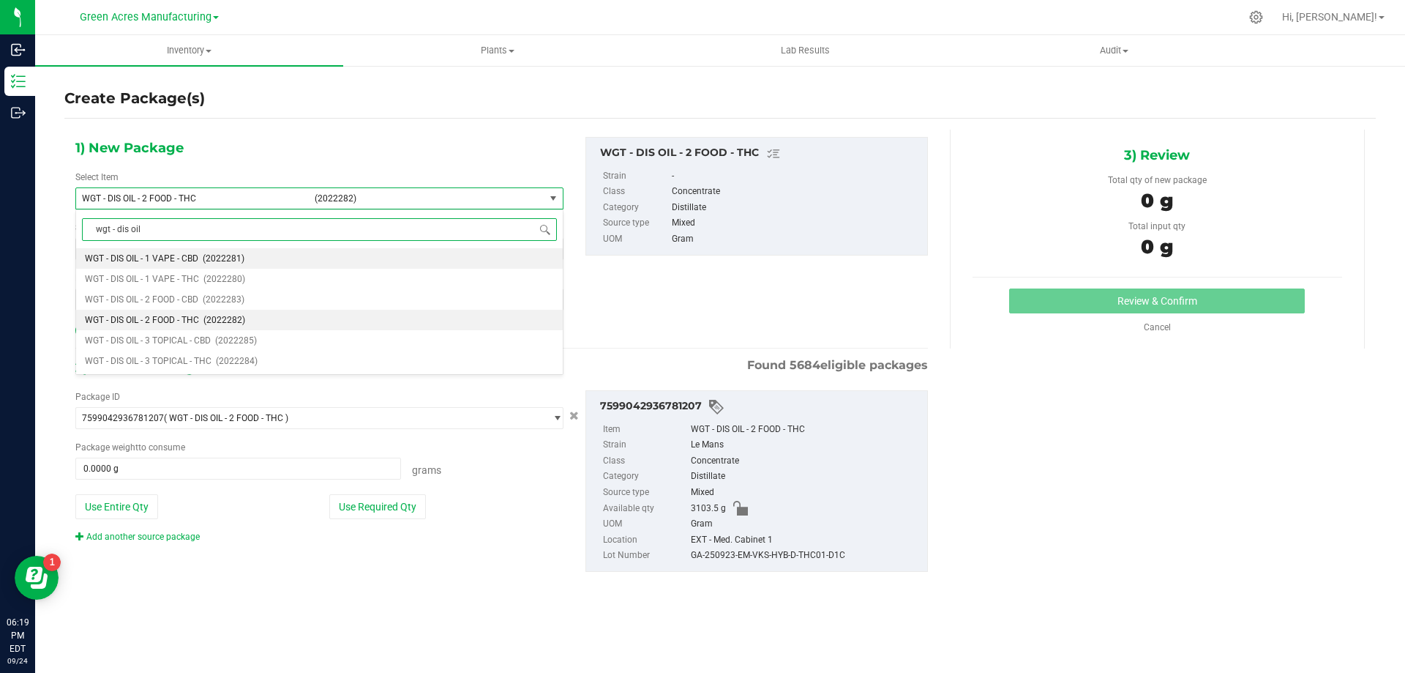
scroll to position [0, 0]
click at [185, 284] on span "WGT - DIS OIL - 1 VAPE - THC" at bounding box center [142, 279] width 114 height 10
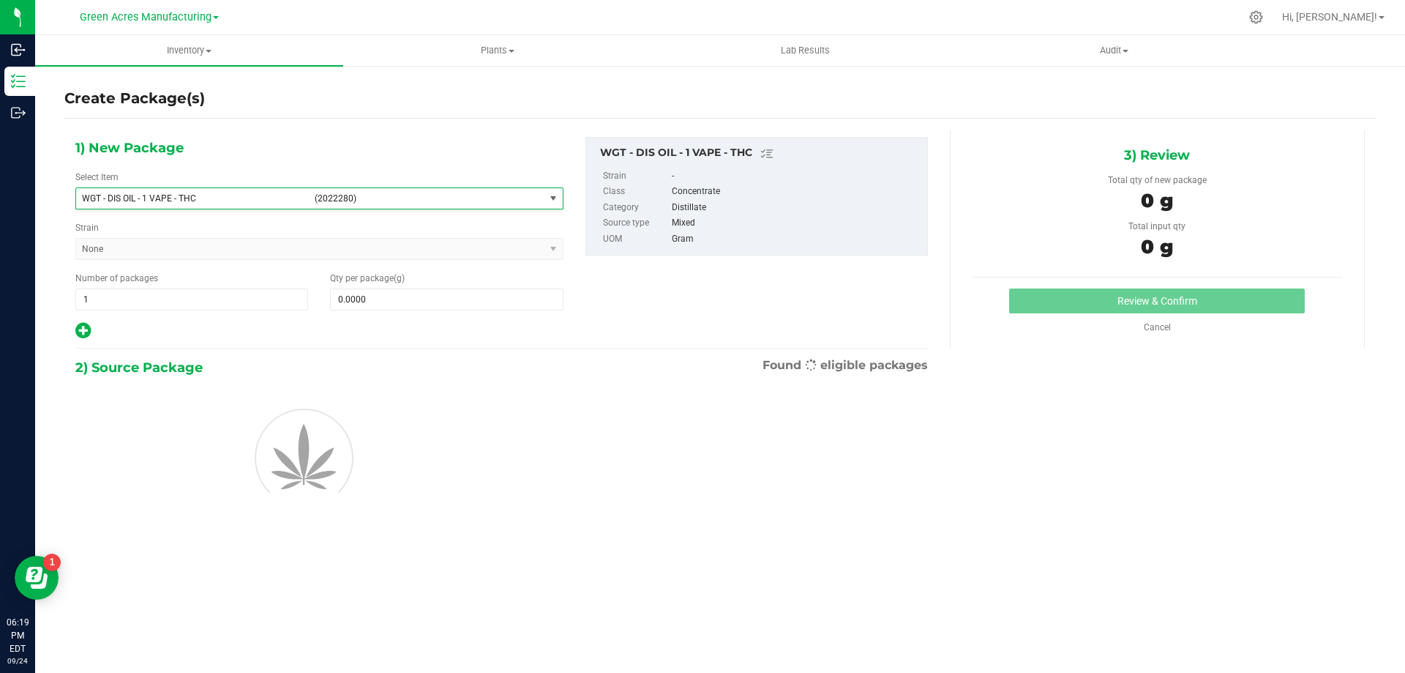
type input "0.0000"
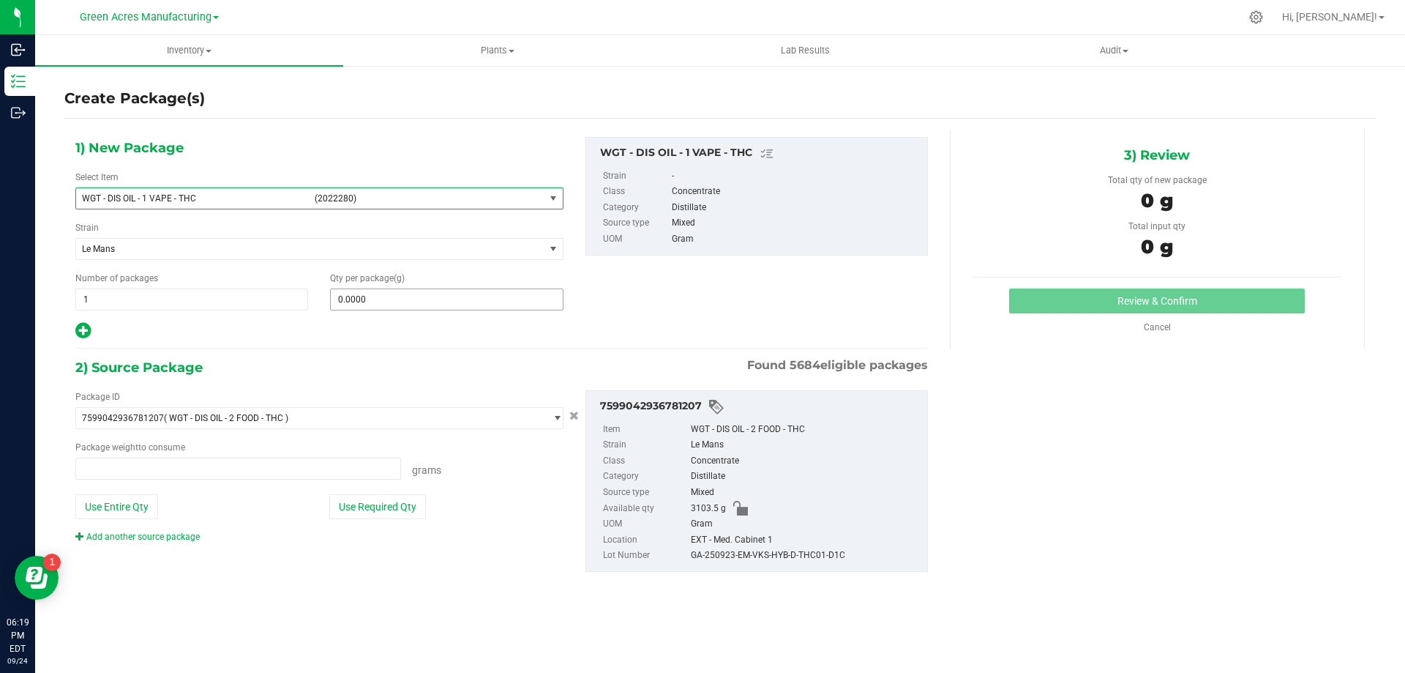
type input "0.0000 g"
click at [418, 299] on span at bounding box center [446, 299] width 233 height 22
type input "0.0000"
type input "0"
click at [149, 503] on button "Use Entire Qty" at bounding box center [116, 506] width 83 height 25
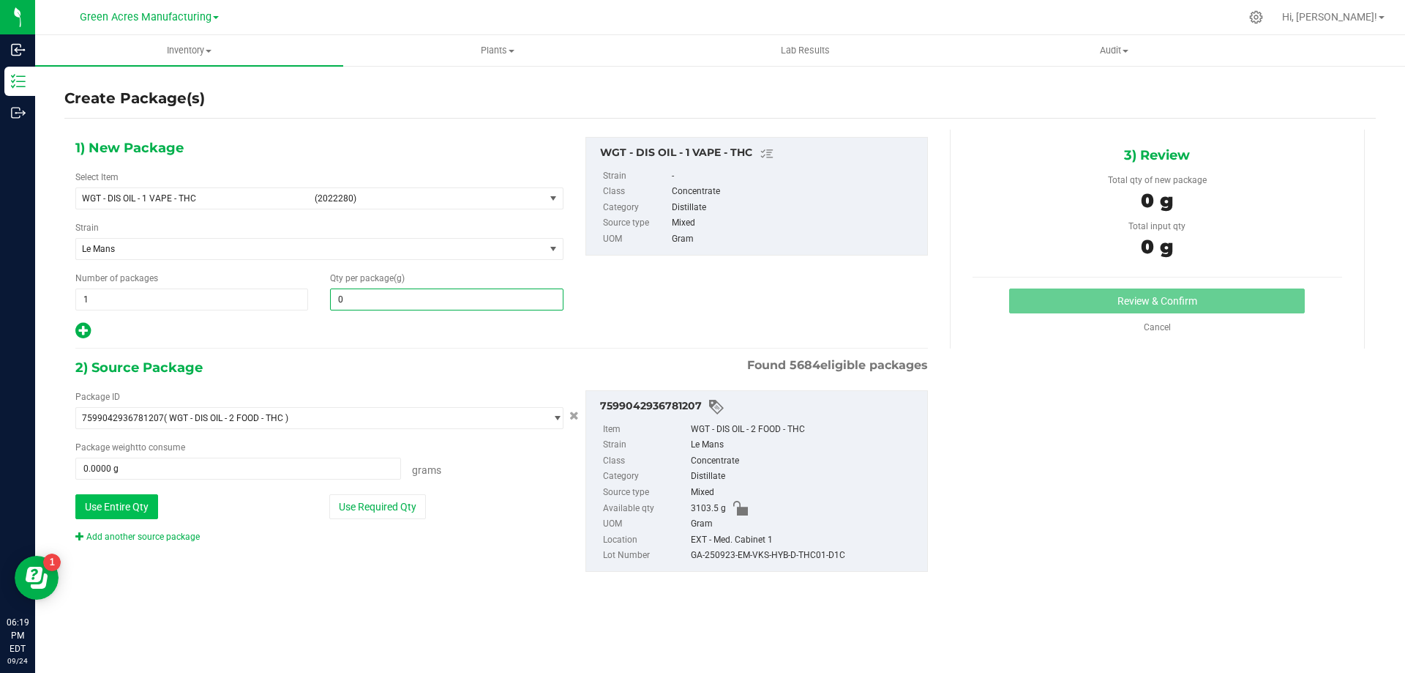
type input "3103.5000 g"
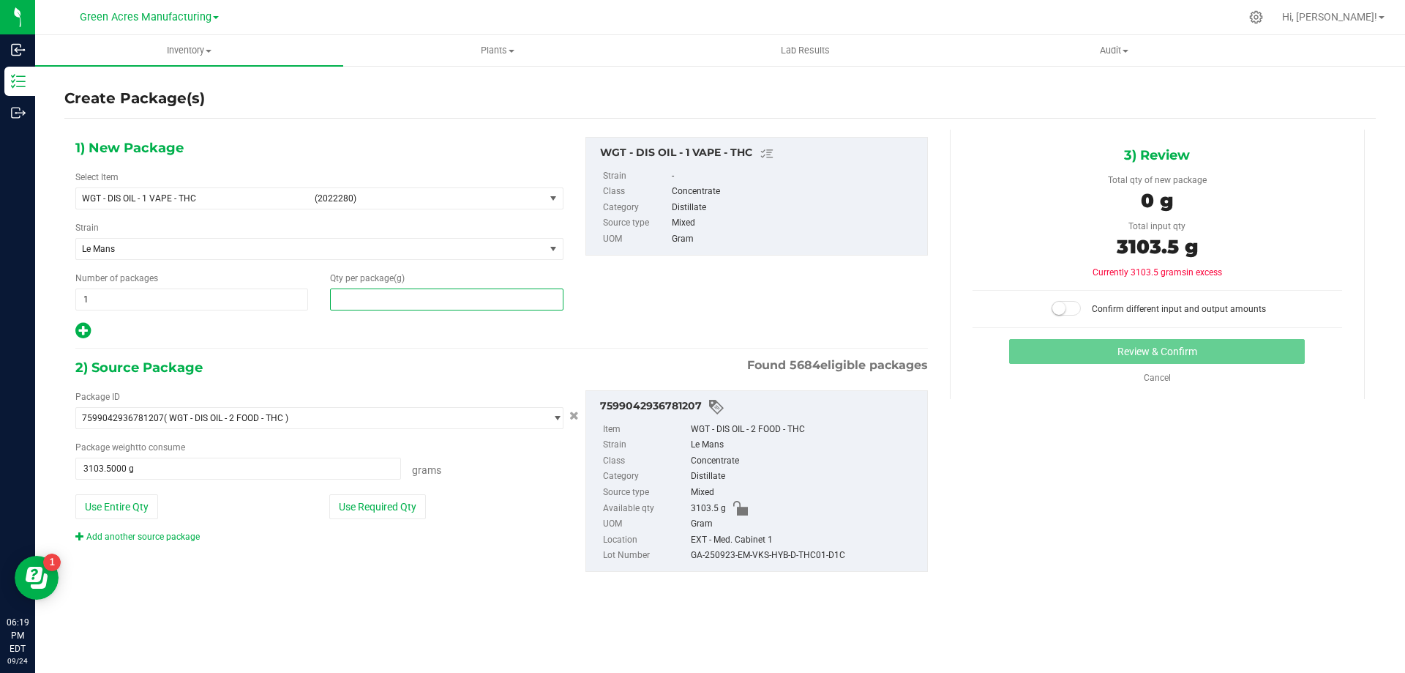
click at [389, 299] on span at bounding box center [446, 299] width 233 height 22
type input "3103.5"
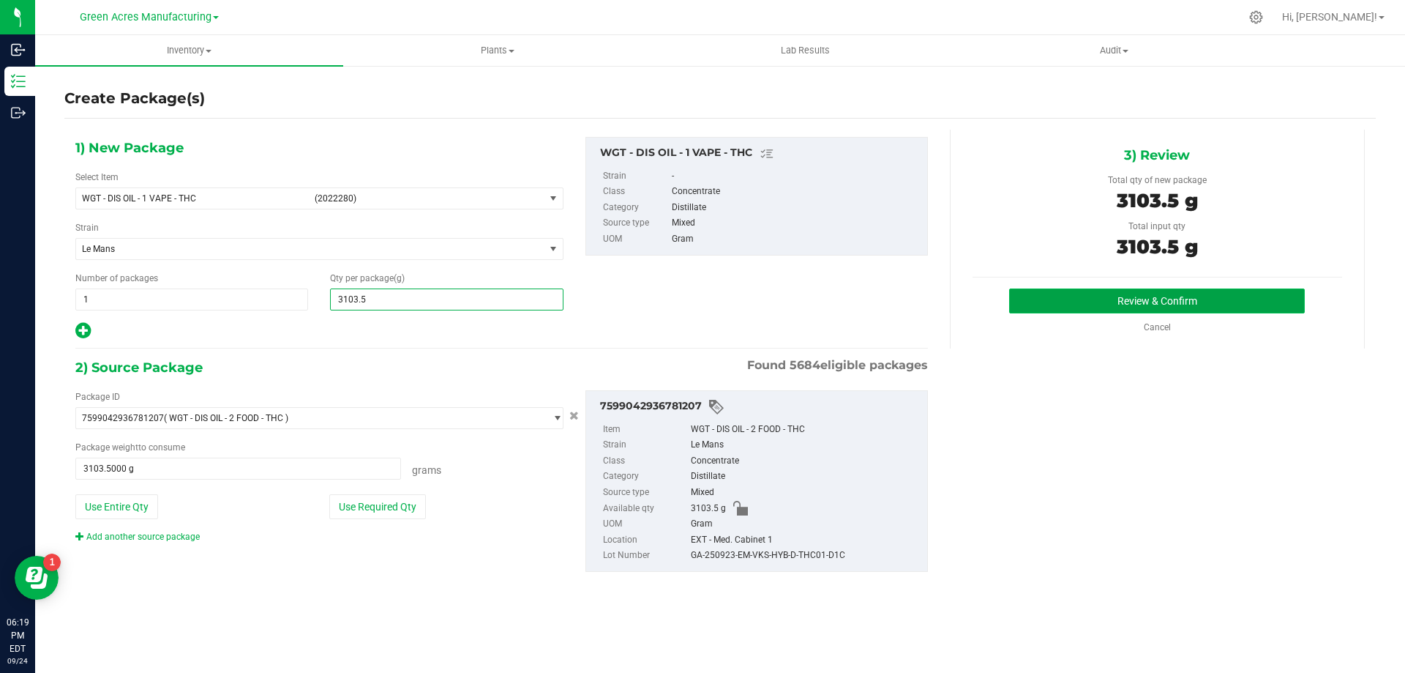
type input "3,103.5000"
click at [1133, 302] on button "Review & Confirm" at bounding box center [1157, 300] width 296 height 25
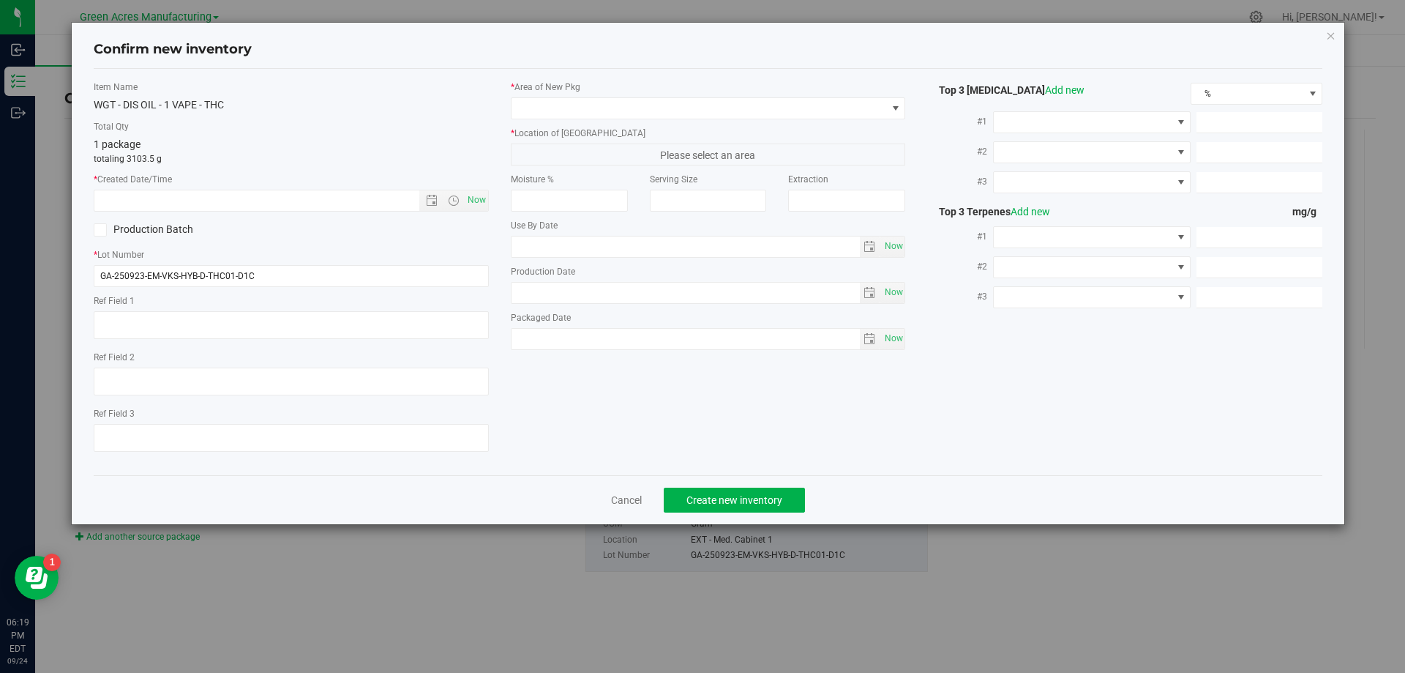
type textarea "D1C"
click at [486, 196] on span "Now" at bounding box center [476, 200] width 25 height 21
type input "[DATE] 6:19 PM"
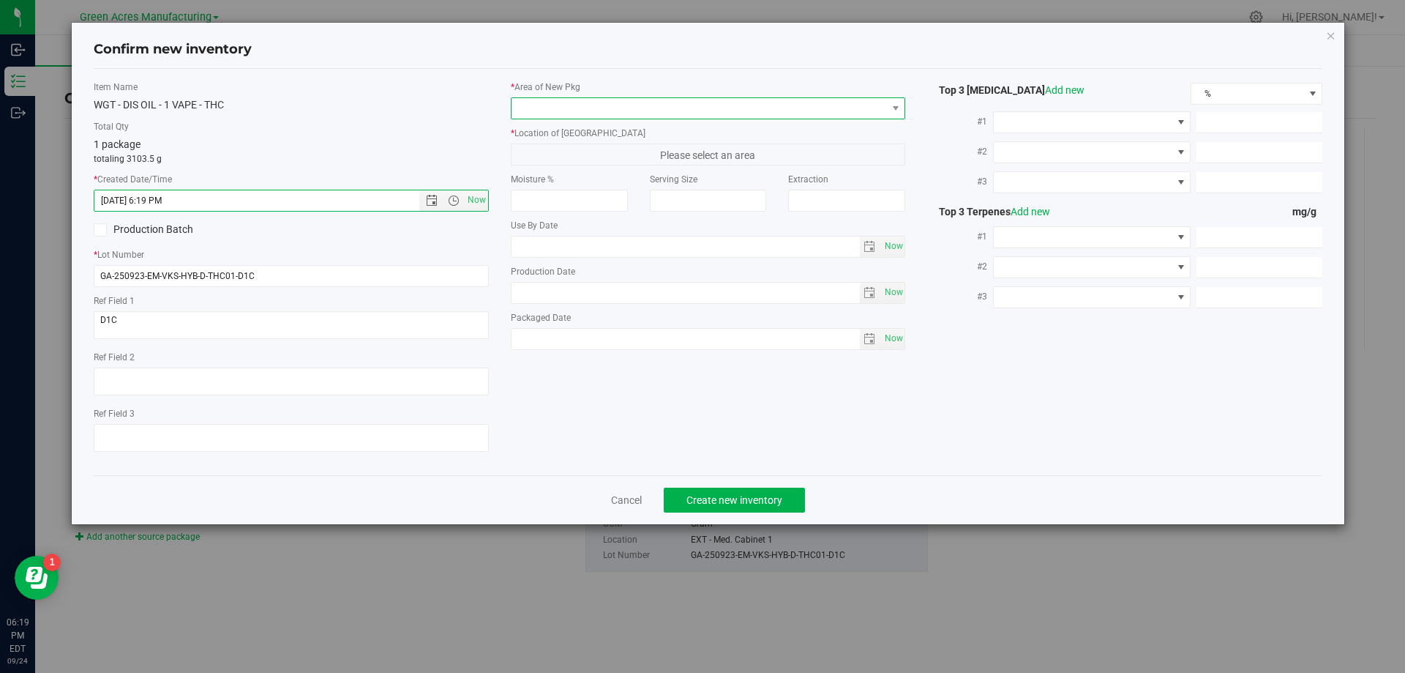
click at [588, 112] on span at bounding box center [699, 108] width 375 height 20
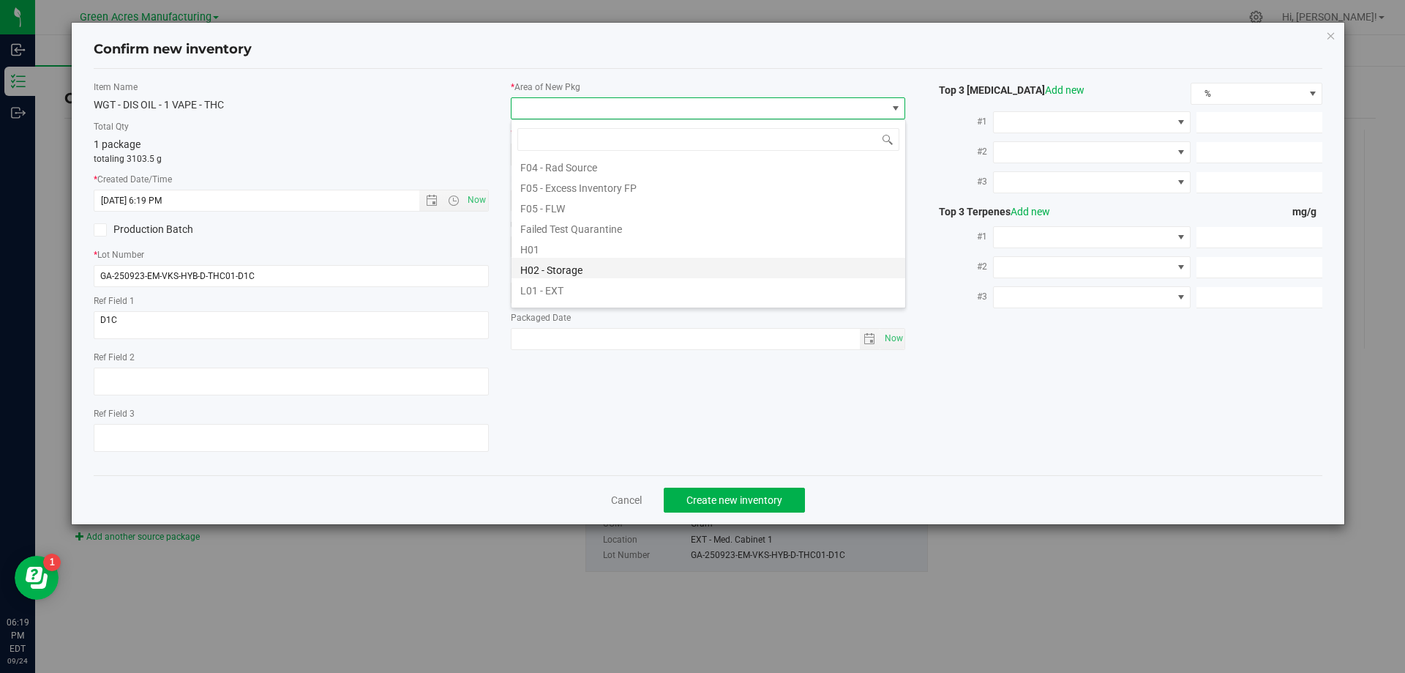
scroll to position [220, 0]
click at [568, 282] on li "L03 - EXT" at bounding box center [709, 276] width 394 height 20
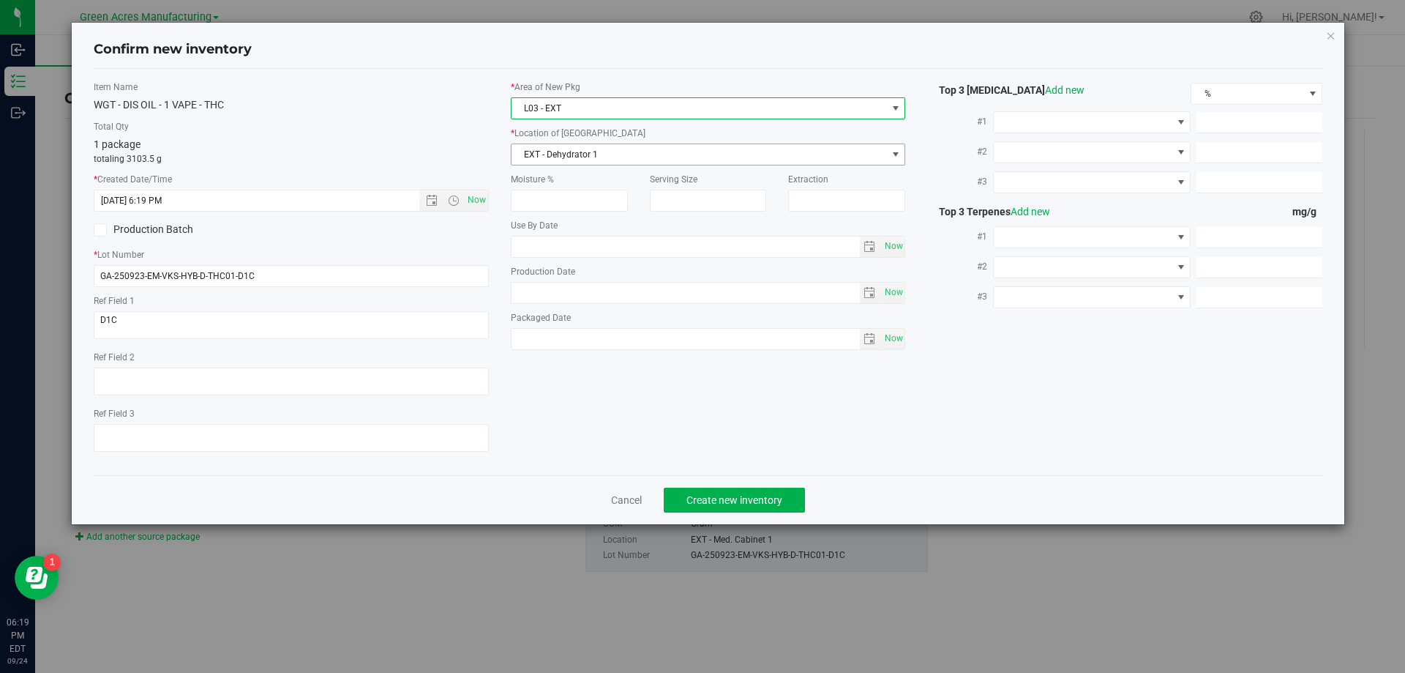
click at [591, 155] on span "EXT - Dehydrator 1" at bounding box center [699, 154] width 375 height 20
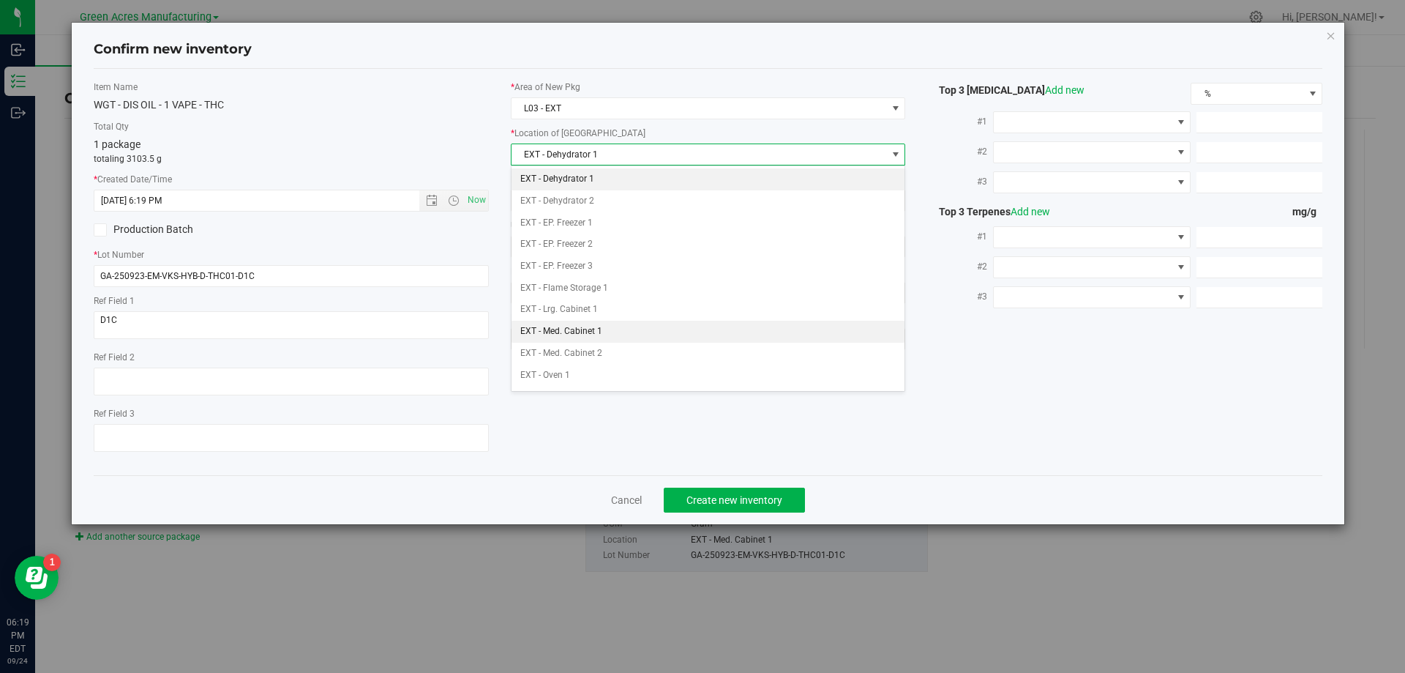
click at [614, 323] on li "EXT - Med. Cabinet 1" at bounding box center [709, 332] width 394 height 22
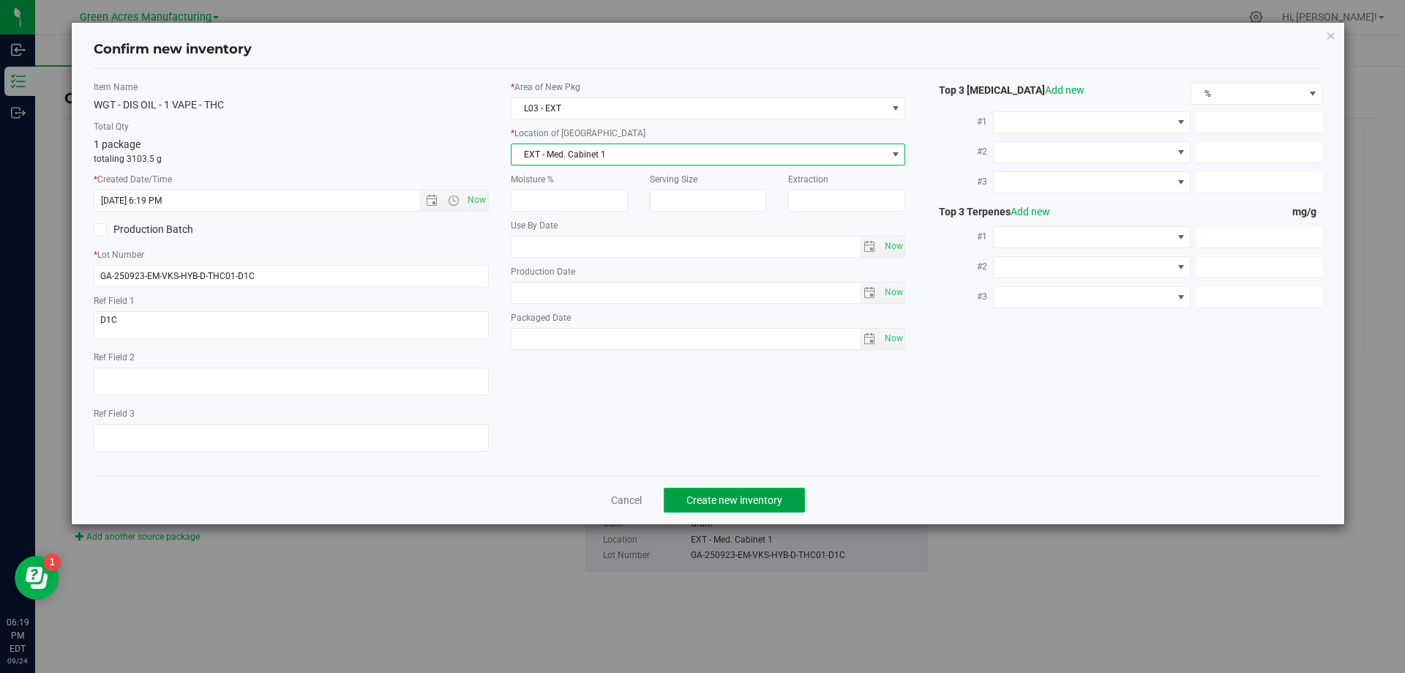
click at [724, 496] on span "Create new inventory" at bounding box center [734, 500] width 96 height 12
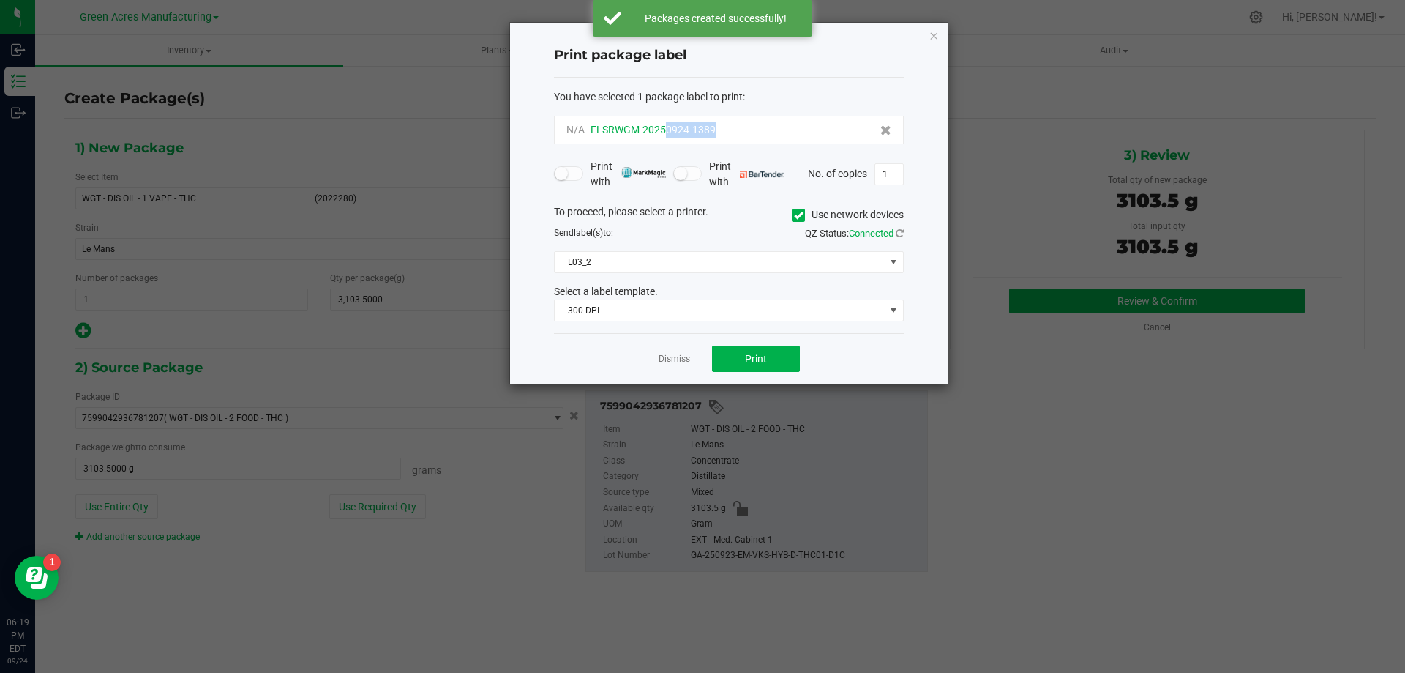
drag, startPoint x: 726, startPoint y: 133, endPoint x: 663, endPoint y: 134, distance: 62.9
click at [663, 134] on div "N/A FLSRWGM-20250924-1389" at bounding box center [728, 129] width 325 height 15
copy span "0924-1389"
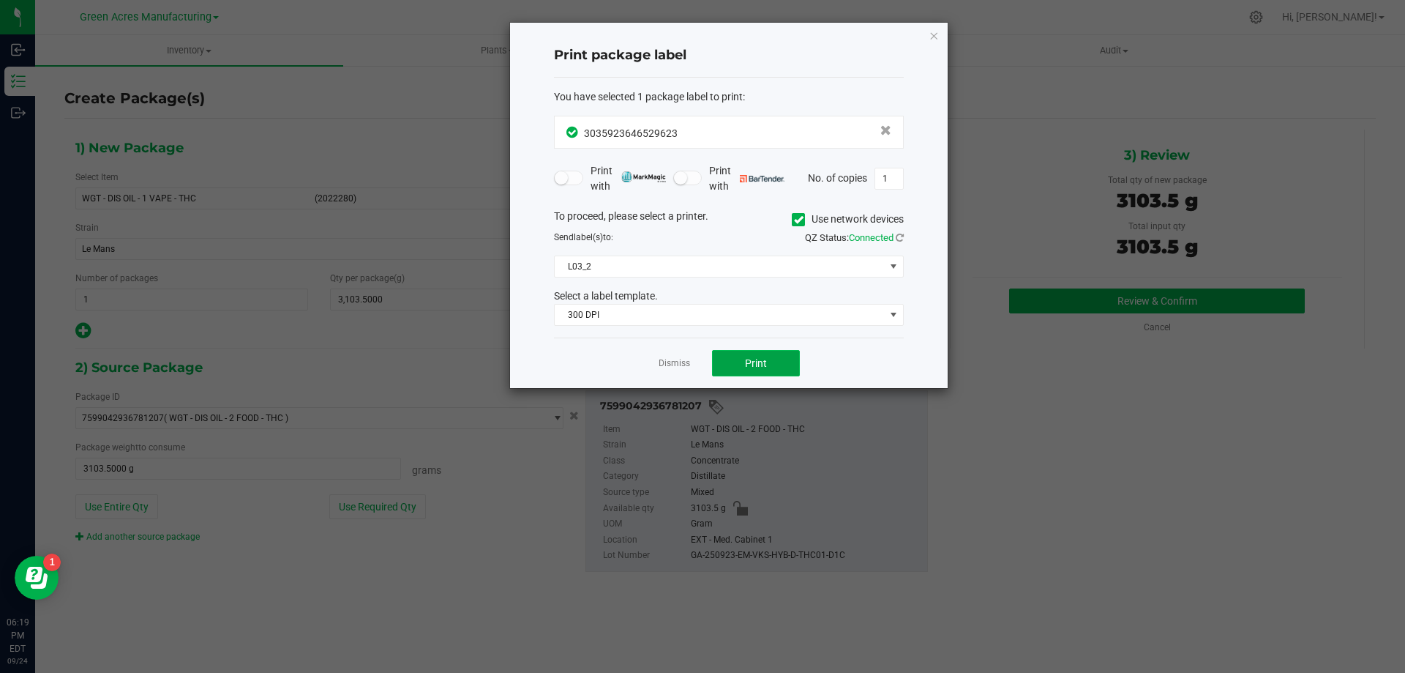
click at [774, 359] on button "Print" at bounding box center [756, 363] width 88 height 26
click at [774, 365] on button "Print" at bounding box center [756, 363] width 88 height 26
click at [772, 366] on button "Print" at bounding box center [756, 363] width 88 height 26
click at [680, 362] on link "Dismiss" at bounding box center [674, 363] width 31 height 12
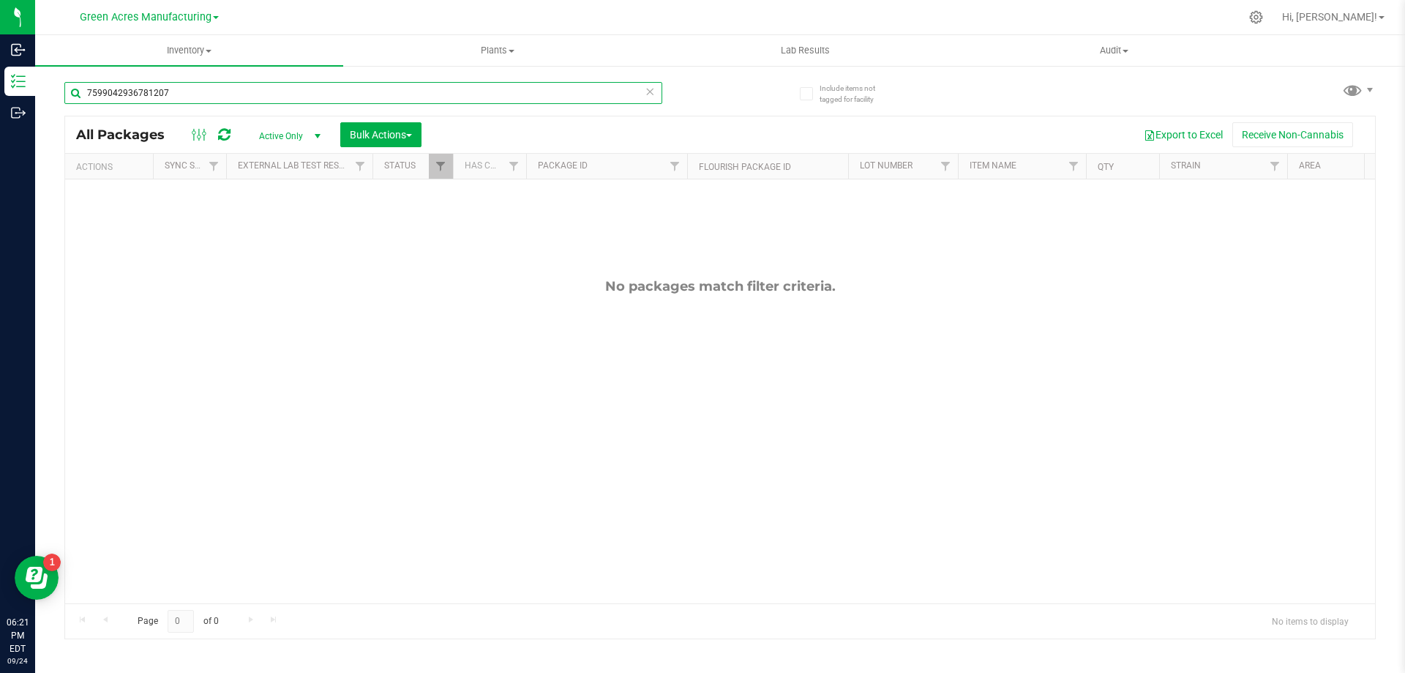
drag, startPoint x: 202, startPoint y: 83, endPoint x: 97, endPoint y: 112, distance: 109.4
click at [72, 106] on div "7599042936781207" at bounding box center [363, 99] width 598 height 34
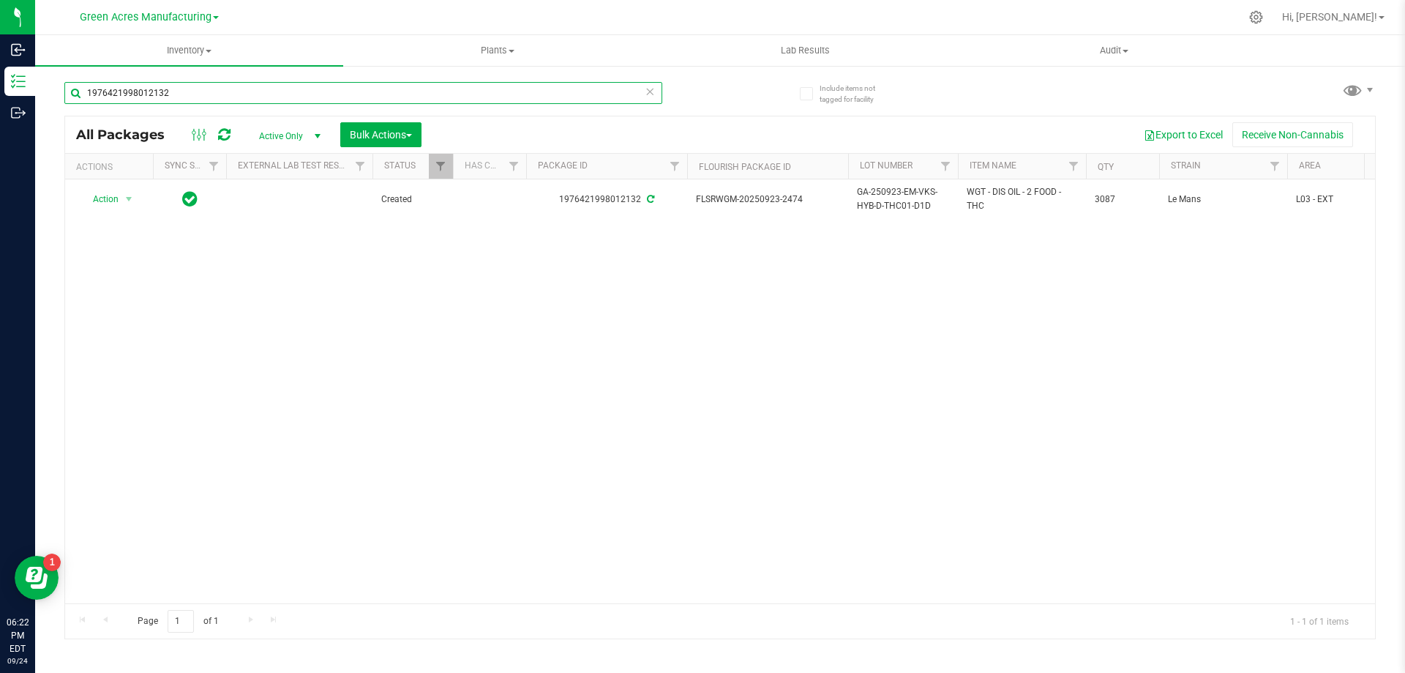
type input "1976421998012132"
click at [657, 359] on div "Action Action Adjust qty Create package Edit attributes Global inventory Locate…" at bounding box center [720, 391] width 1310 height 424
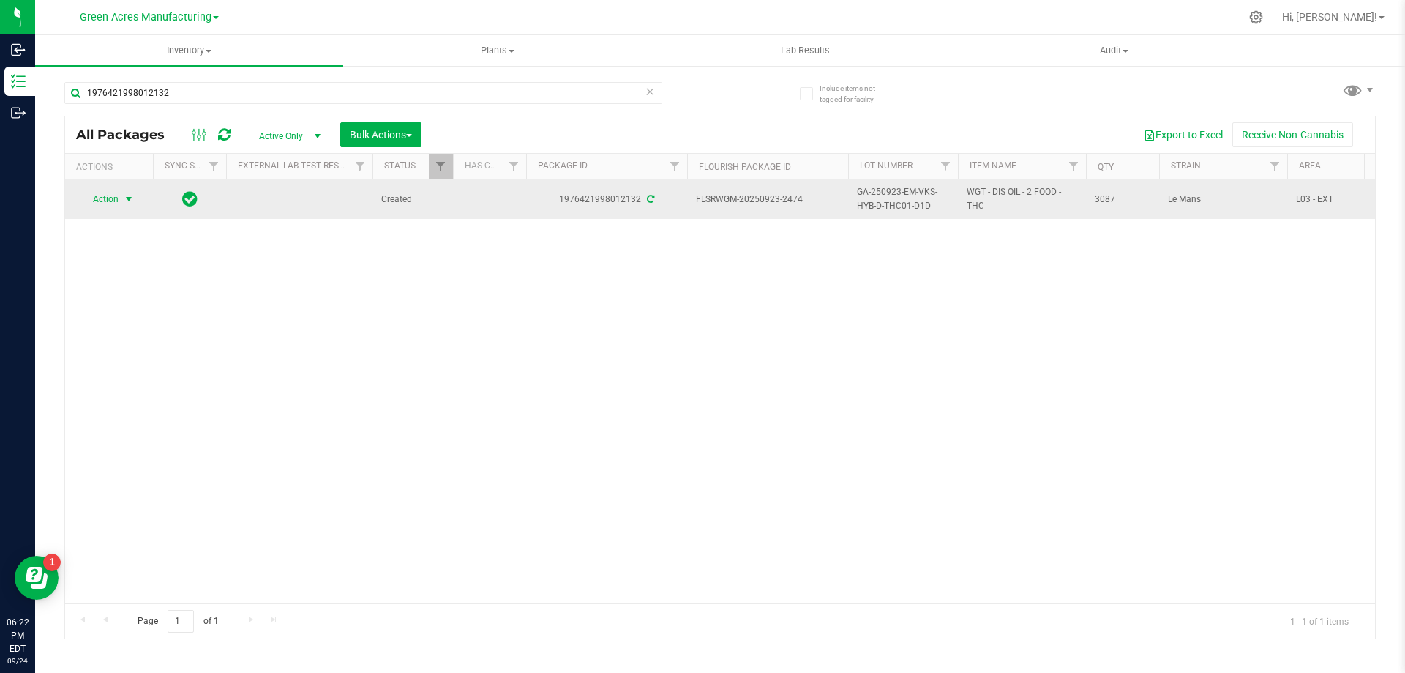
click at [127, 197] on span "select" at bounding box center [129, 199] width 12 height 12
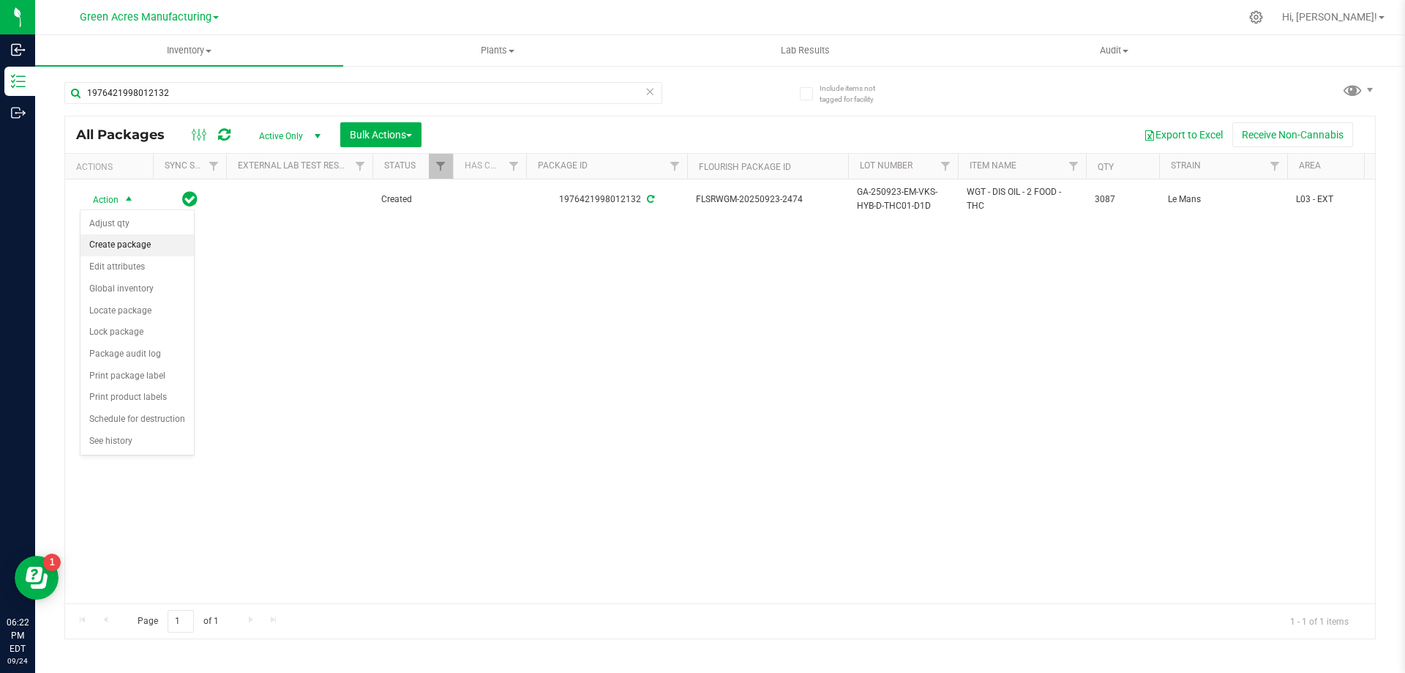
click at [145, 250] on li "Create package" at bounding box center [137, 245] width 113 height 22
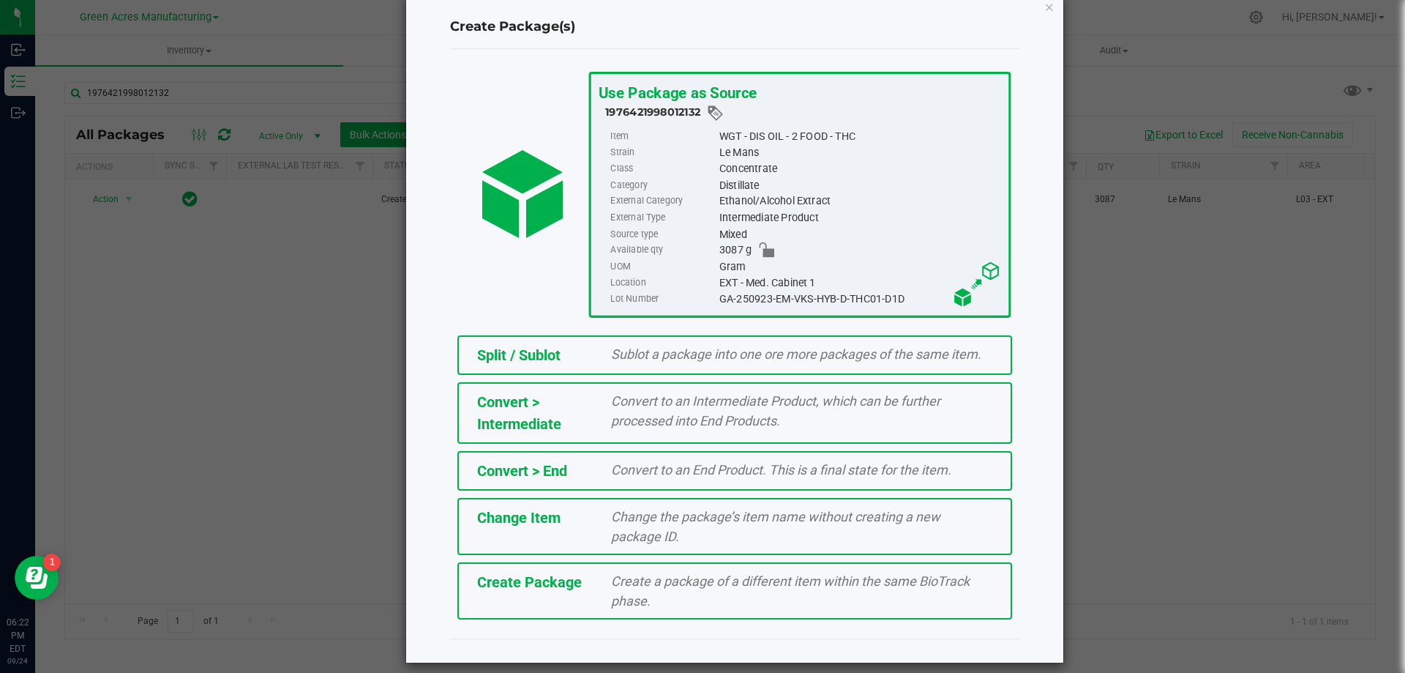
scroll to position [41, 0]
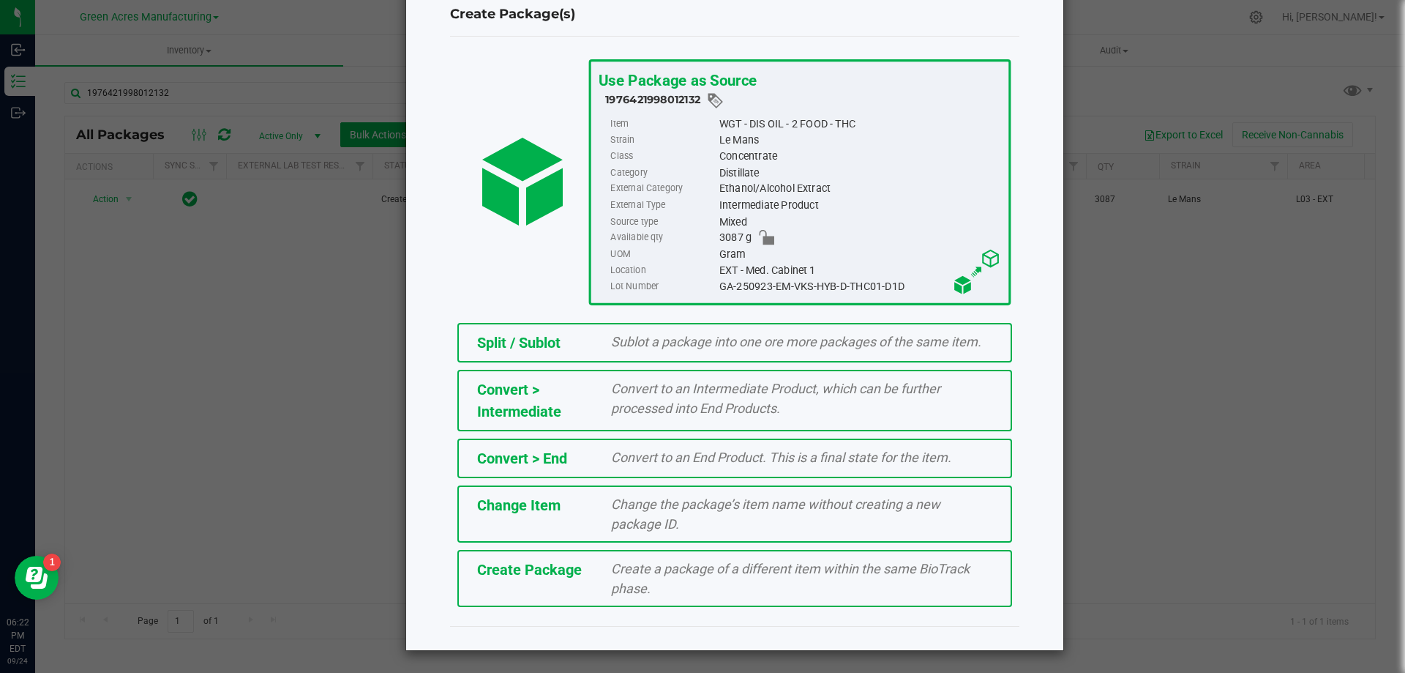
click at [600, 577] on div "Create a package of a different item within the same BioTrack phase." at bounding box center [801, 578] width 403 height 40
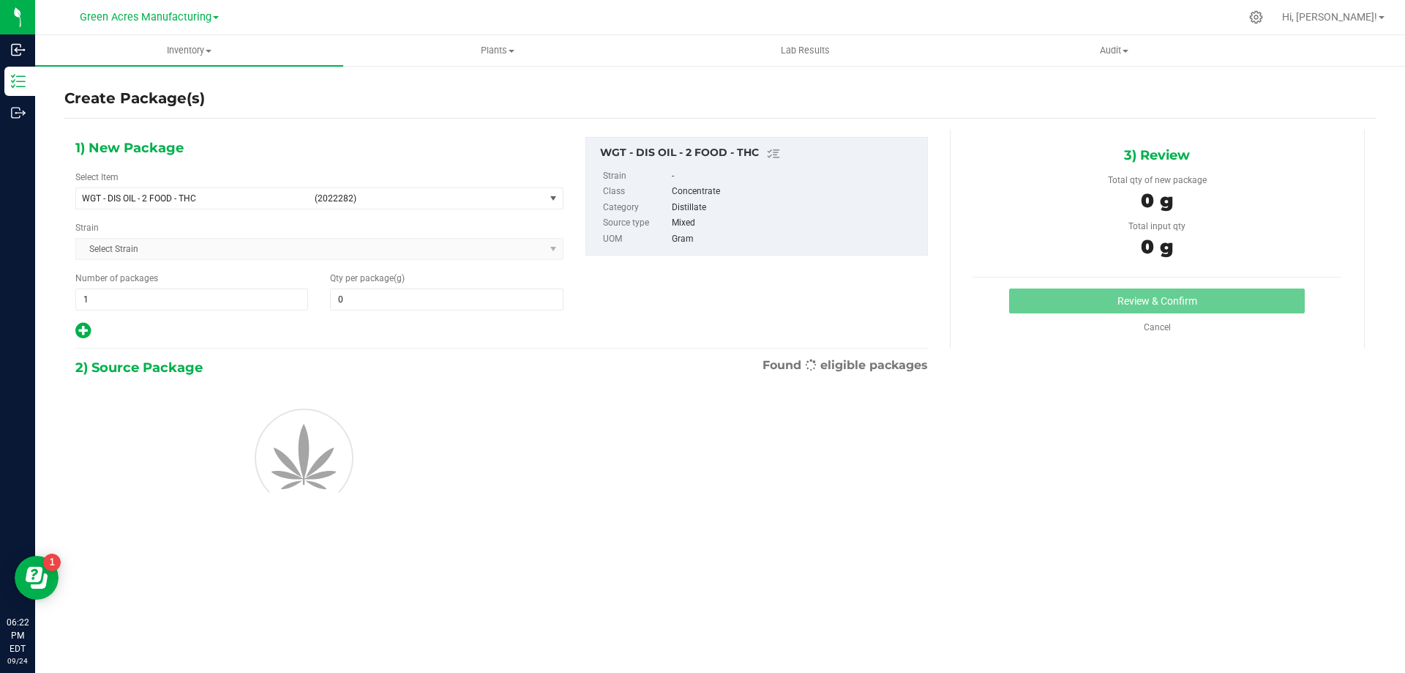
type input "0.0000"
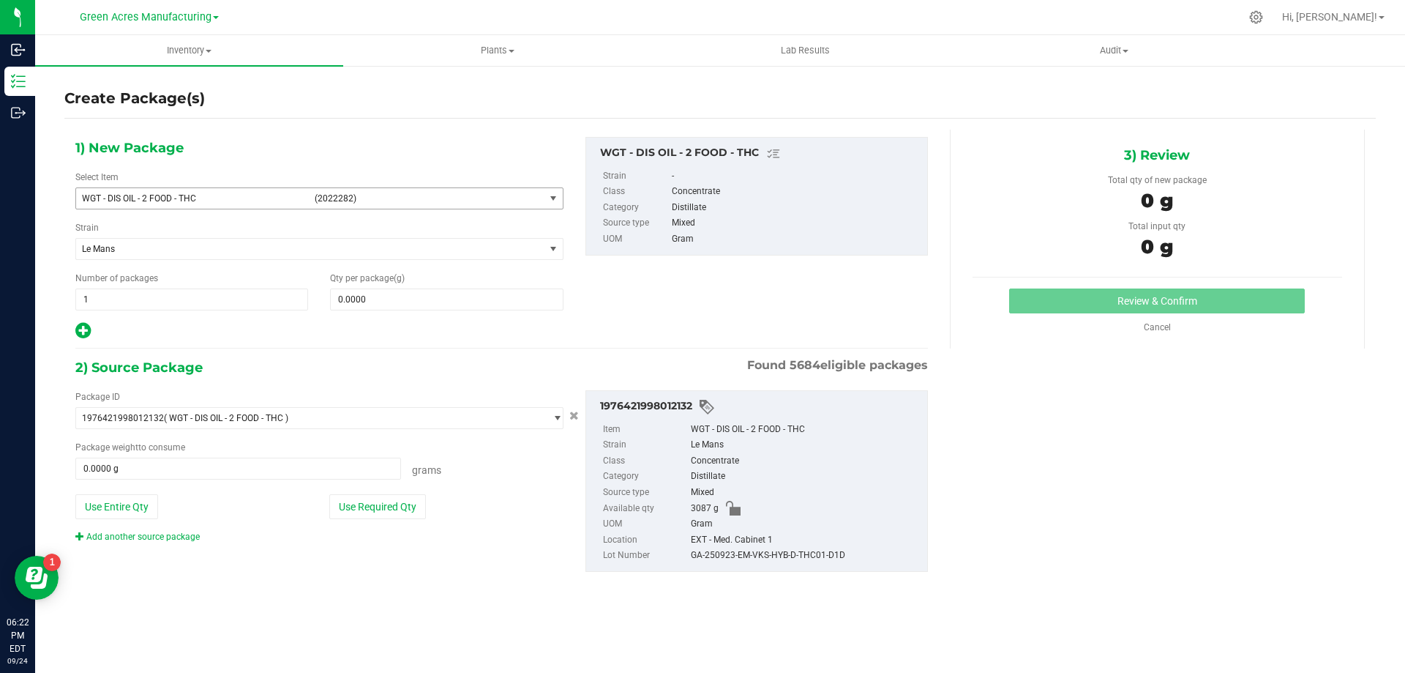
click at [544, 202] on span "select" at bounding box center [553, 198] width 18 height 20
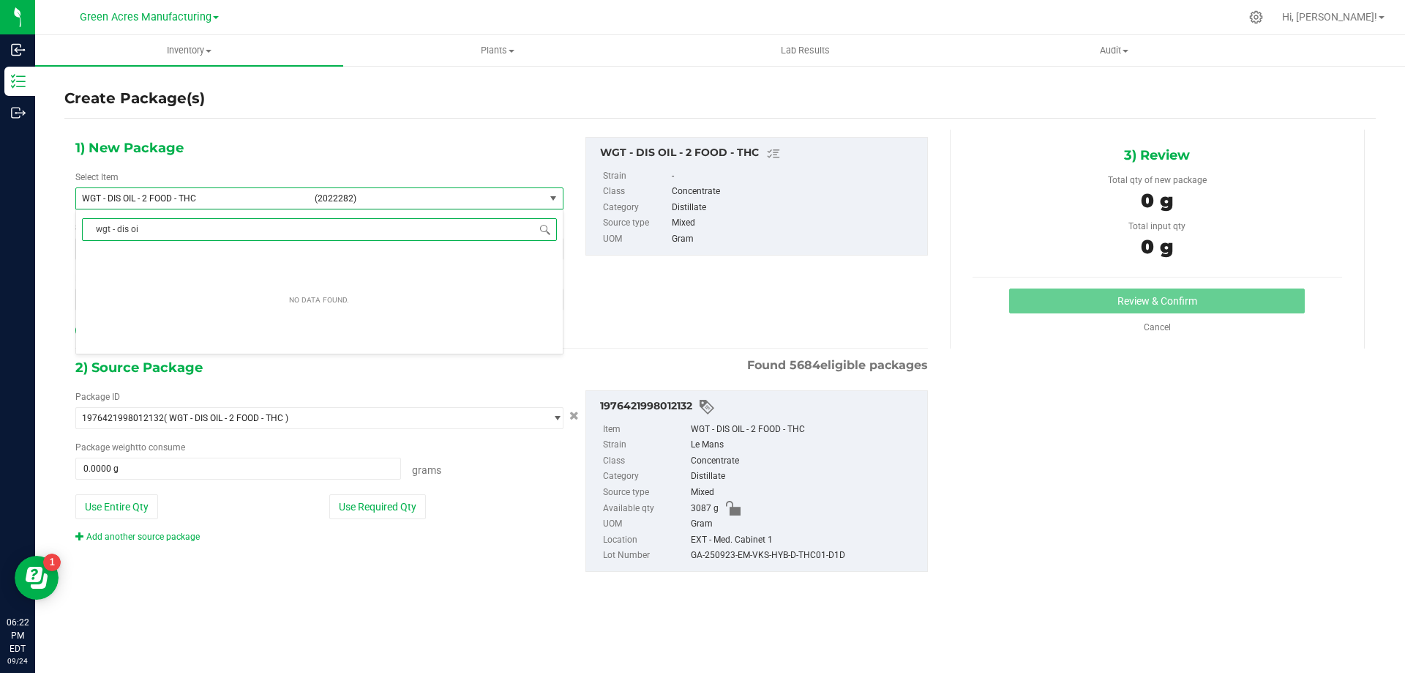
type input "wgt - dis oil"
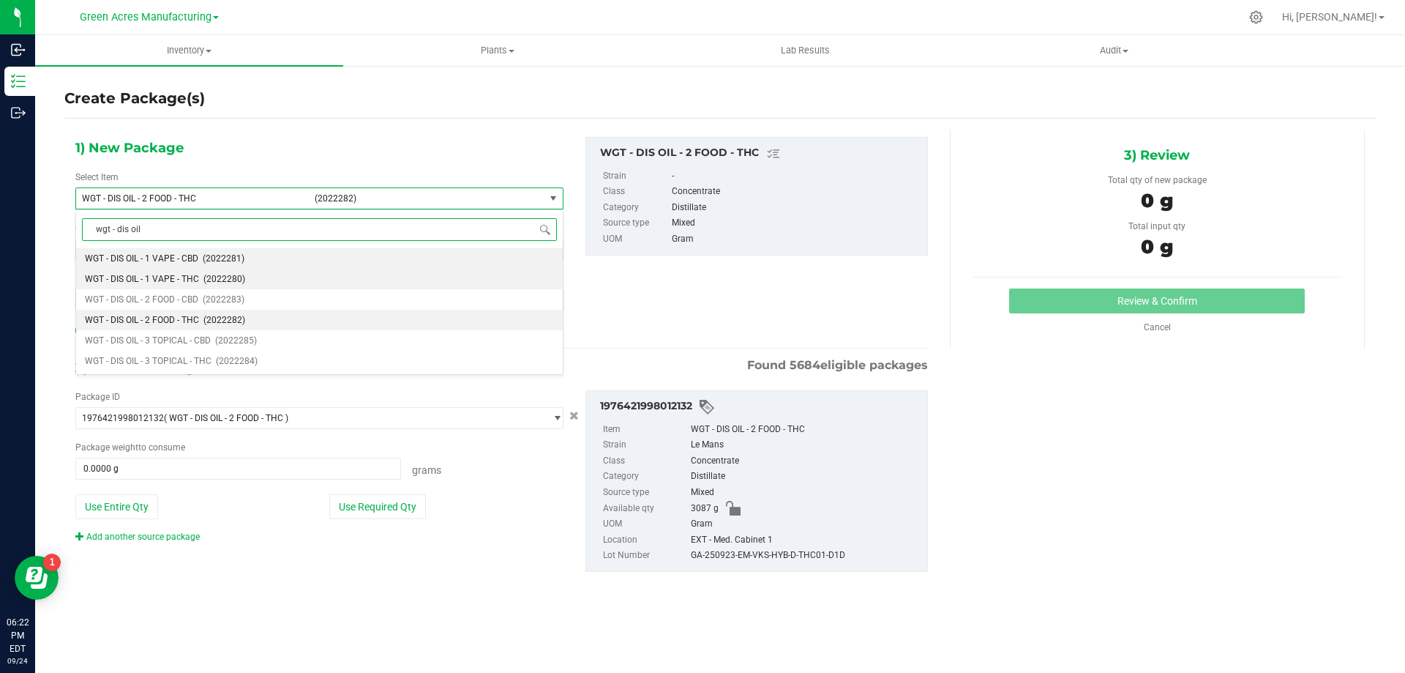
click at [188, 284] on span "WGT - DIS OIL - 1 VAPE - THC" at bounding box center [142, 279] width 114 height 10
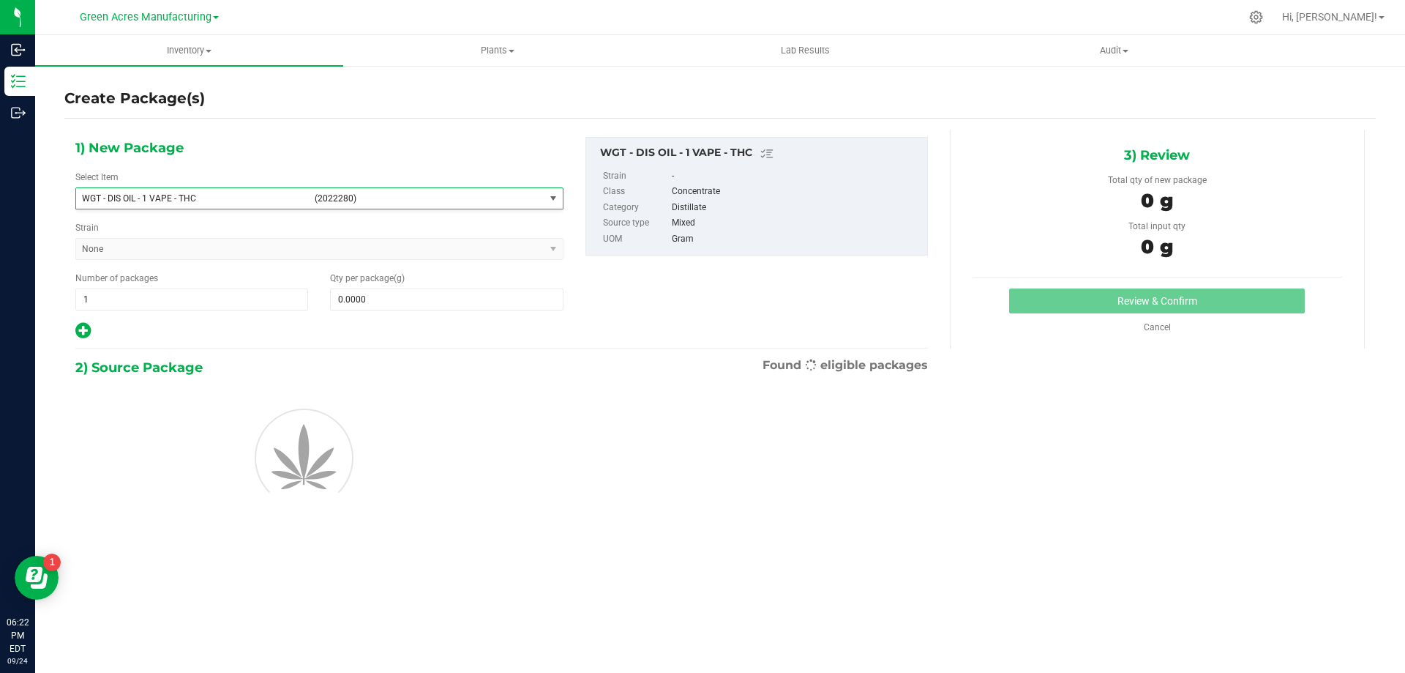
type input "0.0000"
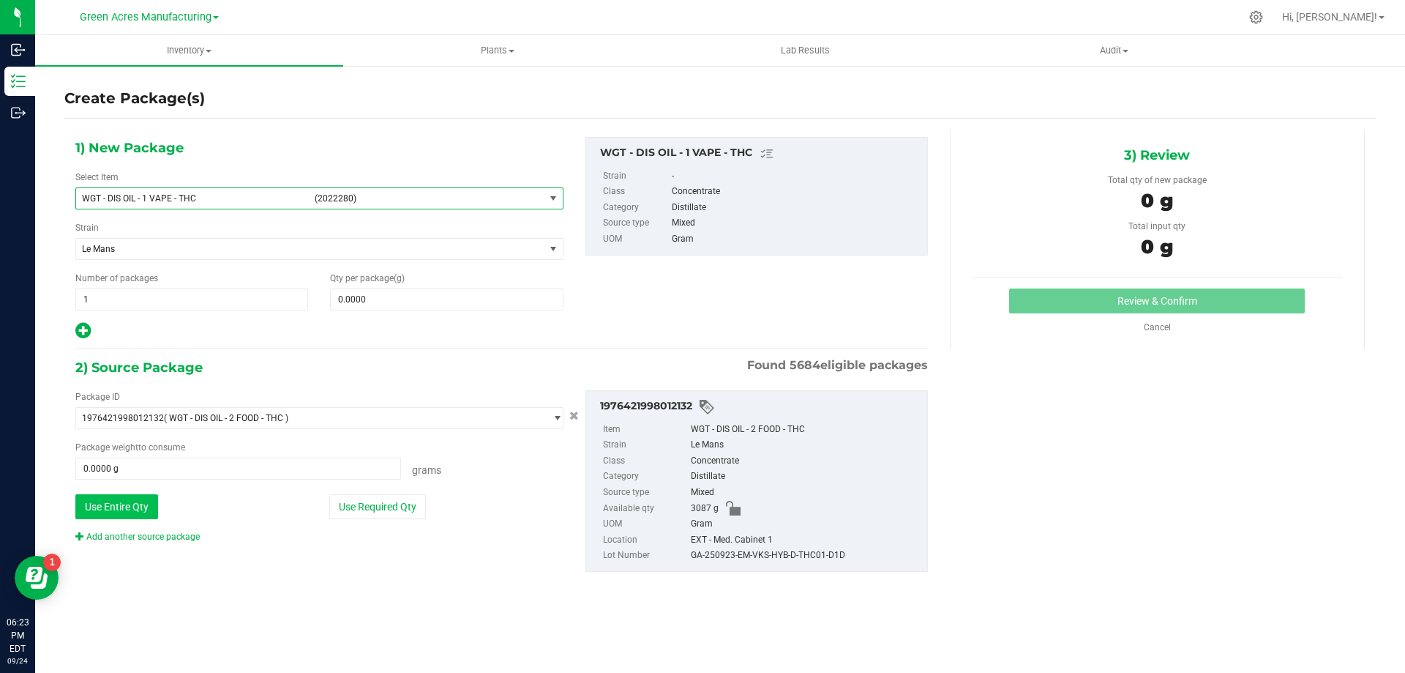
click at [142, 509] on button "Use Entire Qty" at bounding box center [116, 506] width 83 height 25
type input "3087.0000 g"
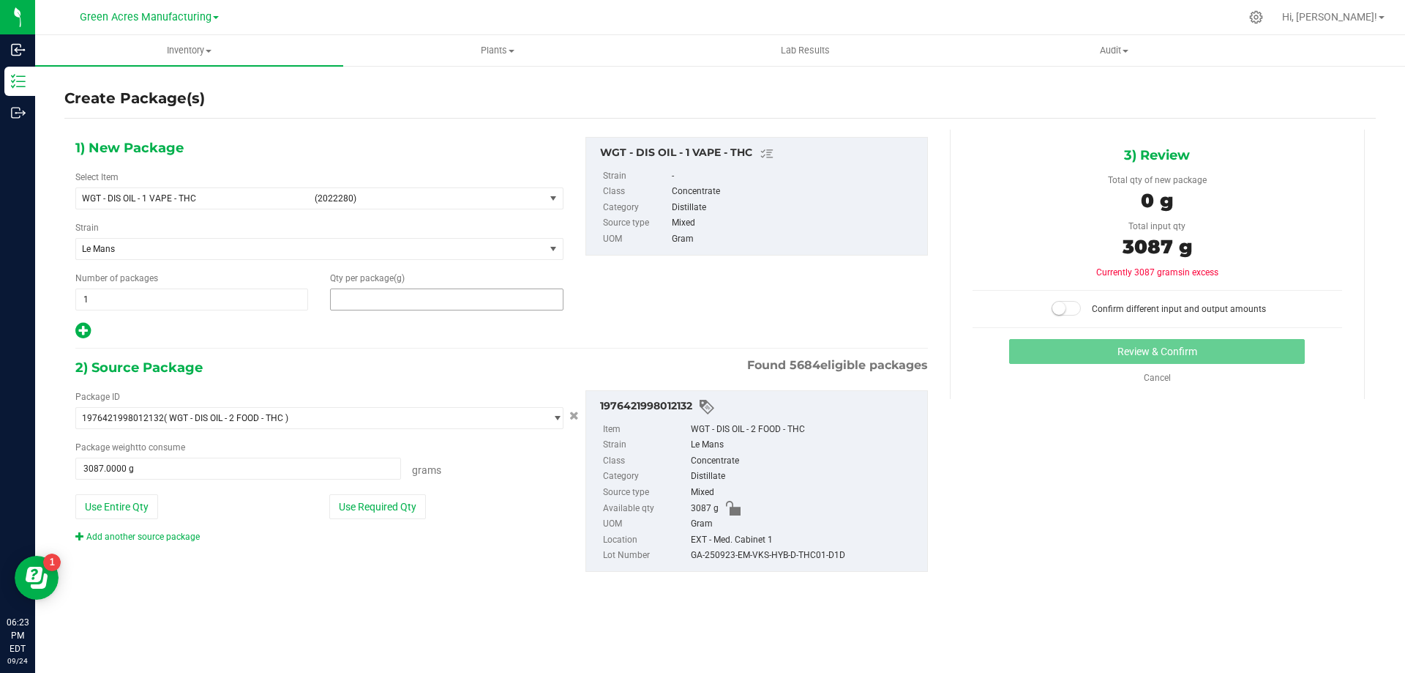
click at [413, 293] on span at bounding box center [446, 299] width 233 height 22
type input "3087"
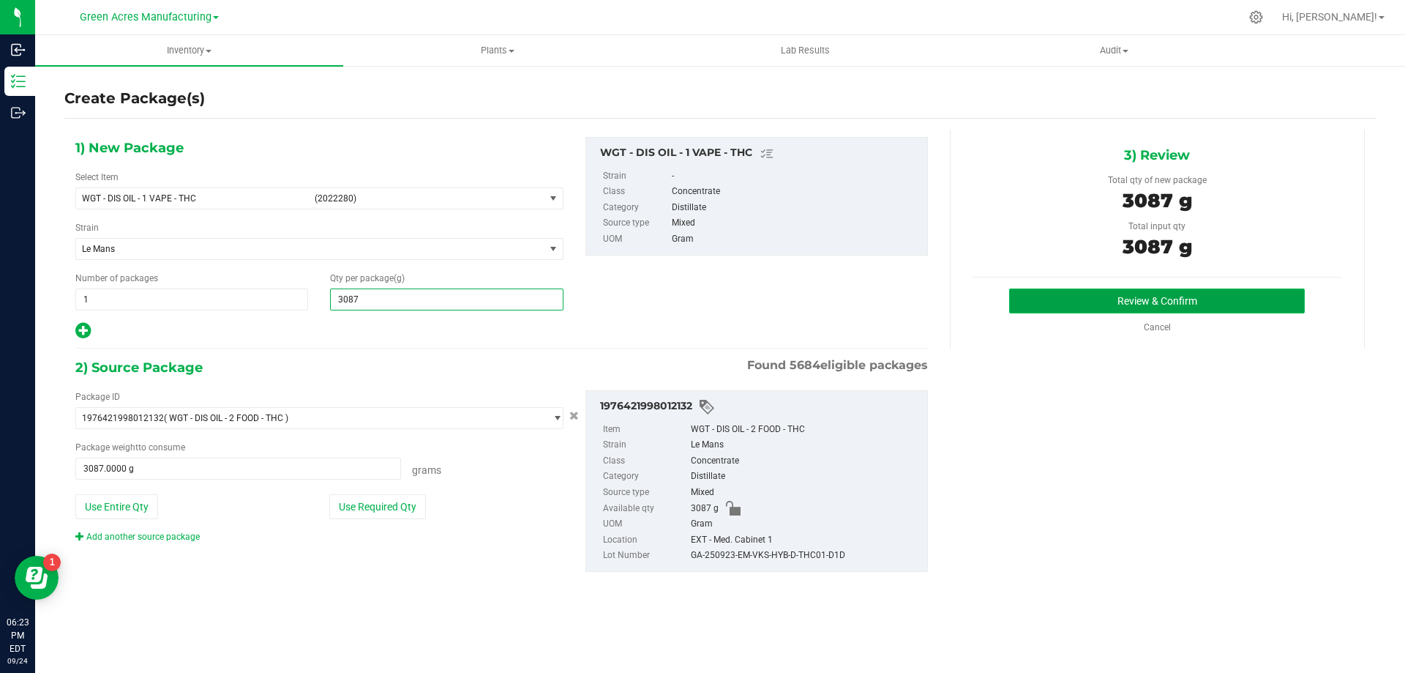
type input "3,087.0000"
click at [1078, 301] on button "Review & Confirm" at bounding box center [1157, 300] width 296 height 25
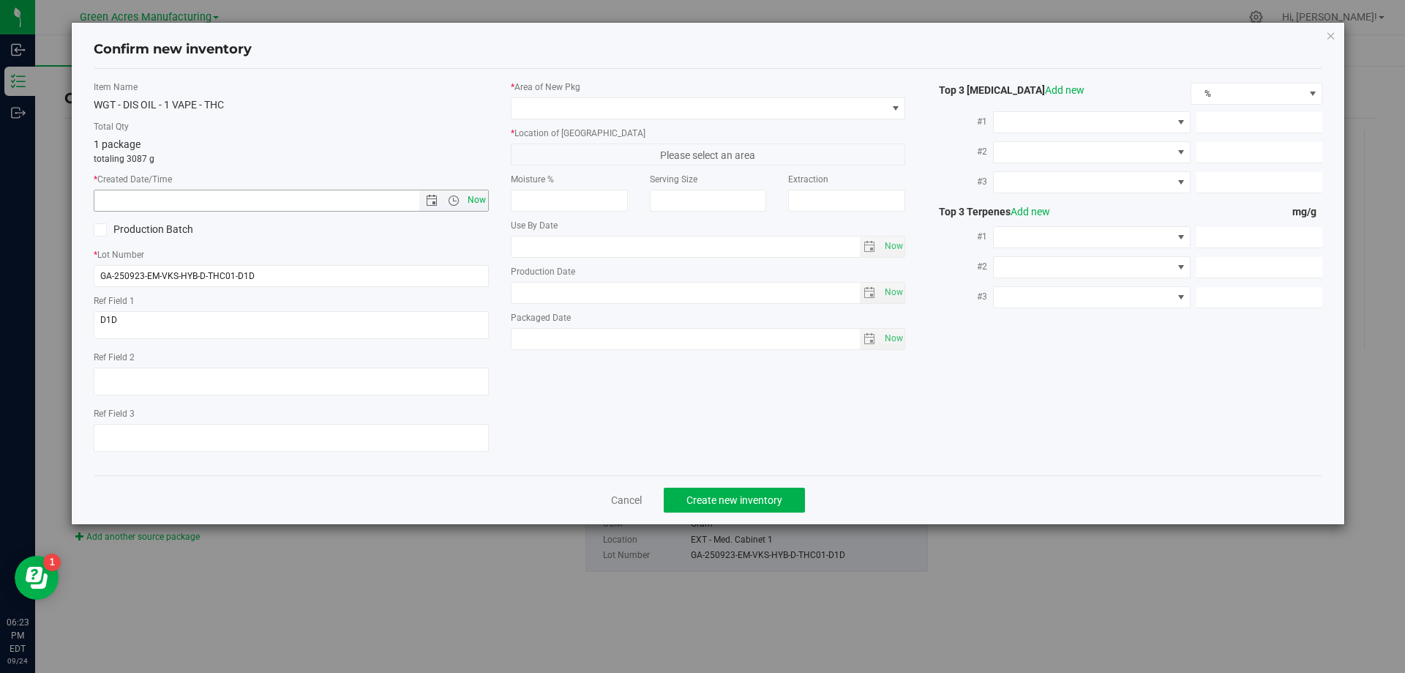
click at [468, 197] on span "Now" at bounding box center [476, 200] width 25 height 21
type input "[DATE] 6:23 PM"
click at [588, 104] on span at bounding box center [699, 108] width 375 height 20
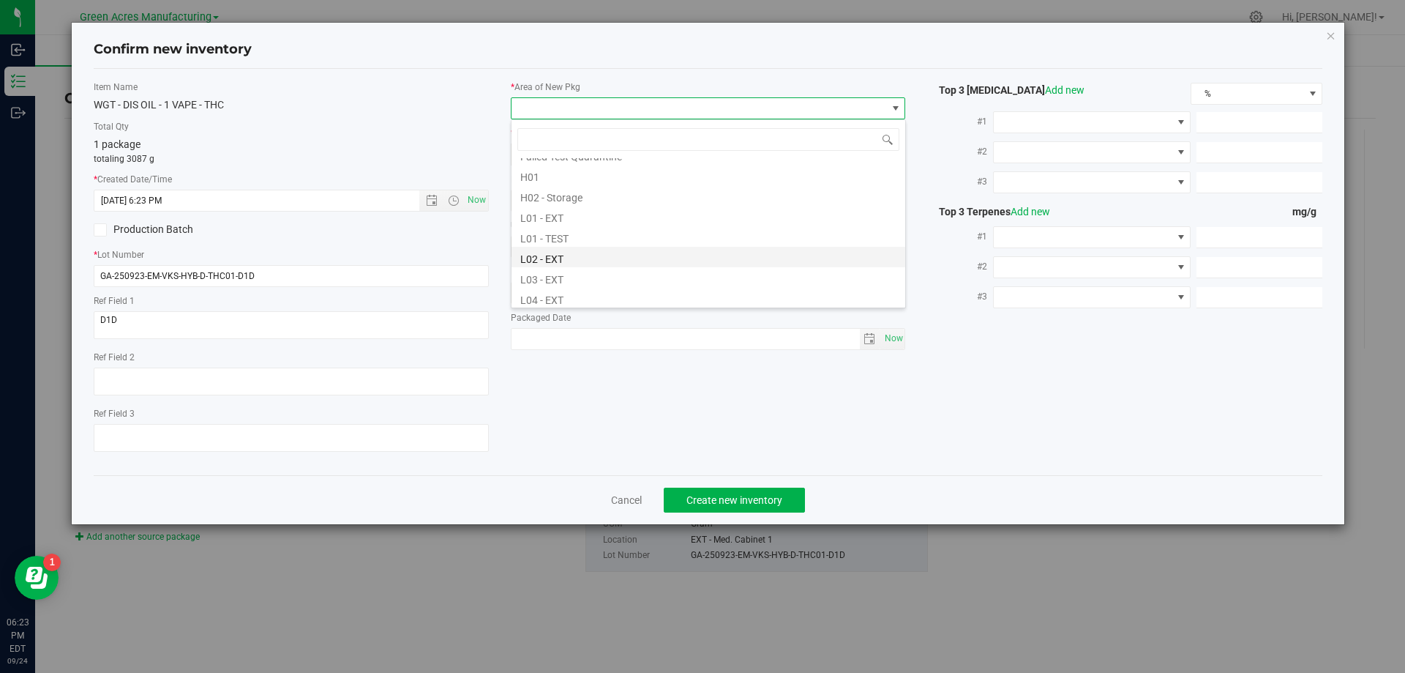
scroll to position [220, 0]
click at [564, 273] on li "L03 - EXT" at bounding box center [709, 276] width 394 height 20
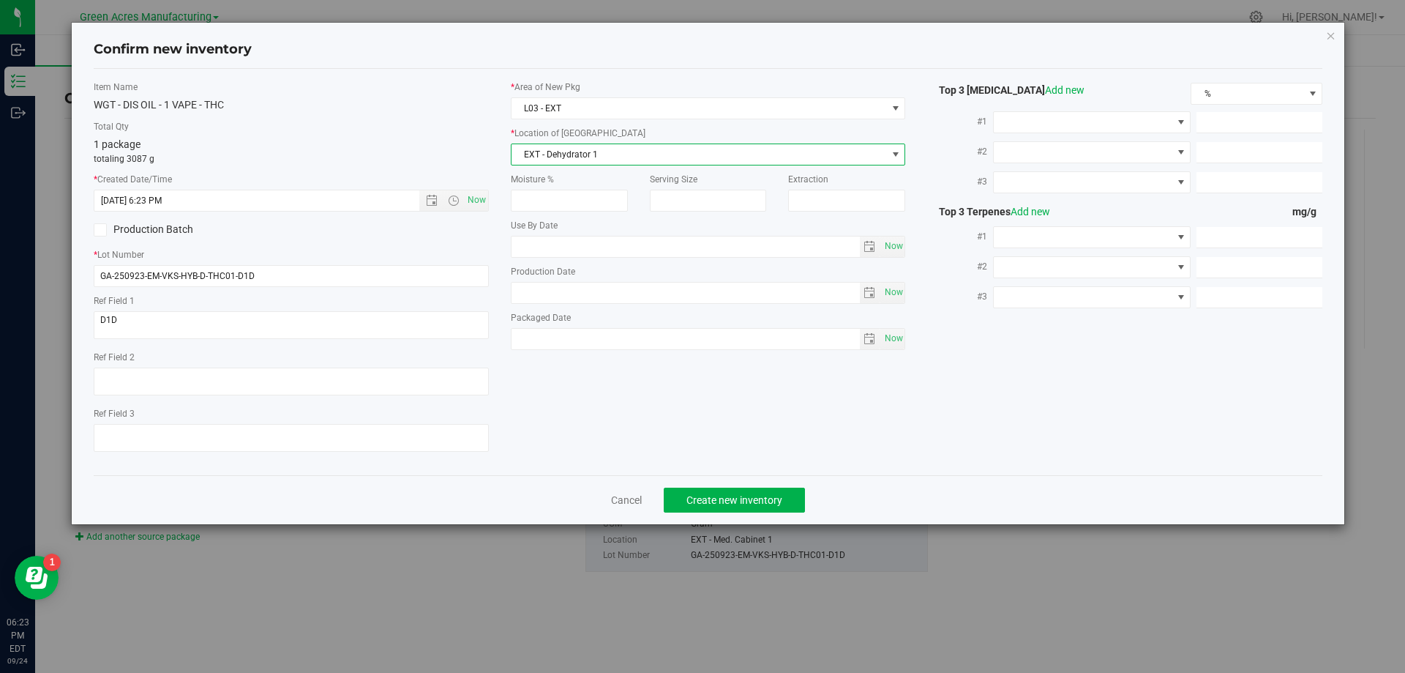
click at [613, 160] on span "EXT - Dehydrator 1" at bounding box center [699, 154] width 375 height 20
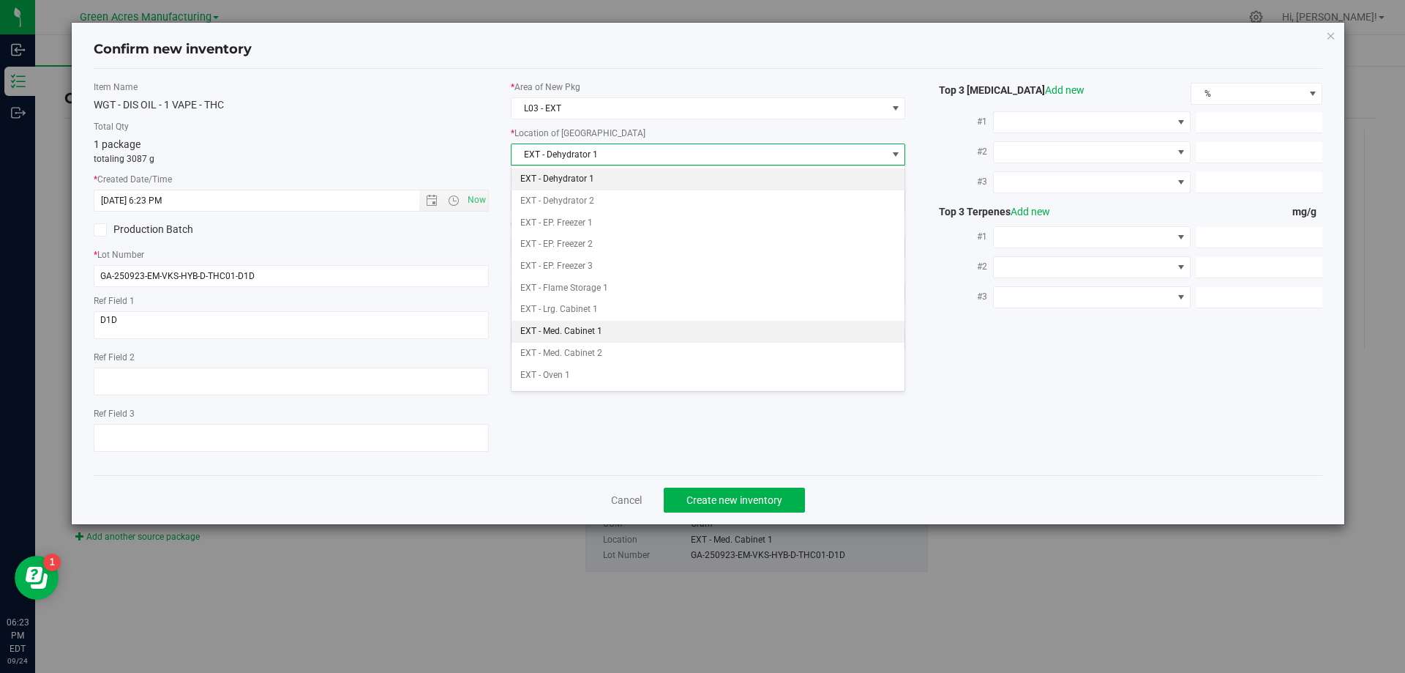
click at [607, 328] on li "EXT - Med. Cabinet 1" at bounding box center [709, 332] width 394 height 22
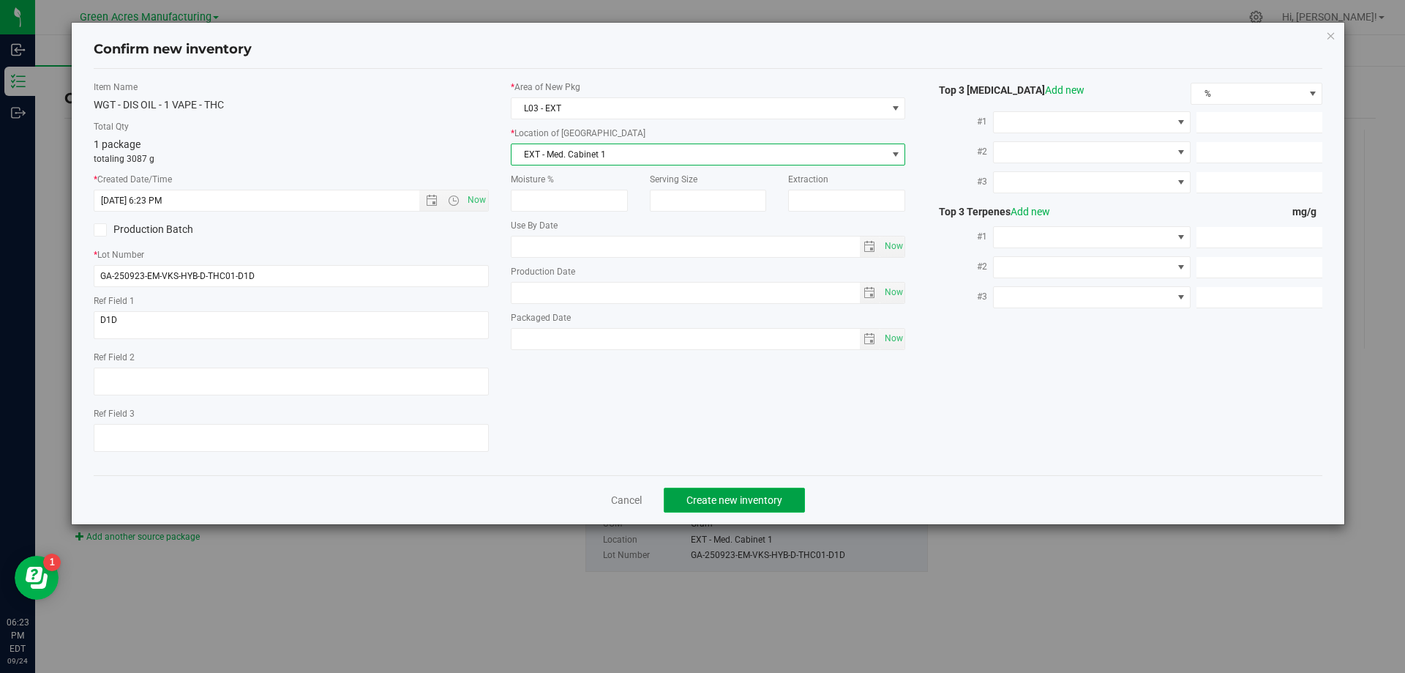
click at [744, 501] on span "Create new inventory" at bounding box center [734, 500] width 96 height 12
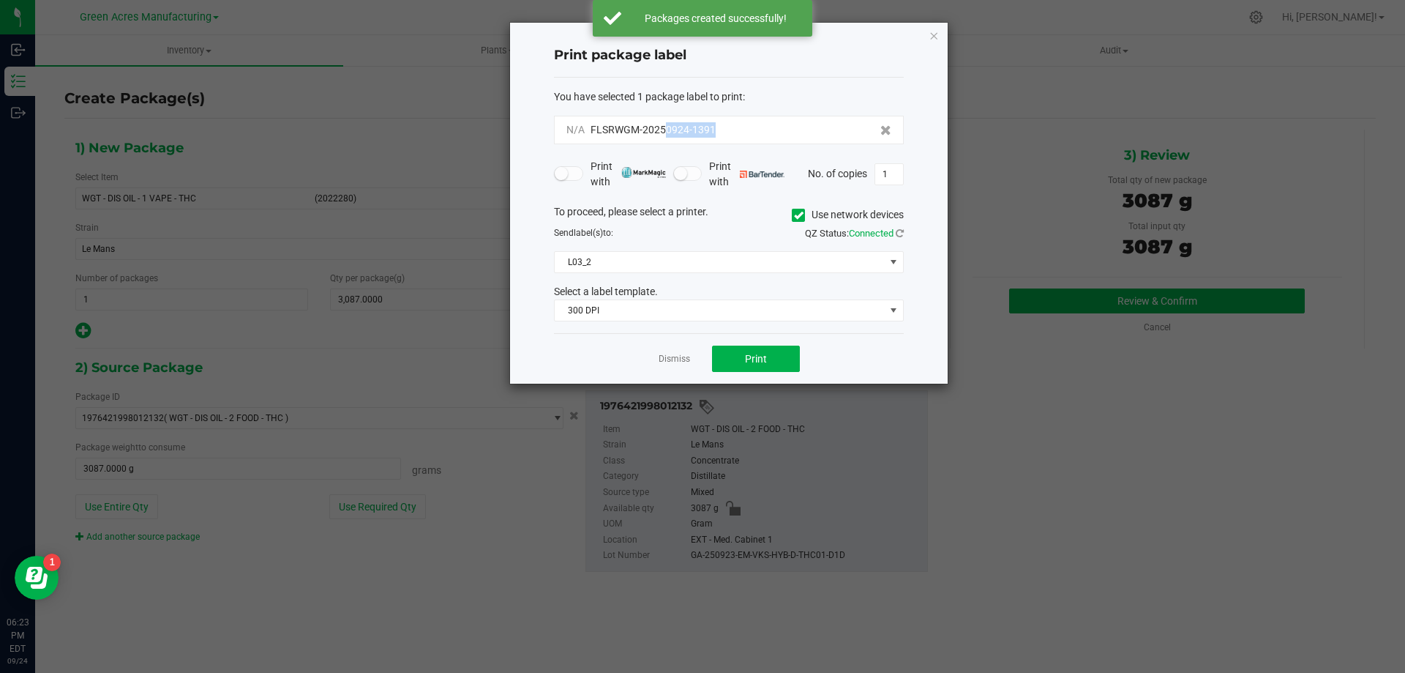
drag, startPoint x: 712, startPoint y: 135, endPoint x: 667, endPoint y: 143, distance: 46.0
click at [667, 139] on div "N/A FLSRWGM-20250924-1391" at bounding box center [729, 130] width 350 height 29
copy span "0924-1391"
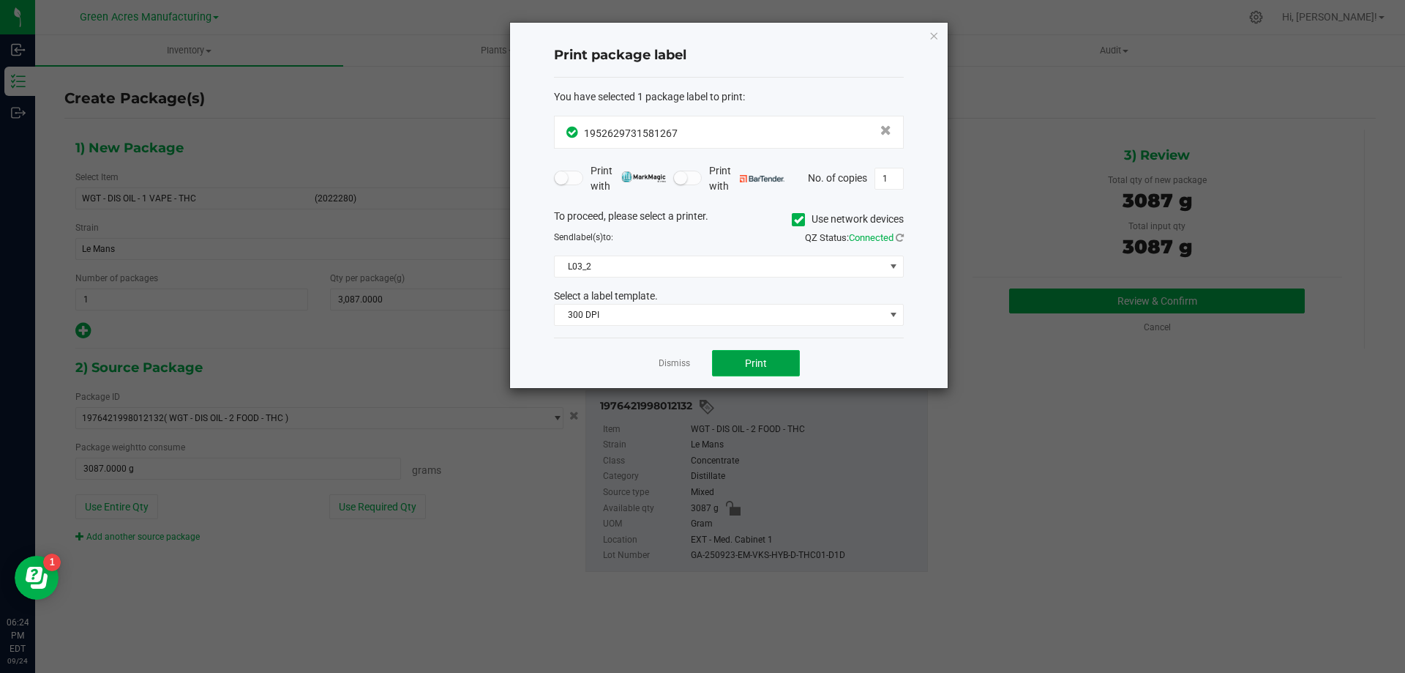
click at [773, 360] on button "Print" at bounding box center [756, 363] width 88 height 26
click at [768, 366] on button "Print" at bounding box center [756, 363] width 88 height 26
click at [779, 367] on button "Print" at bounding box center [756, 363] width 88 height 26
click at [752, 359] on span "Print" at bounding box center [756, 363] width 22 height 12
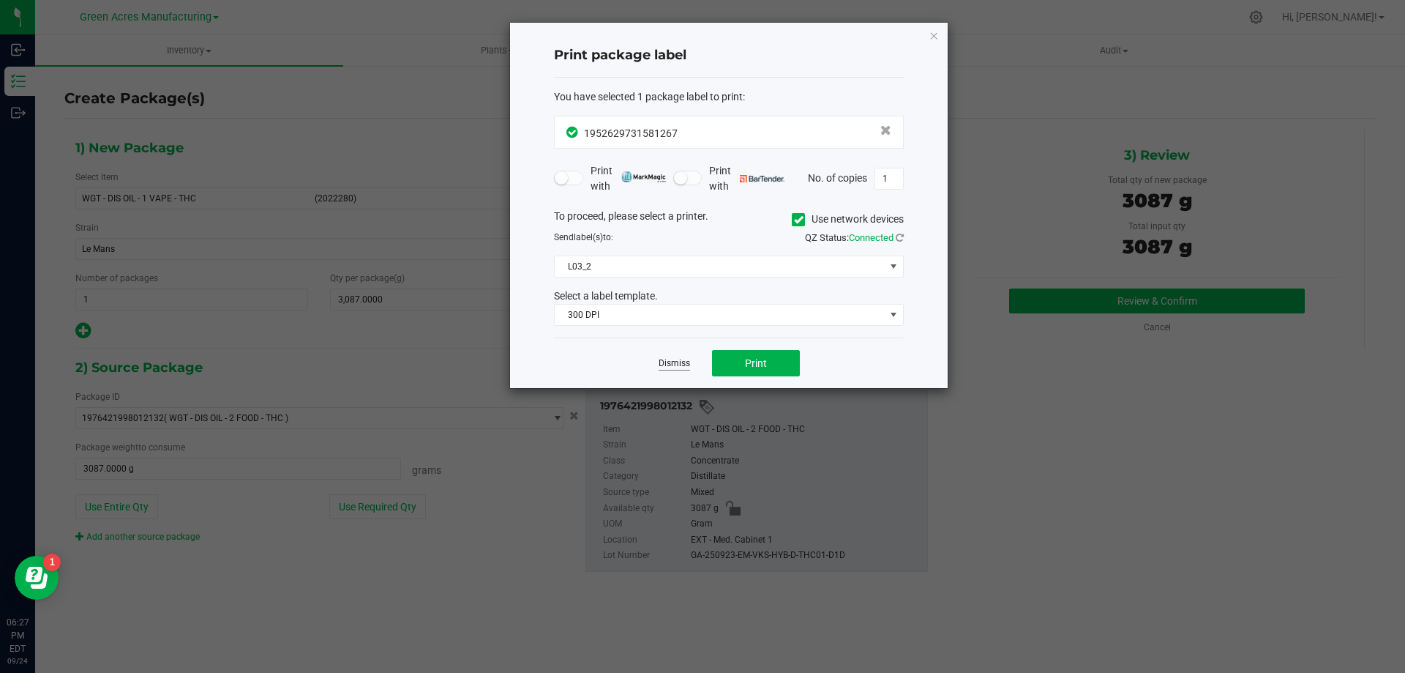
click at [666, 364] on link "Dismiss" at bounding box center [674, 363] width 31 height 12
